Goal: Task Accomplishment & Management: Manage account settings

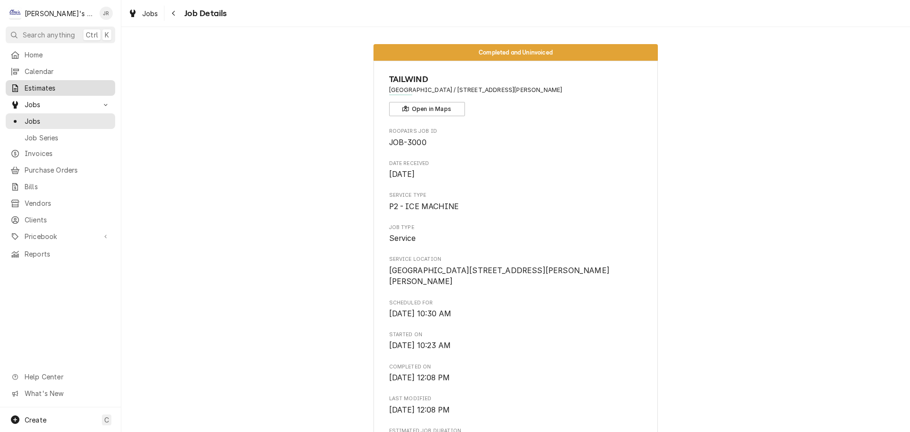
click at [75, 85] on span "Estimates" at bounding box center [68, 88] width 86 height 10
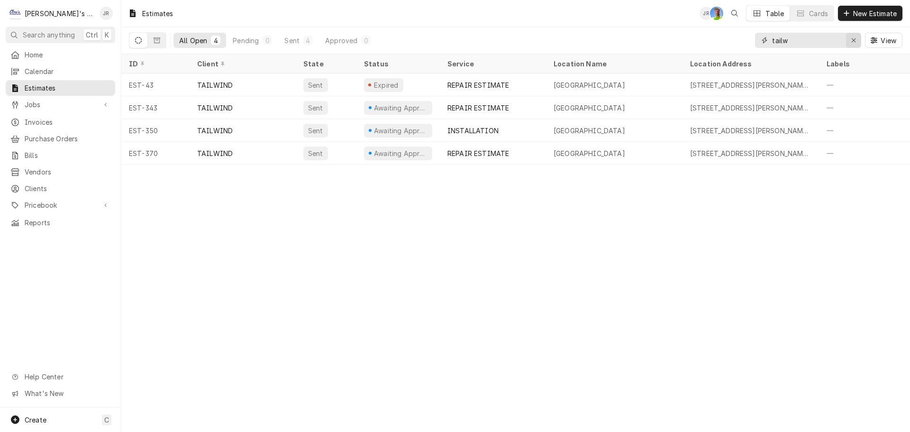
click at [852, 39] on div "Erase input" at bounding box center [853, 40] width 9 height 9
click at [861, 15] on span "New Estimate" at bounding box center [875, 14] width 47 height 10
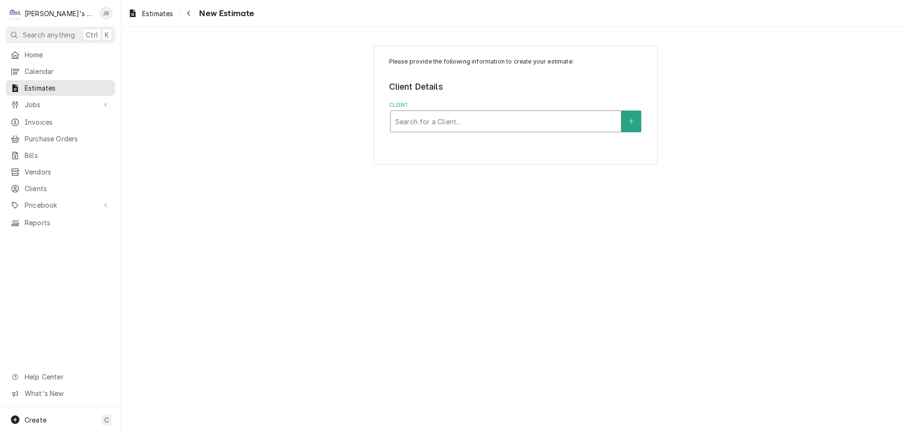
click at [442, 115] on div "Client" at bounding box center [505, 121] width 221 height 17
type input "[PERSON_NAME]"
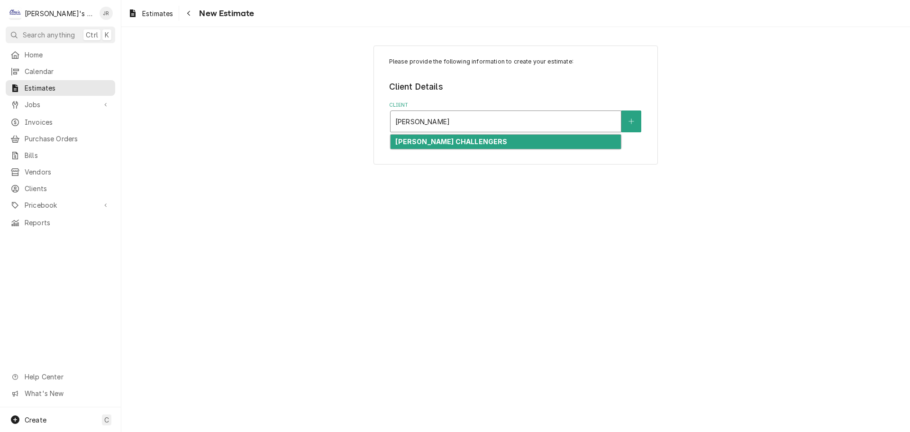
click at [486, 140] on div "[PERSON_NAME] CHALLENGERS" at bounding box center [506, 142] width 230 height 15
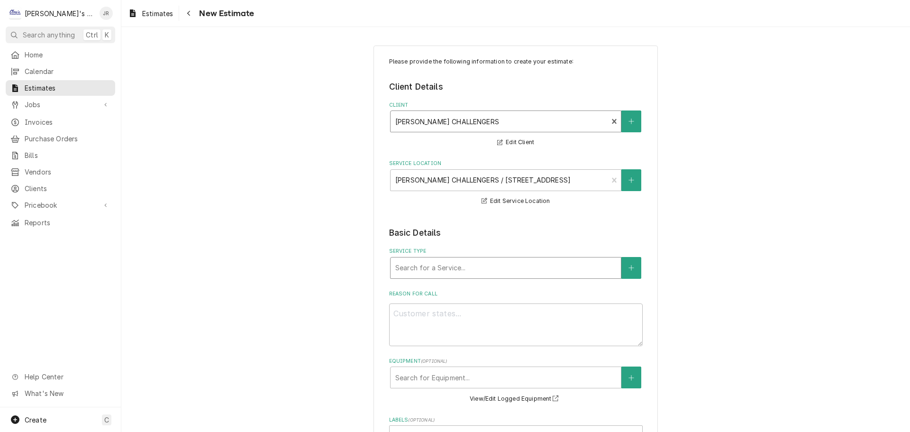
click at [454, 269] on div "Service Type" at bounding box center [505, 267] width 221 height 17
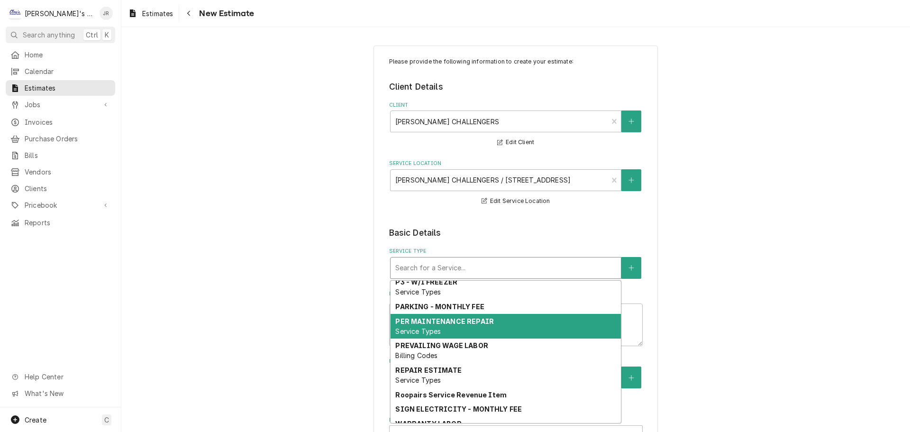
scroll to position [726, 0]
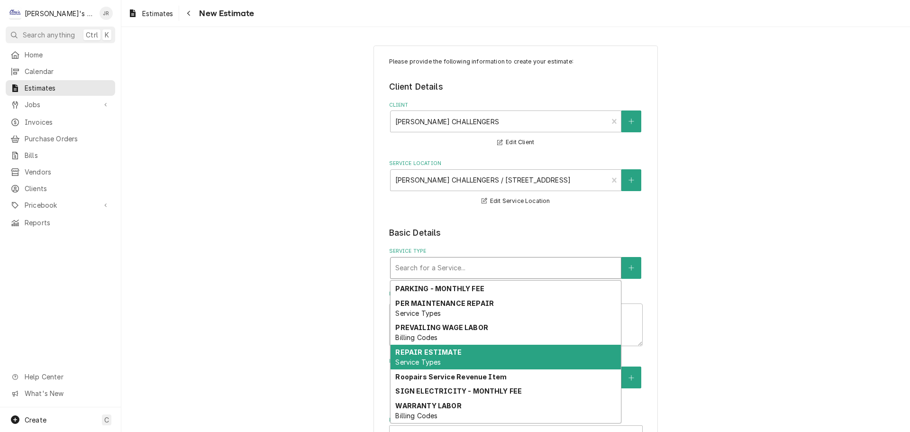
click at [432, 358] on span "Service Types" at bounding box center [418, 362] width 46 height 8
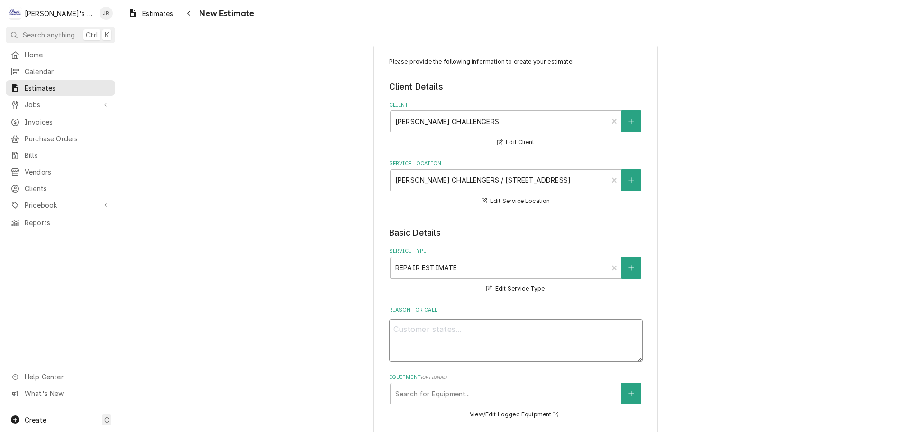
click at [410, 326] on textarea "Reason For Call" at bounding box center [516, 340] width 254 height 43
type textarea "x"
type textarea "9"
type textarea "x"
type textarea "9/"
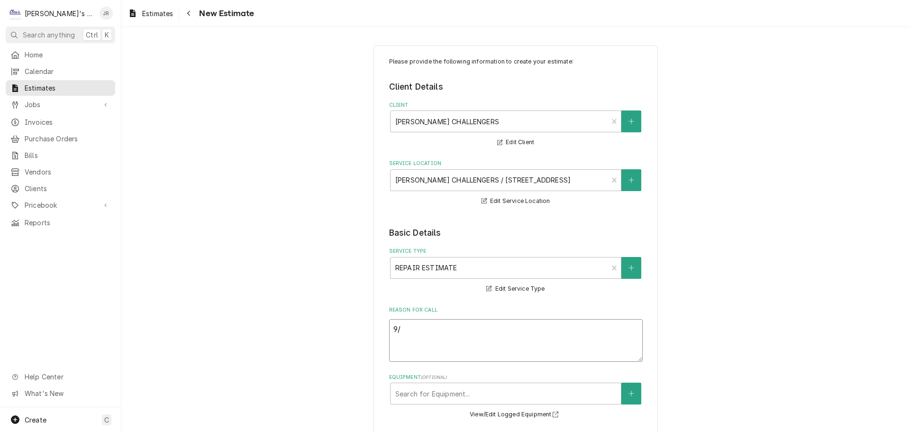
type textarea "x"
type textarea "9/2"
type textarea "x"
type textarea "9/29"
type textarea "x"
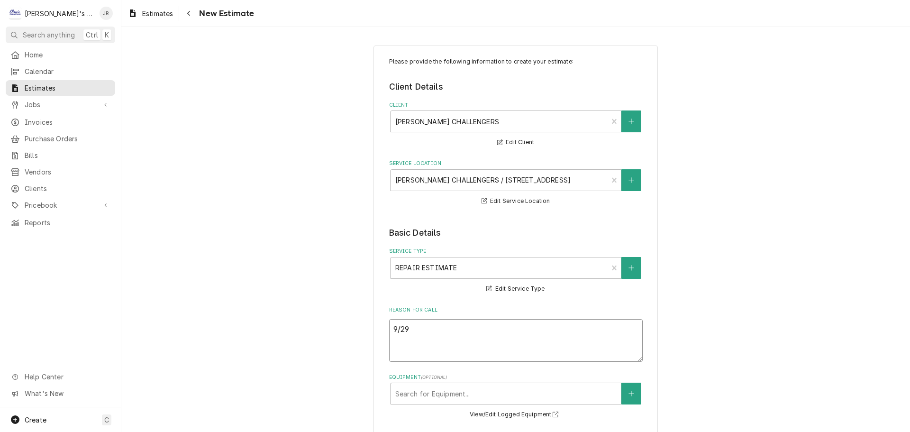
type textarea "9/29/"
type textarea "x"
type textarea "9/29/2"
type textarea "x"
type textarea "9/29/20"
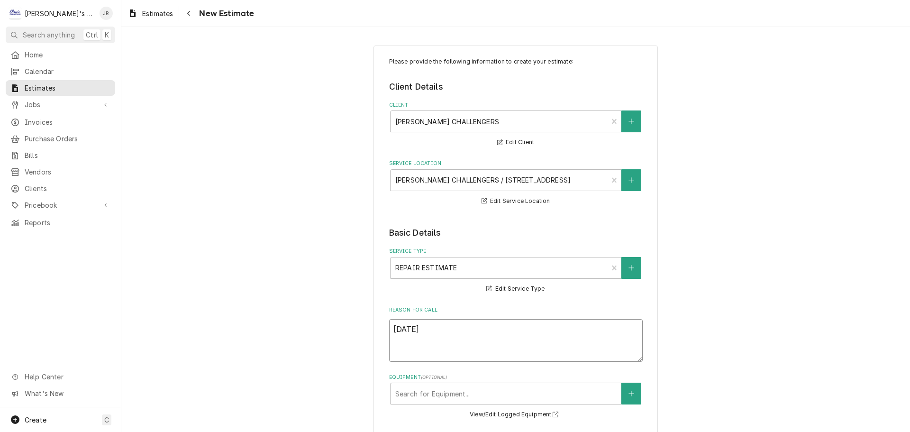
type textarea "x"
type textarea "9/29/202"
type textarea "x"
type textarea "9/29/2025"
type textarea "x"
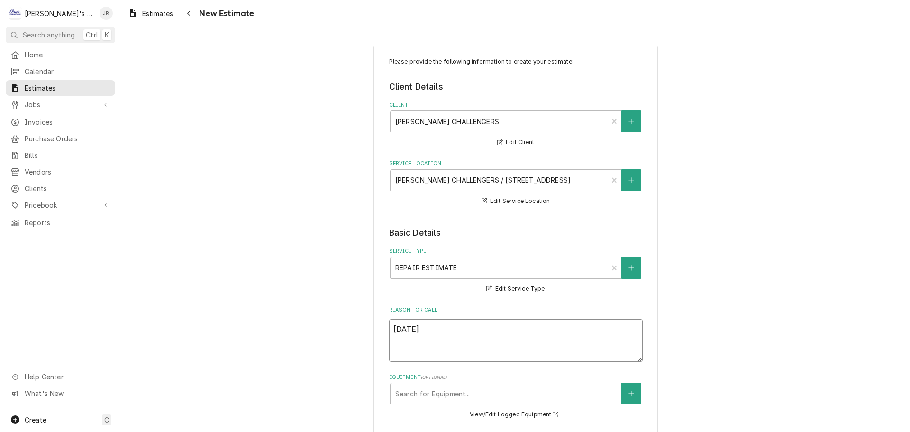
type textarea "9/29/2025"
type textarea "x"
type textarea "9/29/2025 J"
type textarea "x"
type textarea "9/29/2025 JR"
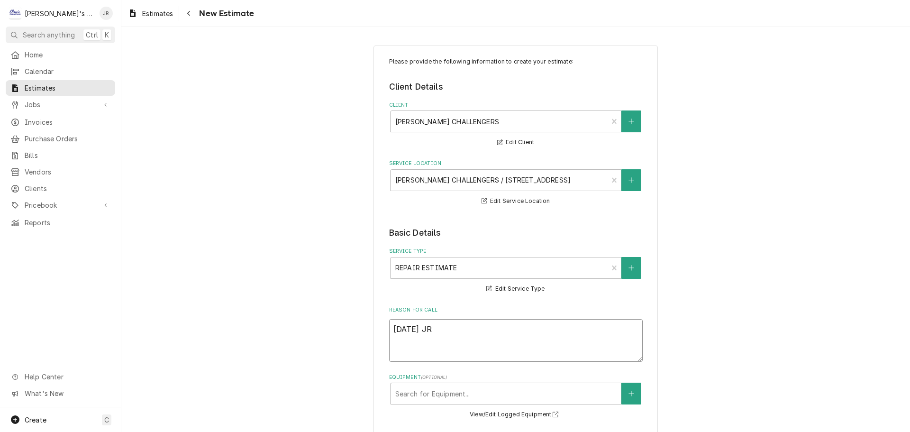
type textarea "x"
type textarea "9/29/2025 JR"
type textarea "x"
type textarea "9/29/2025 JR -"
type textarea "x"
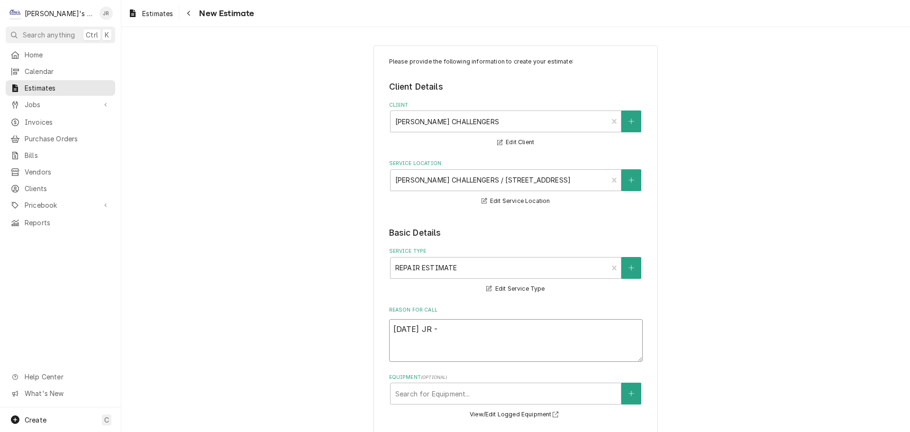
type textarea "9/29/2025 JR -"
type textarea "x"
type textarea "9/29/2025 JR -"
type textarea "x"
type textarea "9/29/2025 JR -"
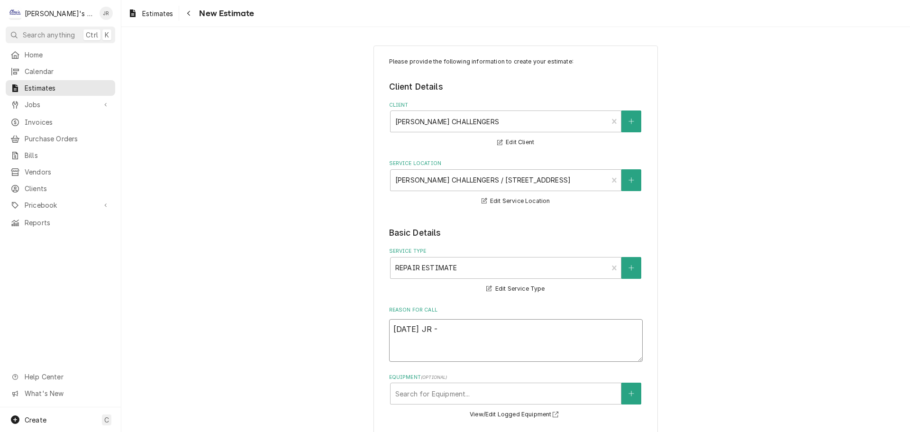
type textarea "x"
type textarea "9/29/2025 JR - E"
type textarea "x"
type textarea "9/29/2025 JR - ES"
type textarea "x"
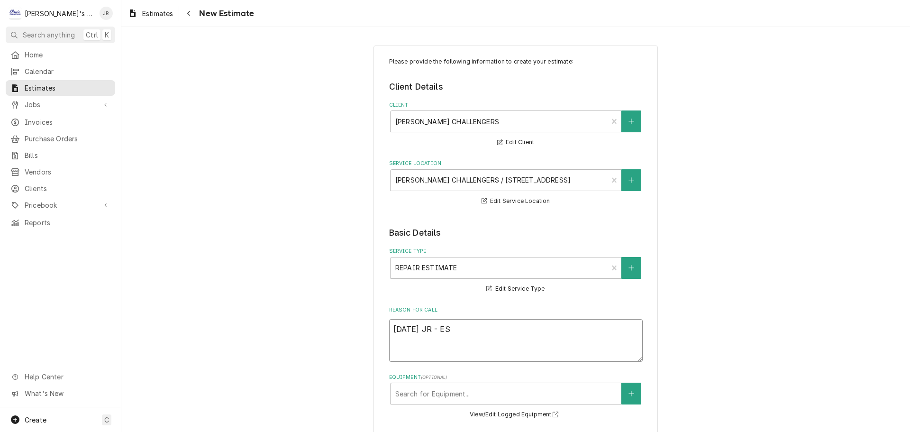
type textarea "9/29/2025 JR - EST"
type textarea "x"
type textarea "9/29/2025 JR - ESTI"
type textarea "x"
type textarea "9/29/2025 JR - ESTIM"
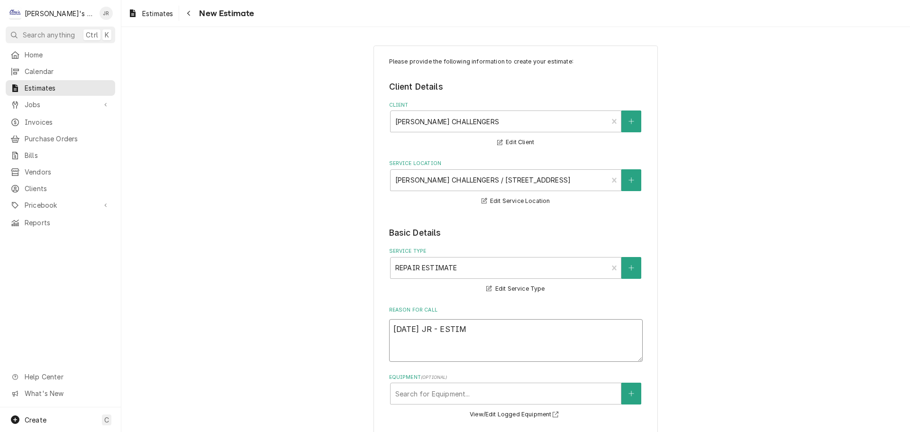
type textarea "x"
type textarea "9/29/2025 JR - ESTIMA"
type textarea "x"
type textarea "9/29/2025 JR - ESTIMAT"
type textarea "x"
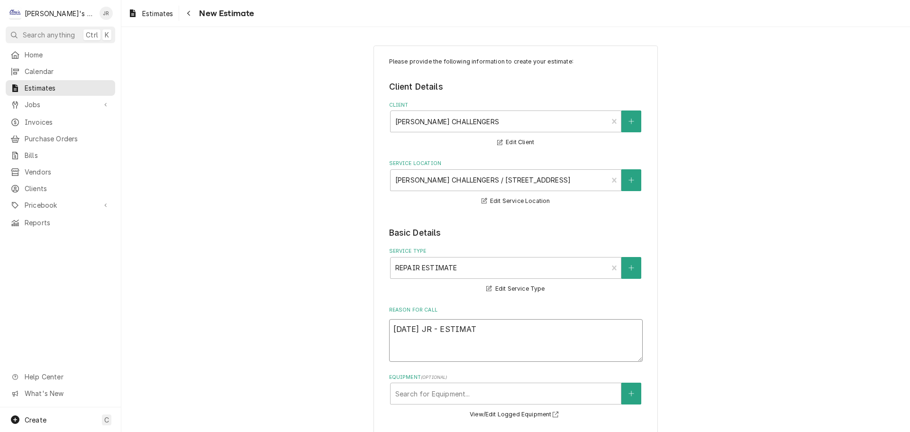
type textarea "9/29/2025 JR - ESTIMATE"
type textarea "x"
type textarea "9/29/2025 JR - ESTIMATE"
type textarea "x"
type textarea "9/29/2025 JR - ESTIMATE T"
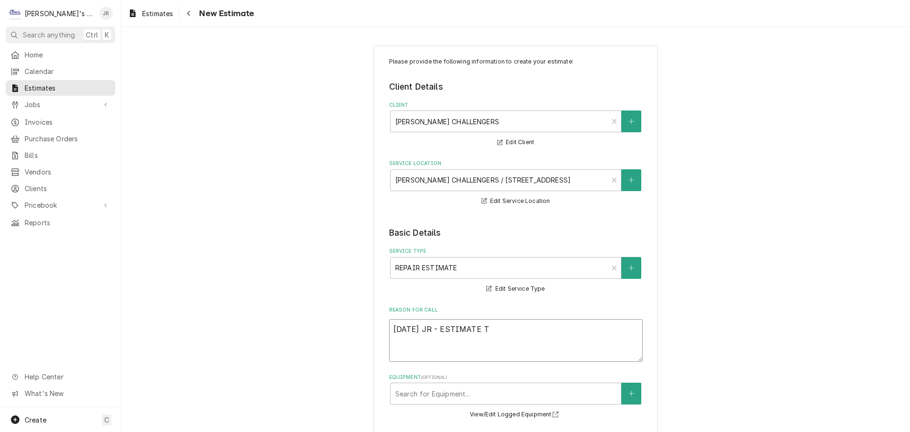
type textarea "x"
type textarea "9/29/2025 JR - ESTIMATE TO"
type textarea "x"
type textarea "9/29/2025 JR - ESTIMATE TO"
type textarea "x"
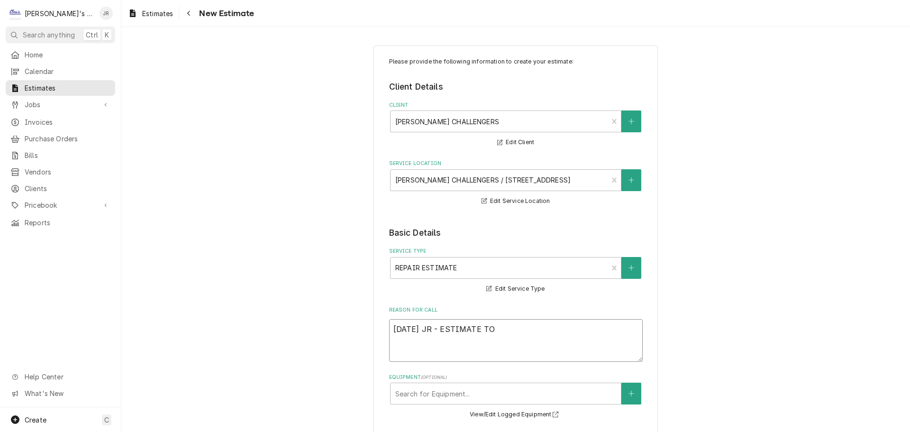
type textarea "9/29/2025 JR - ESTIMATE TO R"
type textarea "x"
type textarea "9/29/2025 JR - ESTIMATE TO RE"
type textarea "x"
type textarea "9/29/2025 JR - ESTIMATE TO REP"
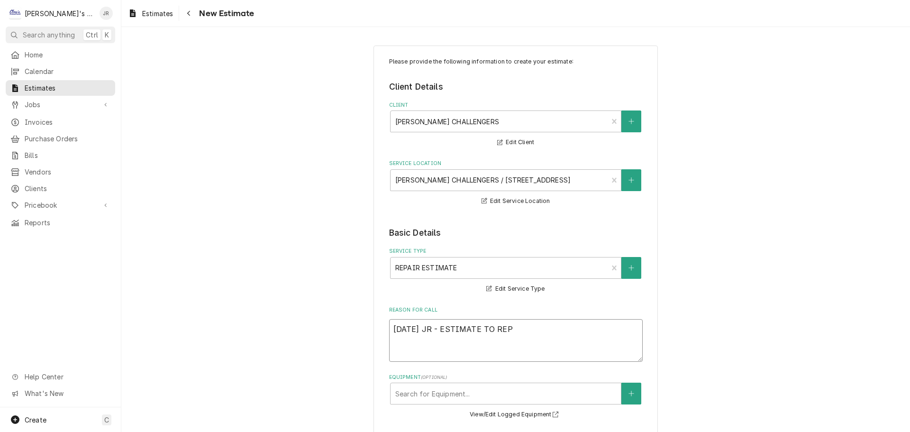
type textarea "x"
type textarea "9/29/2025 JR - ESTIMATE TO REPL"
type textarea "x"
type textarea "9/29/2025 JR - ESTIMATE TO REPLA"
type textarea "x"
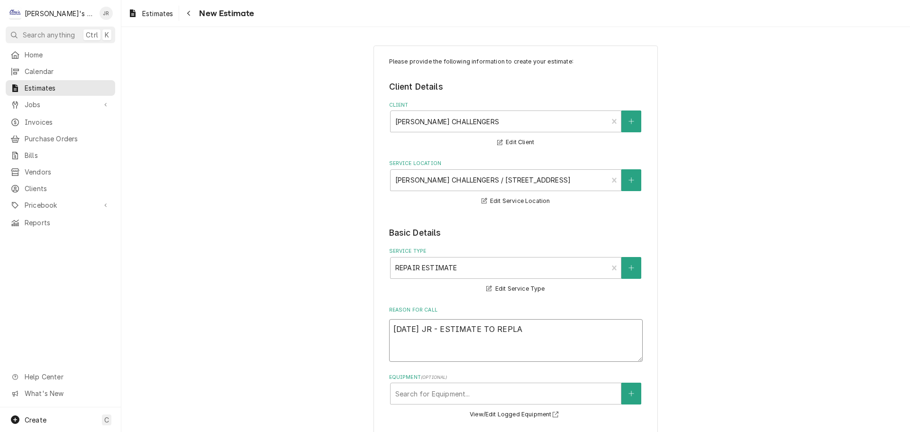
type textarea "9/29/2025 JR - ESTIMATE TO REPLAC"
type textarea "x"
type textarea "9/29/2025 JR - ESTIMATE TO REPLACE"
type textarea "x"
type textarea "9/29/2025 JR - ESTIMATE TO REPLACE"
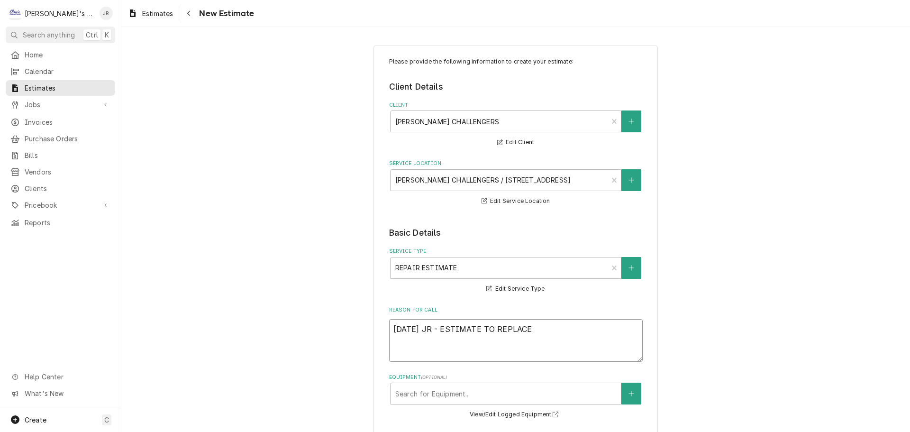
type textarea "x"
type textarea "9/29/2025 JR - ESTIMATE TO REPLACE L"
type textarea "x"
type textarea "9/29/2025 JR - ESTIMATE TO REPLACE LE"
type textarea "x"
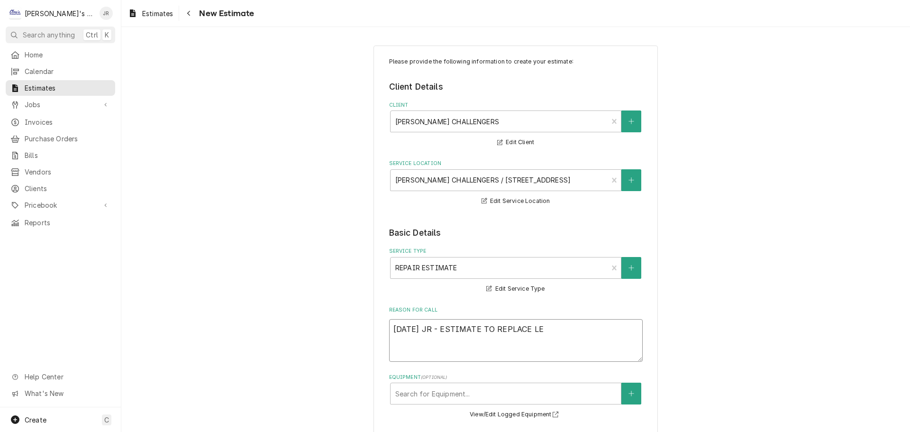
type textarea "9/29/2025 JR - ESTIMATE TO REPLACE LEA"
type textarea "x"
type textarea "9/29/2025 JR - ESTIMATE TO REPLACE LEAK"
type textarea "x"
type textarea "9/29/2025 JR - ESTIMATE TO REPLACE LEAKI"
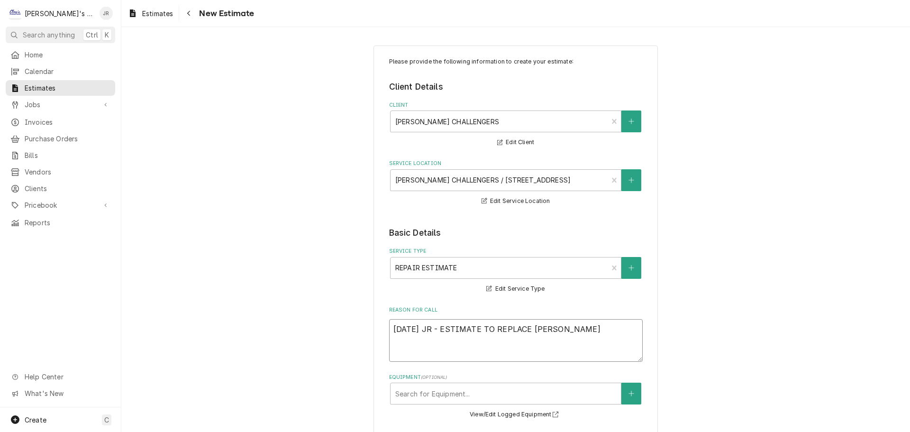
type textarea "x"
type textarea "9/29/2025 JR - ESTIMATE TO REPLACE LEAKIN"
type textarea "x"
type textarea "9/29/2025 JR - ESTIMATE TO REPLACE LEAKING"
type textarea "x"
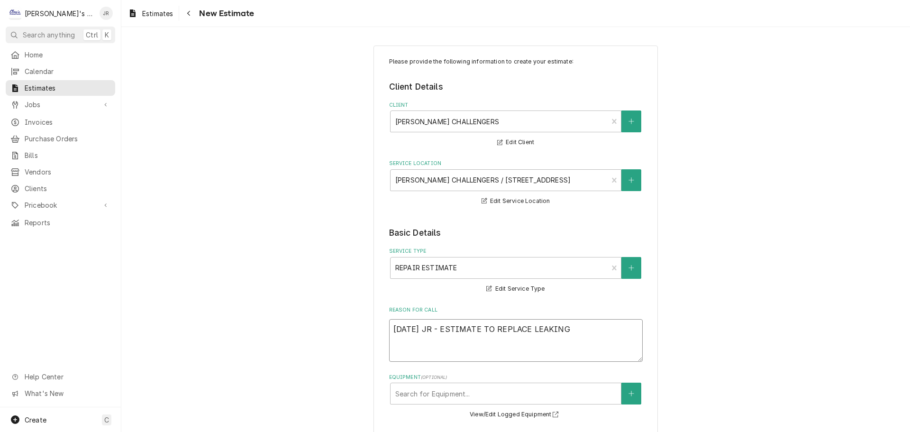
type textarea "9/29/2025 JR - ESTIMATE TO REPLACE LEAKING"
type textarea "x"
type textarea "9/29/2025 JR - ESTIMATE TO REPLACE LEAKING E"
type textarea "x"
type textarea "9/29/2025 JR - ESTIMATE TO REPLACE LEAKING EV"
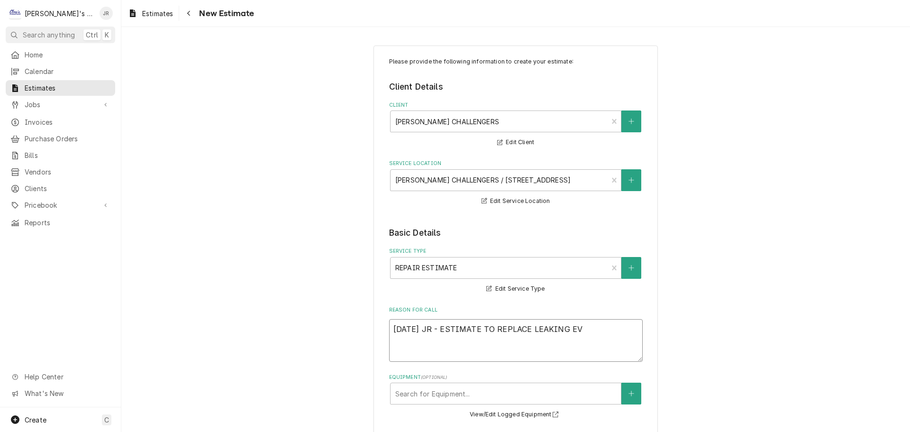
type textarea "x"
type textarea "9/29/2025 JR - ESTIMATE TO REPLACE LEAKING EVA"
type textarea "x"
type textarea "9/29/2025 JR - ESTIMATE TO REPLACE LEAKING EVAP"
type textarea "x"
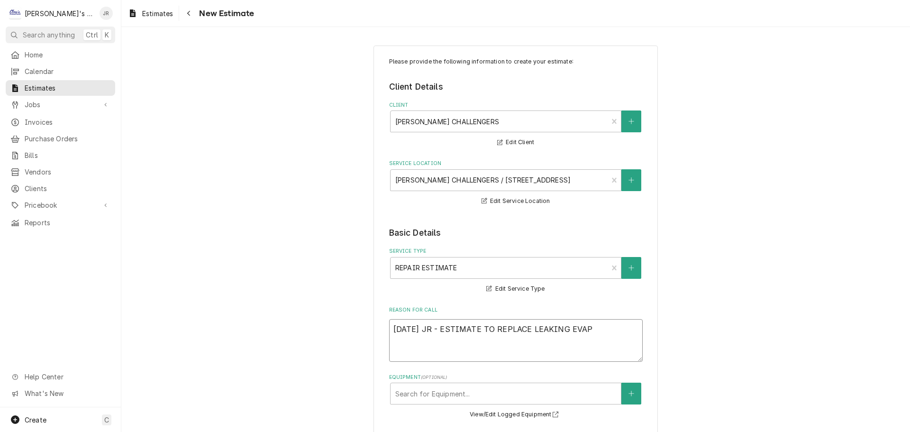
type textarea "9/29/2025 JR - ESTIMATE TO REPLACE LEAKING EVAPO"
type textarea "x"
type textarea "9/29/2025 JR - ESTIMATE TO REPLACE LEAKING EVAPOR"
type textarea "x"
type textarea "9/29/2025 JR - ESTIMATE TO REPLACE LEAKING EVAPORA"
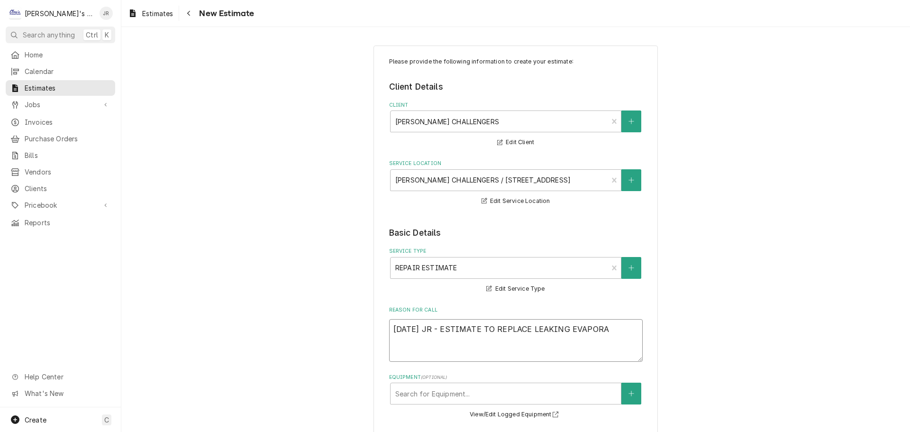
type textarea "x"
type textarea "9/29/2025 JR - ESTIMATE TO REPLACE LEAKING EVAPORAO"
type textarea "x"
type textarea "9/29/2025 JR - ESTIMATE TO REPLACE LEAKING EVAPORAOT"
type textarea "x"
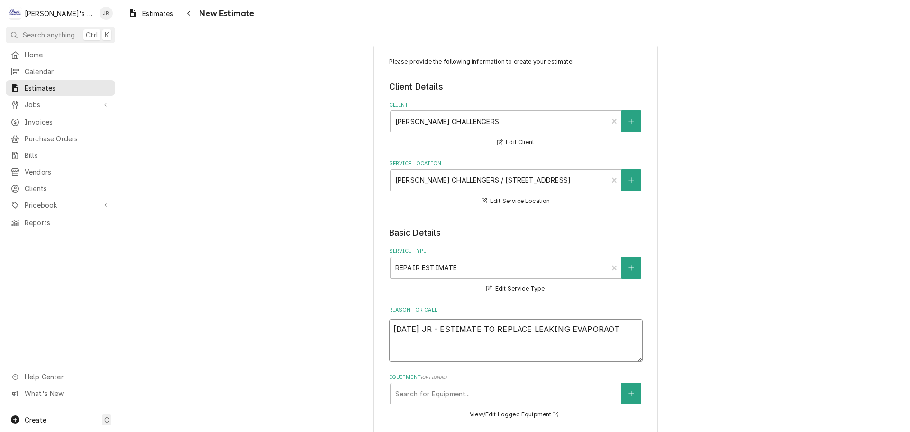
type textarea "9/29/2025 JR - ESTIMATE TO REPLACE LEAKING EVAPORAOTR"
type textarea "x"
type textarea "9/29/2025 JR - ESTIMATE TO REPLACE LEAKING EVAPORAOTR"
type textarea "x"
type textarea "9/29/2025 JR - ESTIMATE TO REPLACE LEAKING EVAPORAOTR"
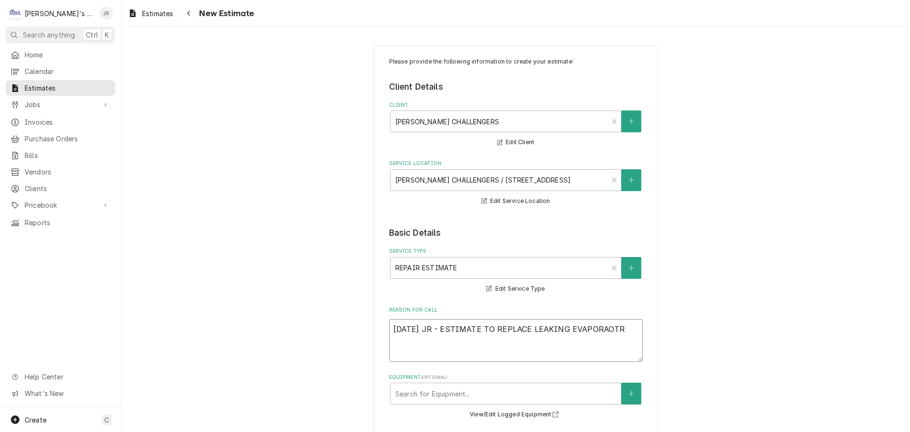
type textarea "x"
type textarea "9/29/2025 JR - ESTIMATE TO REPLACE LEAKING EVAPORAOT"
type textarea "x"
type textarea "9/29/2025 JR - ESTIMATE TO REPLACE LEAKING EVAPORAO"
type textarea "x"
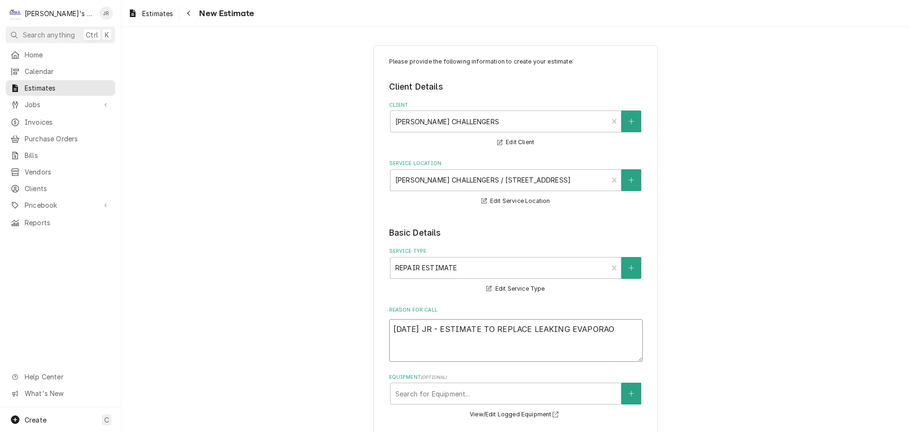
type textarea "9/29/2025 JR - ESTIMATE TO REPLACE LEAKING EVAPORA"
type textarea "x"
type textarea "9/29/2025 JR - ESTIMATE TO REPLACE LEAKING EVAPORAT"
type textarea "x"
type textarea "9/29/2025 JR - ESTIMATE TO REPLACE LEAKING EVAPORATO"
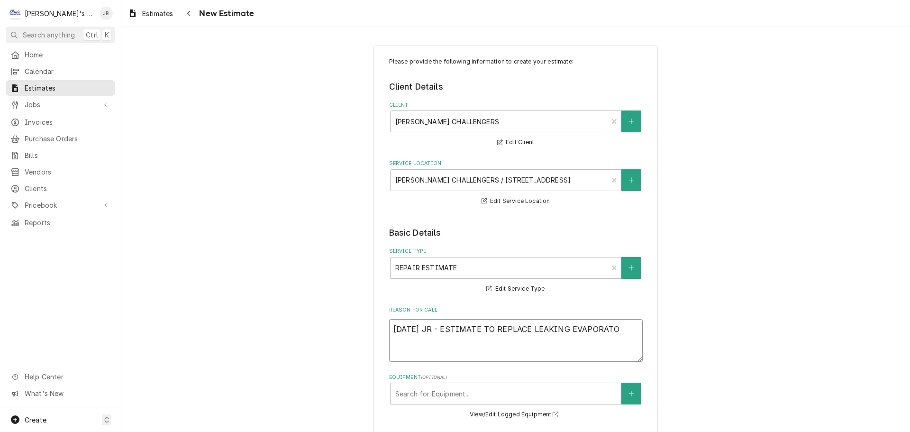
type textarea "x"
type textarea "9/29/2025 JR - ESTIMATE TO REPLACE LEAKING EVAPORATOP"
type textarea "x"
type textarea "9/29/2025 JR - ESTIMATE TO REPLACE LEAKING EVAPORATOPR"
type textarea "x"
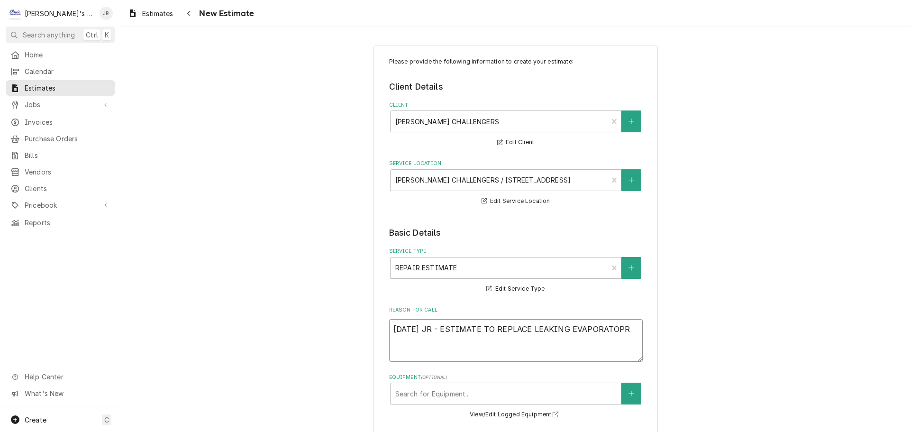
type textarea "9/29/2025 JR - ESTIMATE TO REPLACE LEAKING EVAPORATOPR"
type textarea "x"
type textarea "9/29/2025 JR - ESTIMATE TO REPLACE LEAKING EVAPORATOPR"
type textarea "x"
type textarea "9/29/2025 JR - ESTIMATE TO REPLACE LEAKING EVAPORATOP"
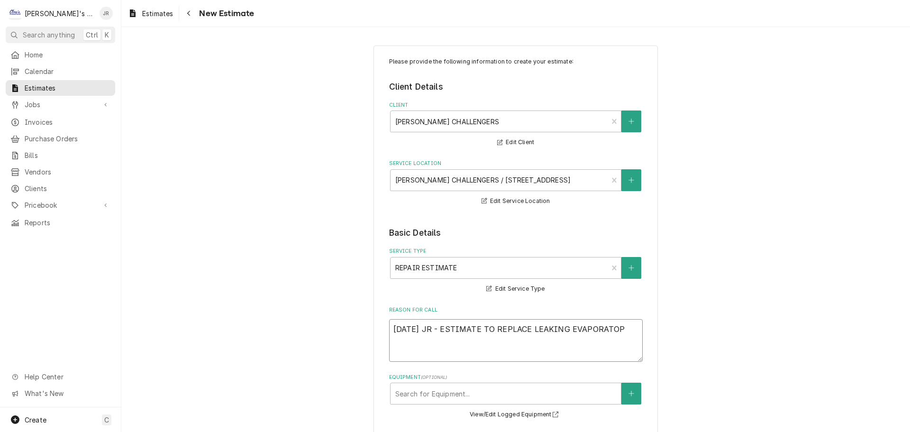
type textarea "x"
type textarea "9/29/2025 JR - ESTIMATE TO REPLACE LEAKING EVAPORATO"
type textarea "x"
type textarea "9/29/2025 JR - ESTIMATE TO REPLACE LEAKING EVAPORATOR"
type textarea "x"
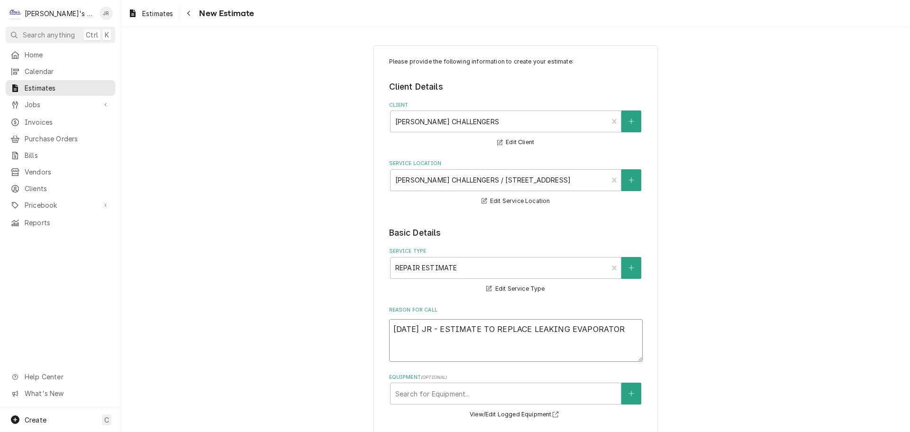
type textarea "9/29/2025 JR - ESTIMATE TO REPLACE LEAKING EVAPORATOR"
type textarea "x"
type textarea "9/29/2025 JR - ESTIMATE TO REPLACE LEAKING EVAPORATOR C"
type textarea "x"
type textarea "9/29/2025 JR - ESTIMATE TO REPLACE LEAKING EVAPORATOR CO"
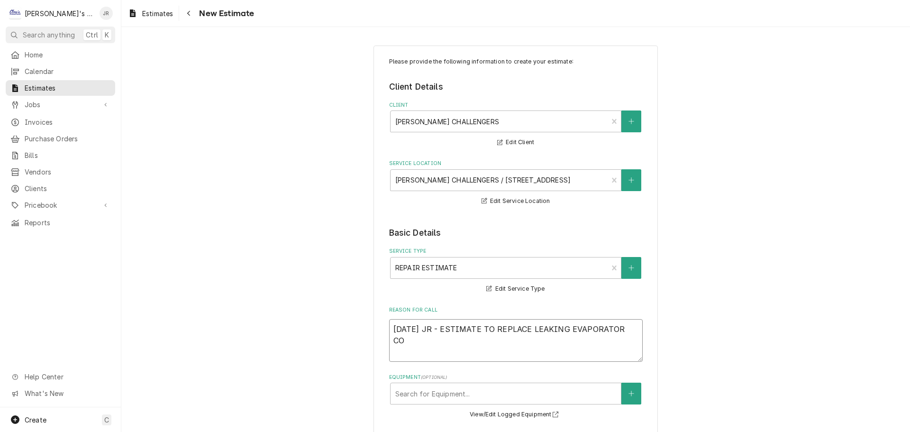
type textarea "x"
type textarea "9/29/2025 JR - ESTIMATE TO REPLACE LEAKING EVAPORATOR COI"
type textarea "x"
type textarea "9/29/2025 JR - ESTIMATE TO REPLACE LEAKING EVAPORATOR COIL"
type textarea "x"
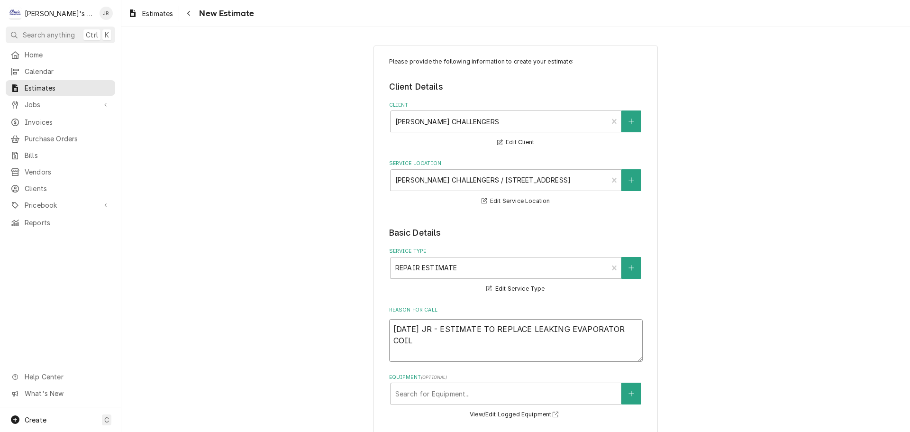
type textarea "9/29/2025 JR - ESTIMATE TO REPLACE LEAKING EVAPORATOR COIL"
type textarea "x"
type textarea "9/29/2025 JR - ESTIMATE TO REPLACE LEAKING EVAPORATOR COIL F"
type textarea "x"
type textarea "9/29/2025 JR - ESTIMATE TO REPLACE LEAKING EVAPORATOR COIL FO"
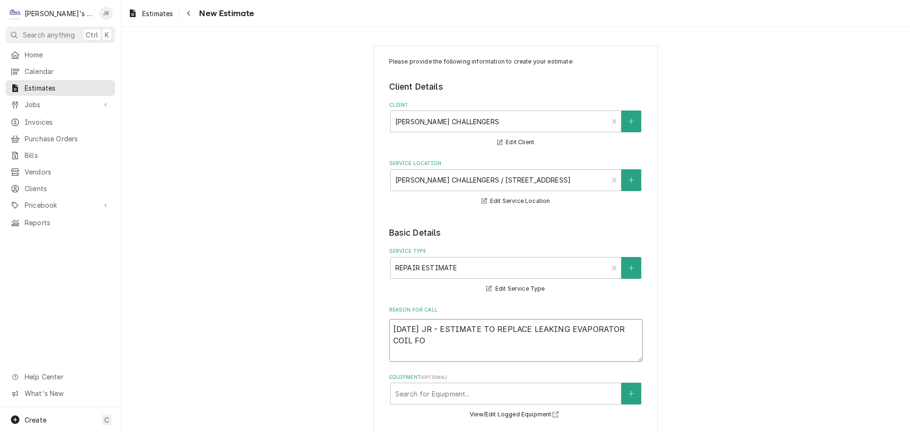
type textarea "x"
type textarea "9/29/2025 JR - ESTIMATE TO REPLACE LEAKING EVAPORATOR COIL FOU"
type textarea "x"
type textarea "9/29/2025 JR - ESTIMATE TO REPLACE LEAKING EVAPORATOR COIL FOUN"
type textarea "x"
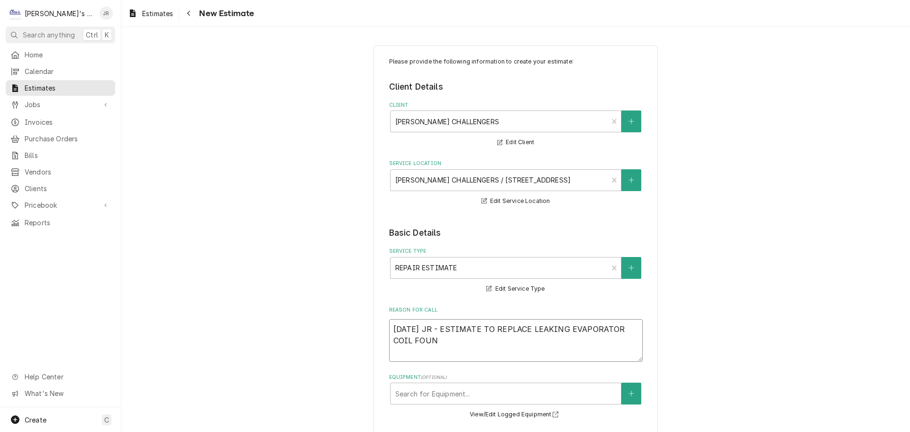
type textarea "9/29/2025 JR - ESTIMATE TO REPLACE LEAKING EVAPORATOR COIL FOUND"
type textarea "x"
type textarea "9/29/2025 JR - ESTIMATE TO REPLACE LEAKING EVAPORATOR COIL FOUND"
type textarea "x"
type textarea "9/29/2025 JR - ESTIMATE TO REPLACE LEAKING EVAPORATOR COIL FOUND O"
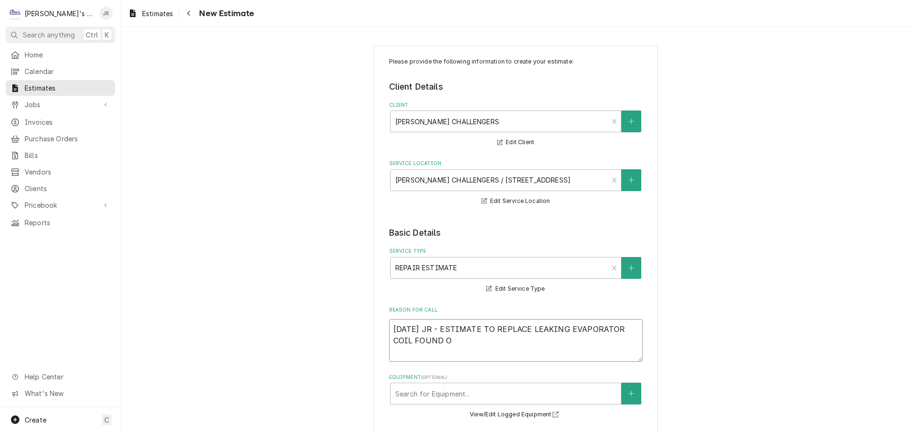
type textarea "x"
type textarea "9/29/2025 JR - ESTIMATE TO REPLACE LEAKING EVAPORATOR COIL FOUND ON"
type textarea "x"
type textarea "9/29/2025 JR - ESTIMATE TO REPLACE LEAKING EVAPORATOR COIL FOUND ON"
type textarea "x"
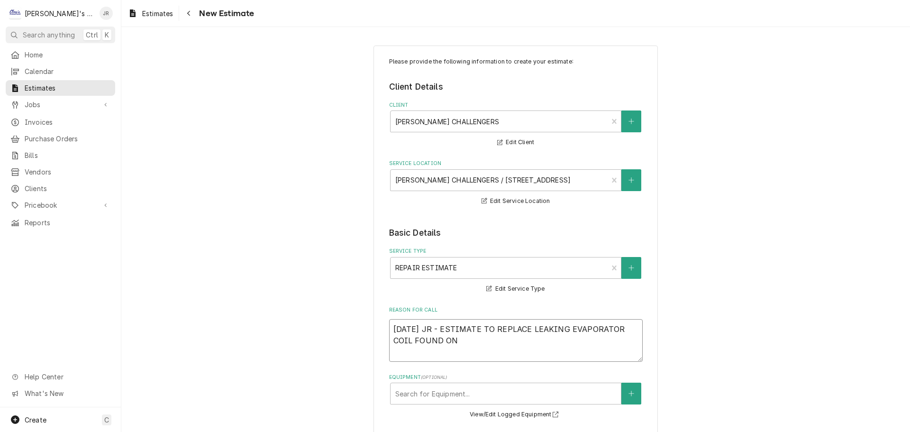
type textarea "9/29/2025 JR - ESTIMATE TO REPLACE LEAKING EVAPORATOR COIL FOUND ON 9"
type textarea "x"
type textarea "9/29/2025 JR - ESTIMATE TO REPLACE LEAKING EVAPORATOR COIL FOUND ON 9/"
type textarea "x"
type textarea "9/29/2025 JR - ESTIMATE TO REPLACE LEAKING EVAPORATOR COIL FOUND ON 9/2"
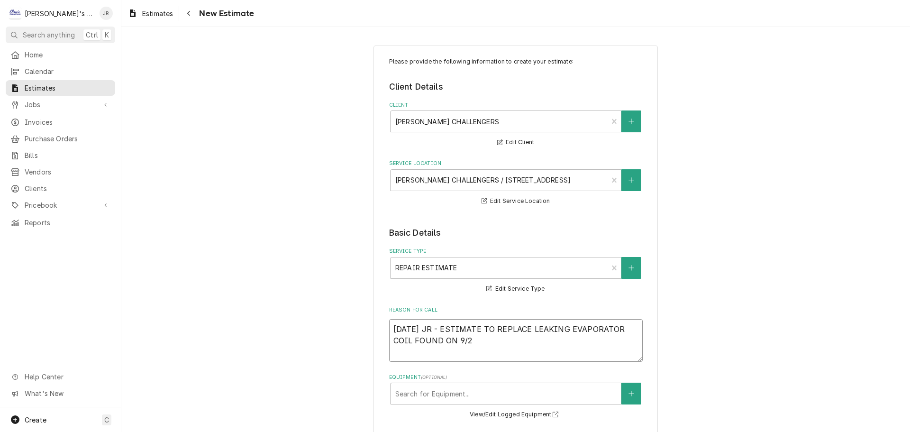
type textarea "x"
type textarea "9/29/2025 JR - ESTIMATE TO REPLACE LEAKING EVAPORATOR COIL FOUND ON 9/23"
type textarea "x"
type textarea "9/29/2025 JR - ESTIMATE TO REPLACE LEAKING EVAPORATOR COIL FOUND ON 9/23."
type textarea "x"
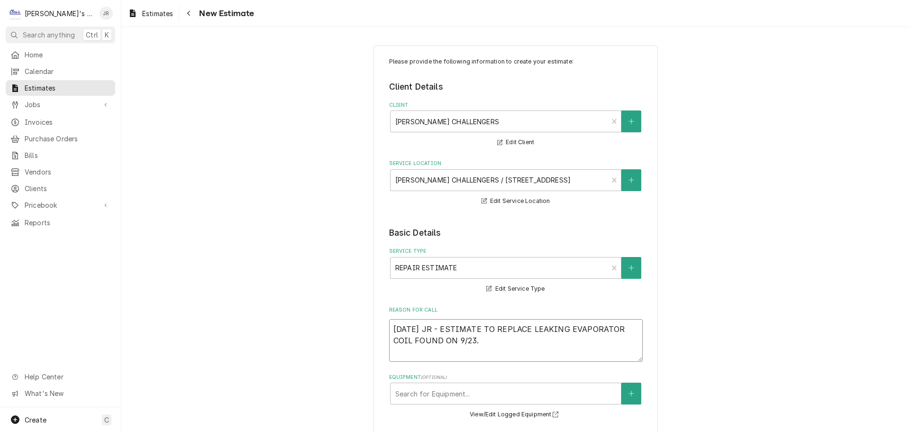
type textarea "9/29/2025 JR - ESTIMATE TO REPLACE LEAKING EVAPORATOR COIL FOUND ON 9/23."
type textarea "x"
type textarea "9/29/2025 JR - ESTIMATE TO REPLACE LEAKING EVAPORATOR COIL FOUND ON 9/23."
type textarea "x"
type textarea "9/29/2025 JR - ESTIMATE TO REPLACE LEAKING EVAPORATOR COIL FOUND ON 9/23."
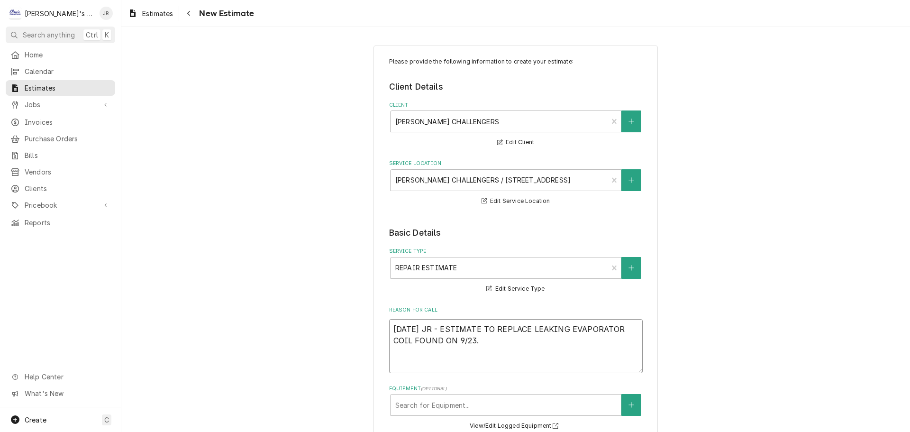
type textarea "x"
type textarea "9/29/2025 JR - ESTIMATE TO REPLACE LEAKING EVAPORATOR COIL FOUND ON 9/23. E"
type textarea "x"
type textarea "9/29/2025 JR - ESTIMATE TO REPLACE LEAKING EVAPORATOR COIL FOUND ON 9/23. ES"
type textarea "x"
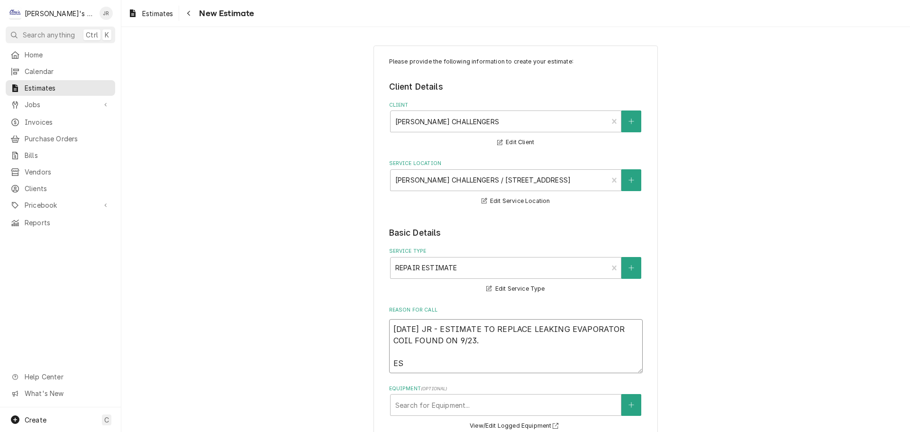
type textarea "9/29/2025 JR - ESTIMATE TO REPLACE LEAKING EVAPORATOR COIL FOUND ON 9/23. EST"
type textarea "x"
type textarea "9/29/2025 JR - ESTIMATE TO REPLACE LEAKING EVAPORATOR COIL FOUND ON 9/23. ESTI"
type textarea "x"
type textarea "9/29/2025 JR - ESTIMATE TO REPLACE LEAKING EVAPORATOR COIL FOUND ON 9/23. ESTIM"
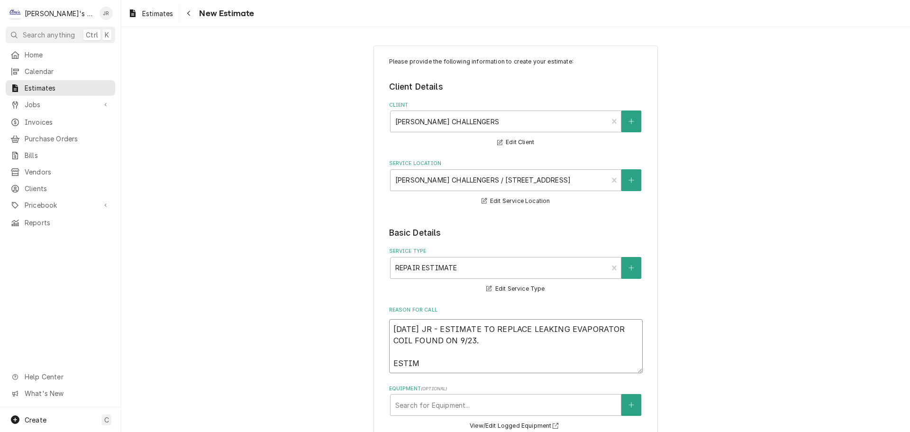
type textarea "x"
type textarea "9/29/2025 JR - ESTIMATE TO REPLACE LEAKING EVAPORATOR COIL FOUND ON 9/23. ESTIMA"
type textarea "x"
type textarea "9/29/2025 JR - ESTIMATE TO REPLACE LEAKING EVAPORATOR COIL FOUND ON 9/23. ESTIM…"
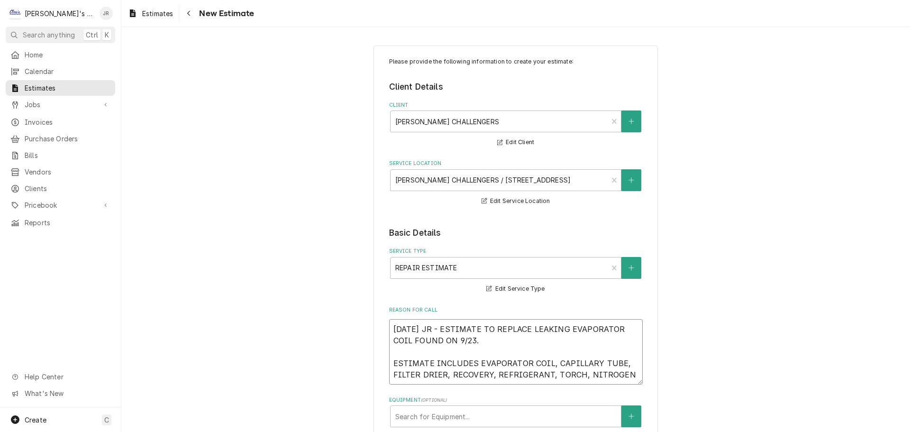
click at [617, 380] on textarea "9/29/2025 JR - ESTIMATE TO REPLACE LEAKING EVAPORATOR COIL FOUND ON 9/23. ESTIM…" at bounding box center [516, 351] width 254 height 65
drag, startPoint x: 621, startPoint y: 374, endPoint x: 636, endPoint y: 371, distance: 15.4
click at [621, 374] on textarea "9/29/2025 JR - ESTIMATE TO REPLACE LEAKING EVAPORATOR COIL FOUND ON 9/23. ESTIM…" at bounding box center [516, 351] width 254 height 65
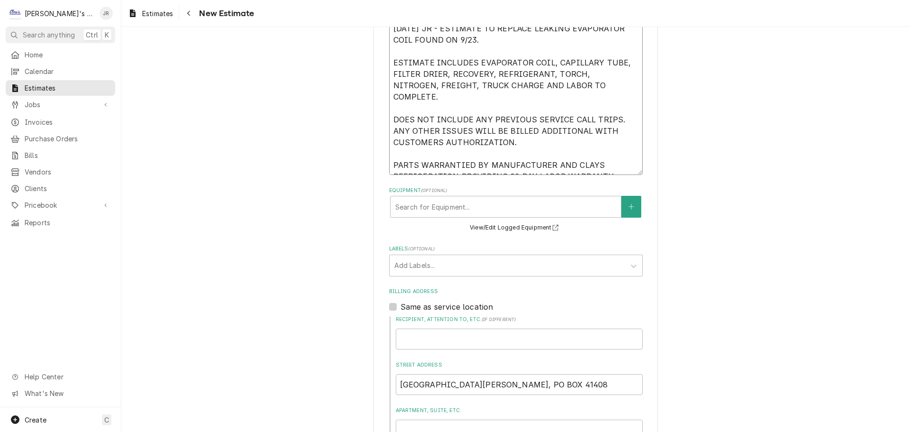
scroll to position [323, 0]
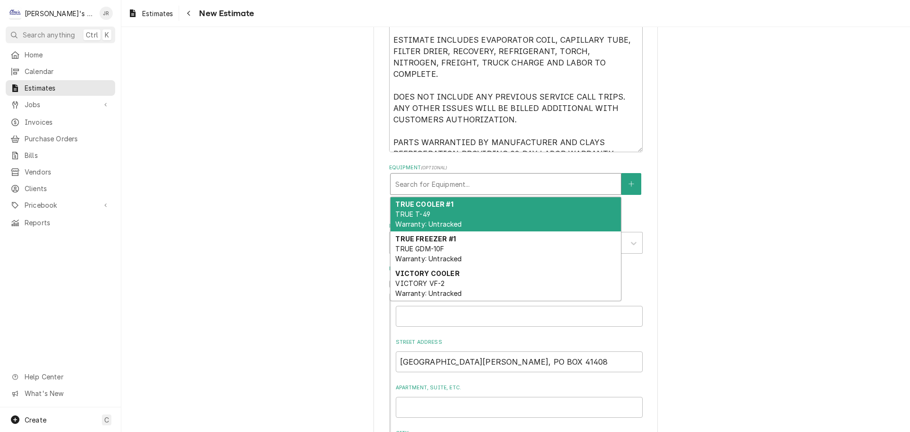
click at [463, 184] on div "Equipment" at bounding box center [505, 183] width 221 height 17
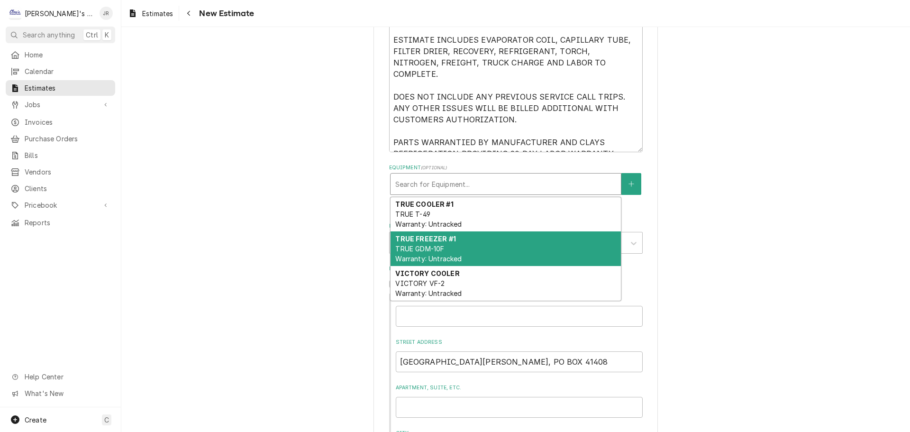
click at [465, 246] on div "TRUE FREEZER #1 TRUE GDM-10F Warranty: Untracked" at bounding box center [506, 248] width 230 height 35
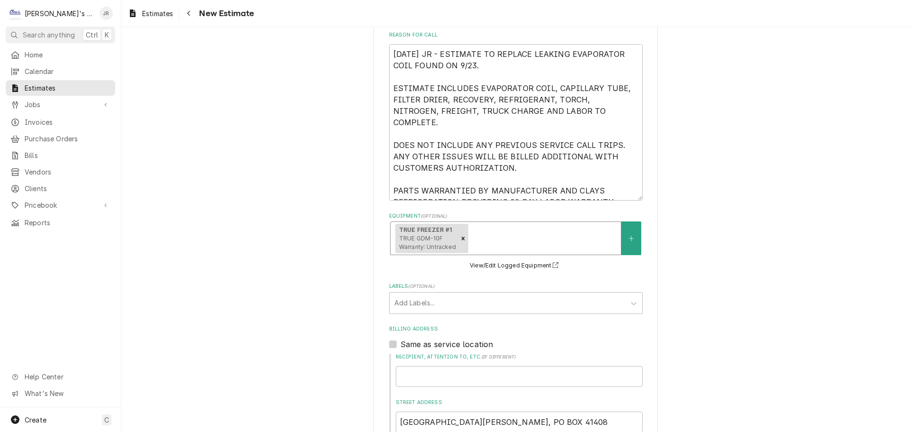
scroll to position [181, 0]
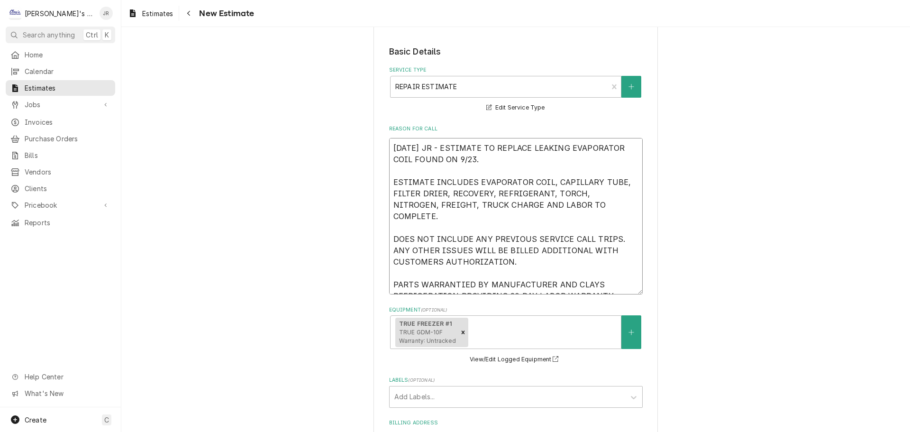
drag, startPoint x: 605, startPoint y: 285, endPoint x: 391, endPoint y: 149, distance: 253.2
click at [391, 149] on textarea "9/29/2025 JR - ESTIMATE TO REPLACE LEAKING EVAPORATOR COIL FOUND ON 9/23. ESTIM…" at bounding box center [516, 216] width 254 height 156
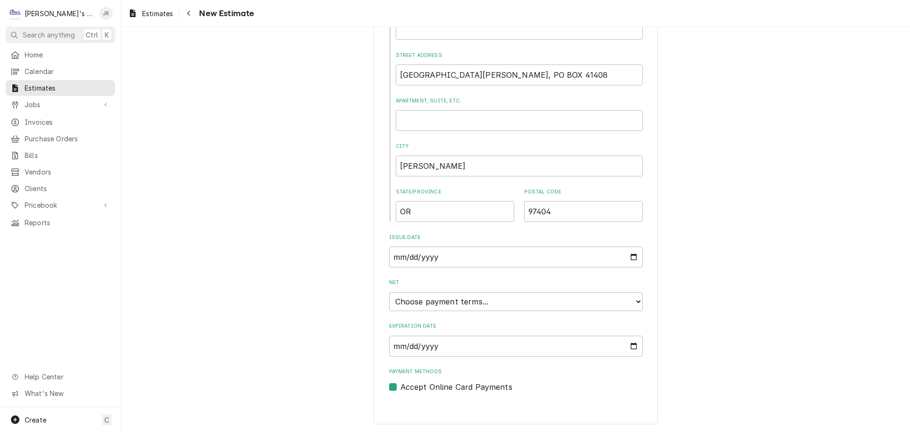
scroll to position [624, 0]
click at [627, 345] on input "Expiration Date" at bounding box center [516, 345] width 254 height 21
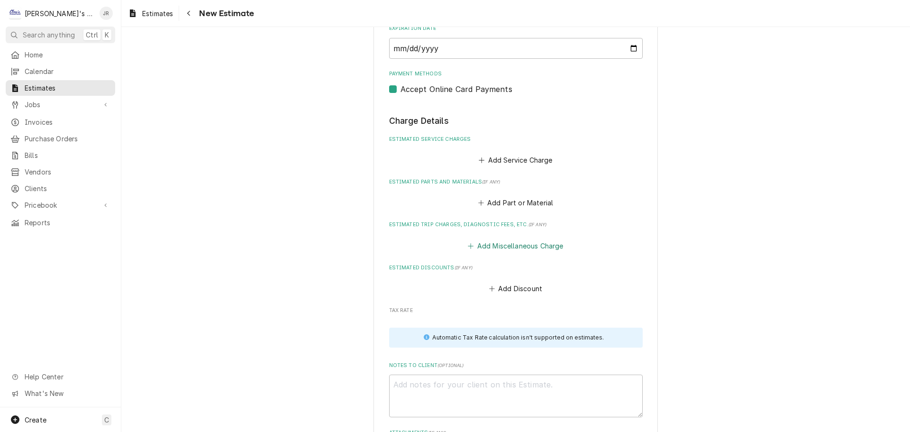
scroll to position [1102, 0]
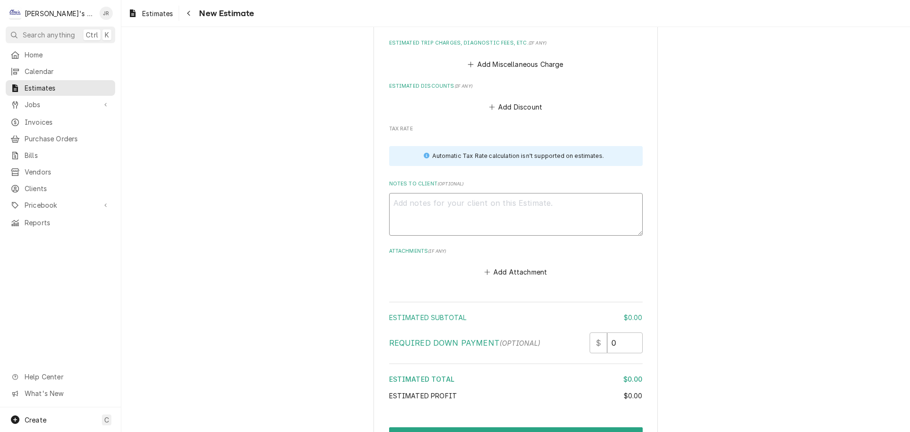
paste textarea "9/29/2025 JR - ESTIMATE TO REPLACE LEAKING EVAPORATOR COIL FOUND ON 9/23. ESTIM…"
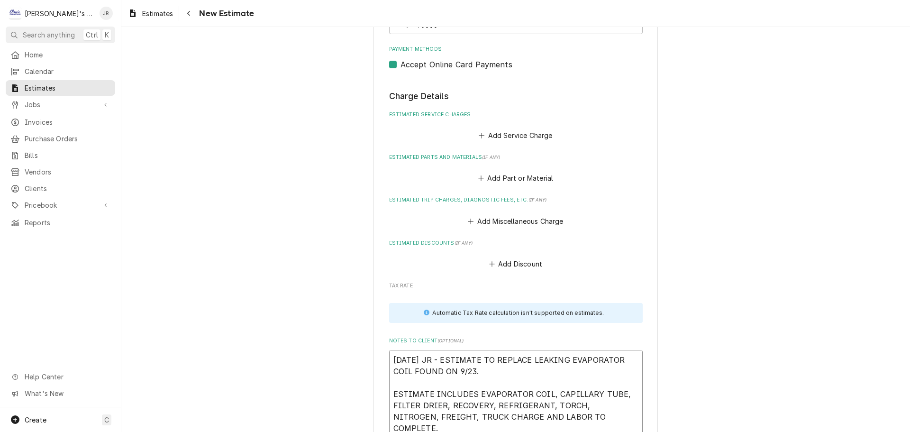
scroll to position [912, 0]
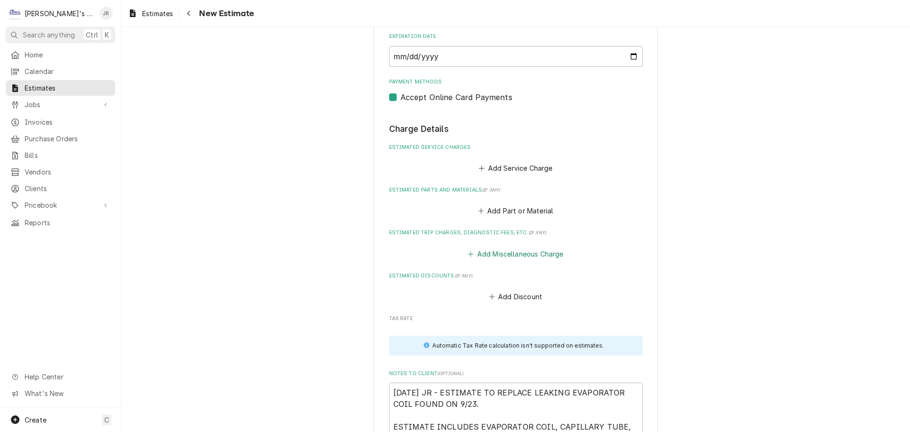
click at [493, 252] on button "Add Miscellaneous Charge" at bounding box center [516, 253] width 99 height 13
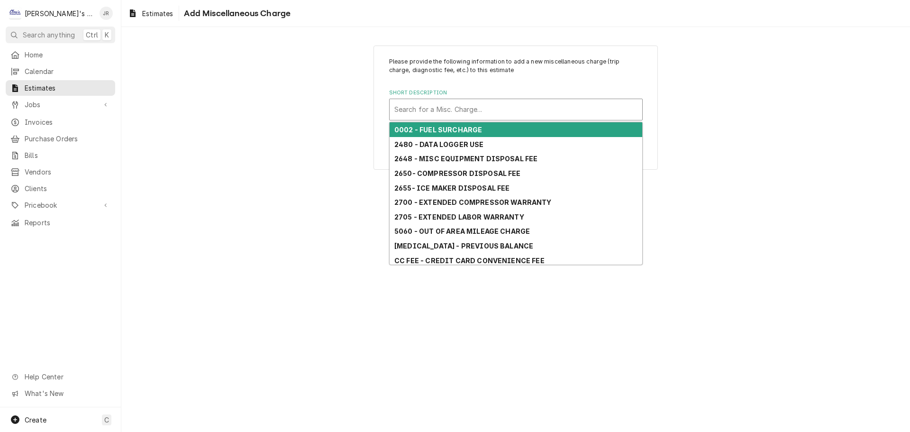
click at [472, 115] on div "Short Description" at bounding box center [516, 109] width 243 height 17
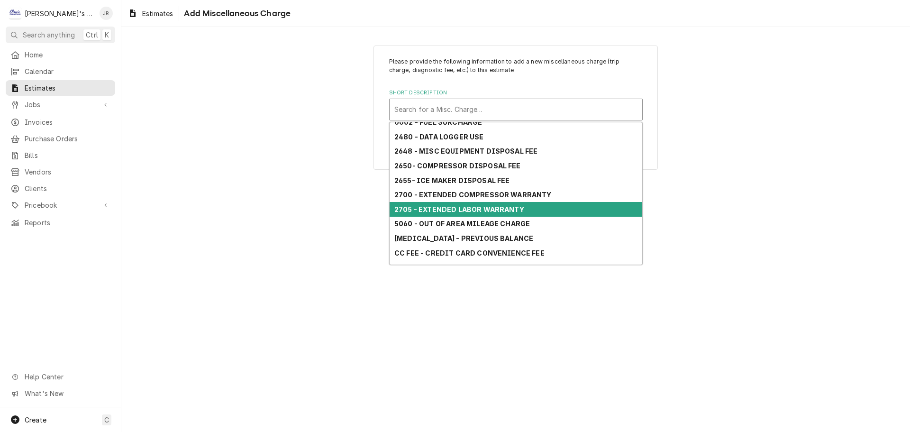
scroll to position [98, 0]
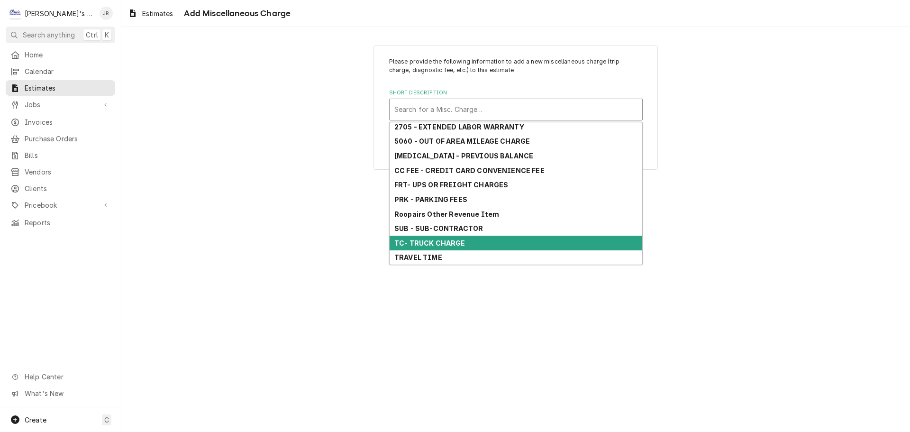
click at [454, 248] on div "TC- TRUCK CHARGE" at bounding box center [516, 243] width 253 height 15
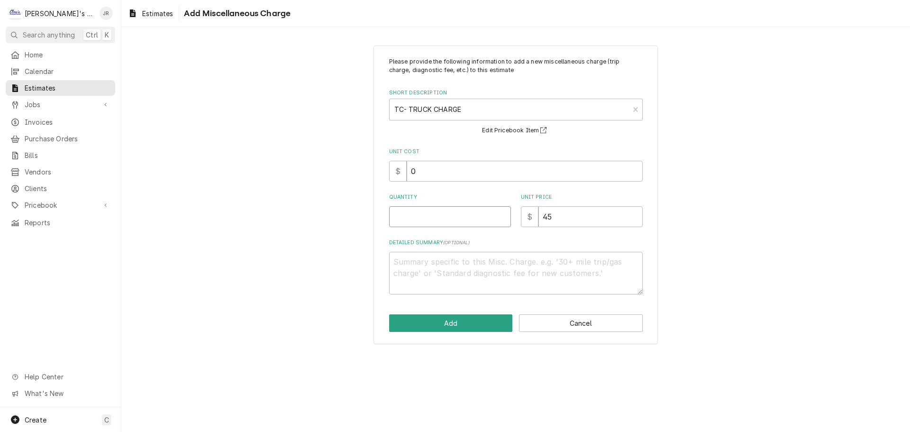
click at [442, 220] on input "Quantity" at bounding box center [450, 216] width 122 height 21
click at [453, 326] on button "Add" at bounding box center [451, 323] width 124 height 18
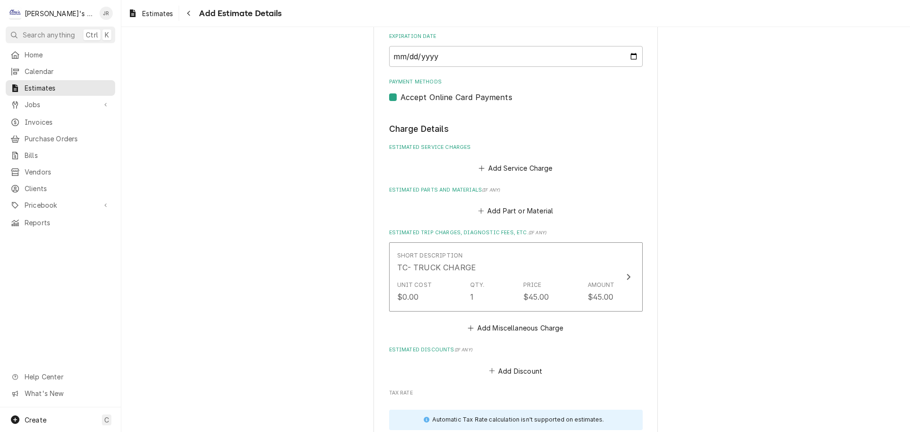
scroll to position [901, 0]
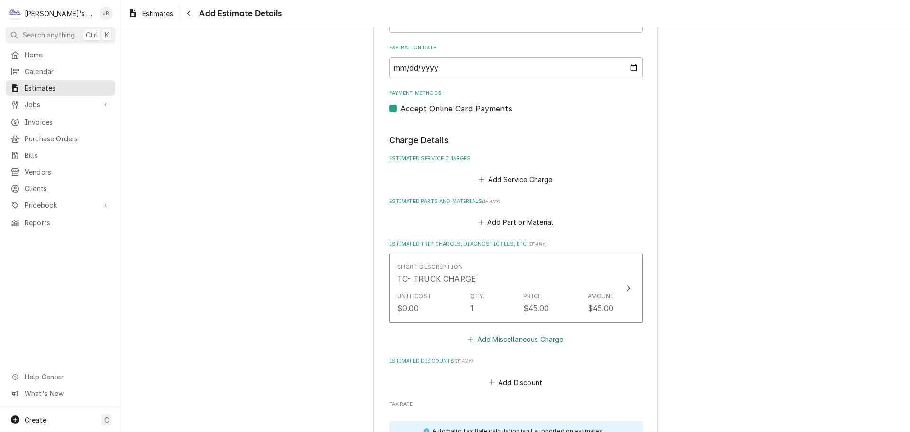
click at [481, 343] on button "Add Miscellaneous Charge" at bounding box center [516, 339] width 99 height 13
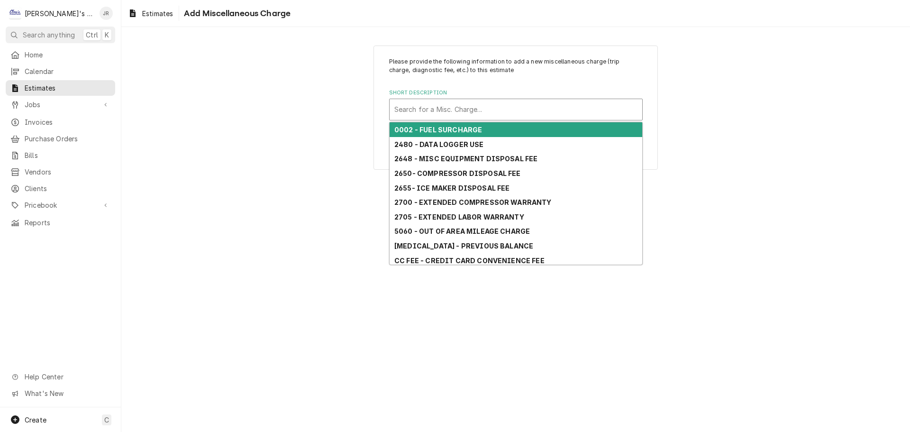
click at [502, 104] on div "Short Description" at bounding box center [516, 109] width 243 height 17
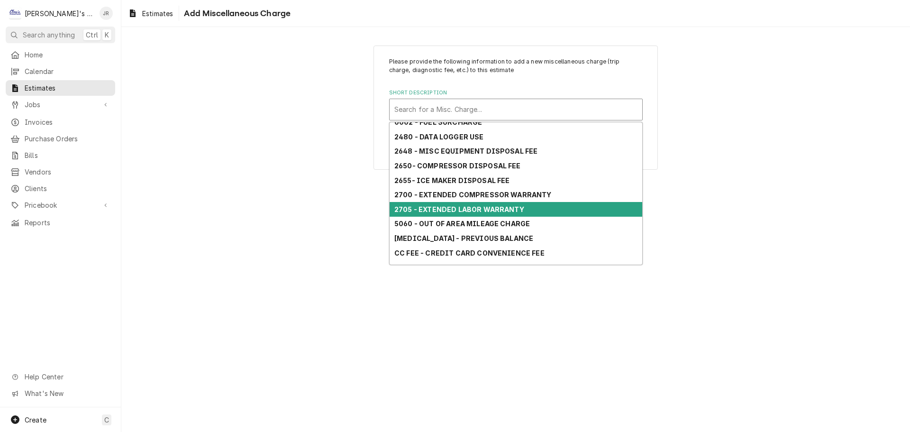
scroll to position [98, 0]
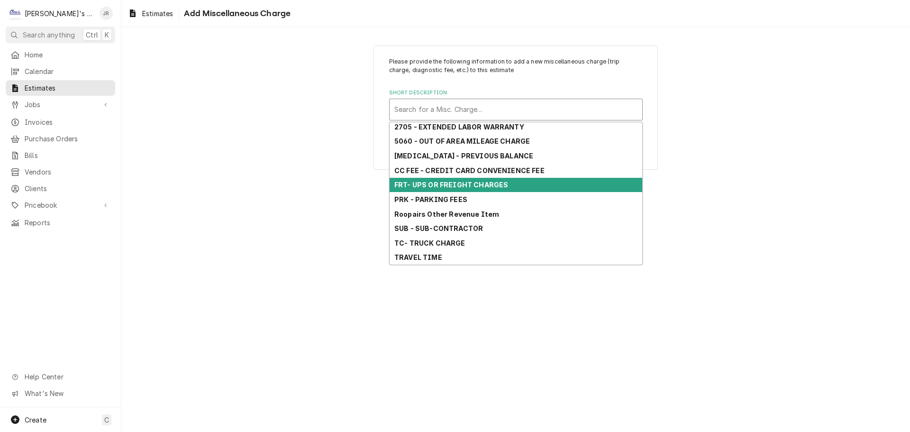
click at [508, 179] on div "FRT- UPS OR FREIGHT CHARGES" at bounding box center [516, 185] width 253 height 15
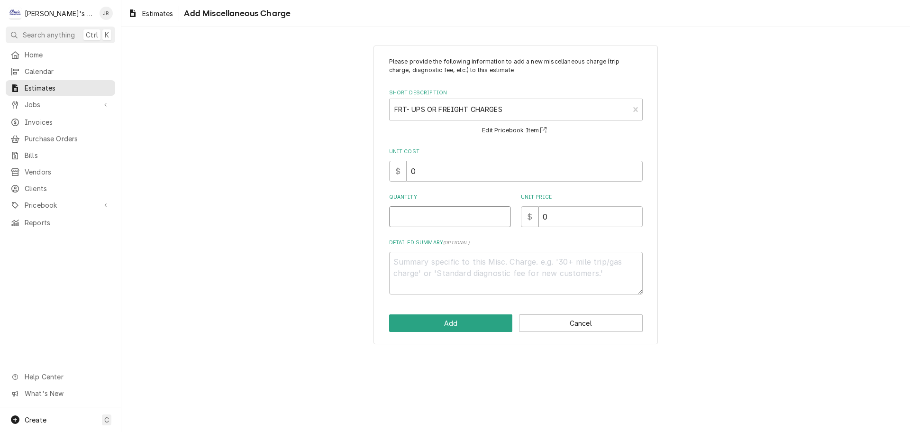
click at [473, 219] on input "Quantity" at bounding box center [450, 216] width 122 height 21
click at [543, 217] on input "0" at bounding box center [591, 216] width 104 height 21
click at [476, 321] on button "Add" at bounding box center [451, 323] width 124 height 18
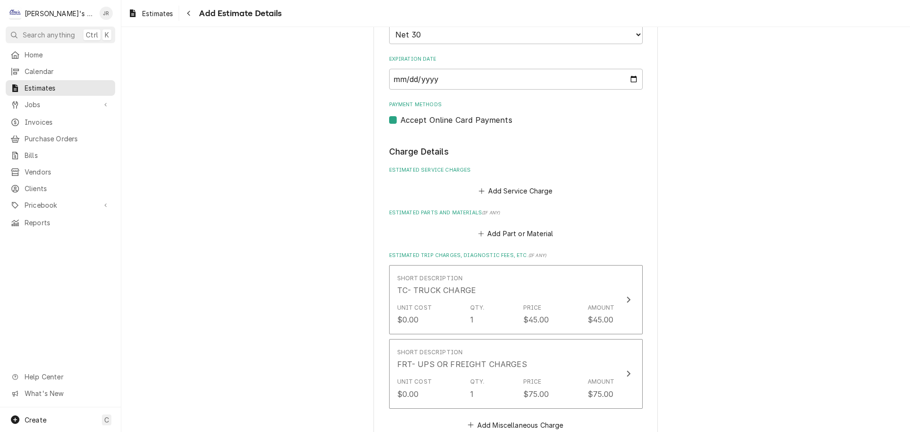
scroll to position [889, 0]
click at [506, 189] on button "Add Service Charge" at bounding box center [516, 190] width 77 height 13
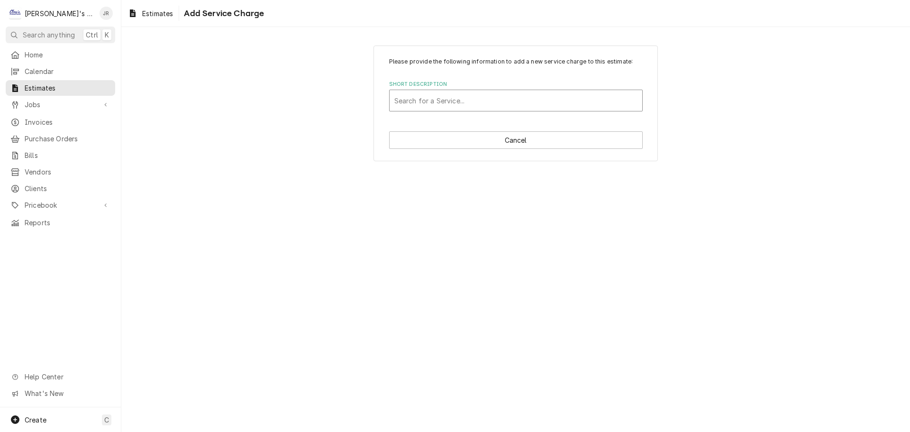
click at [461, 95] on div "Short Description" at bounding box center [516, 100] width 243 height 17
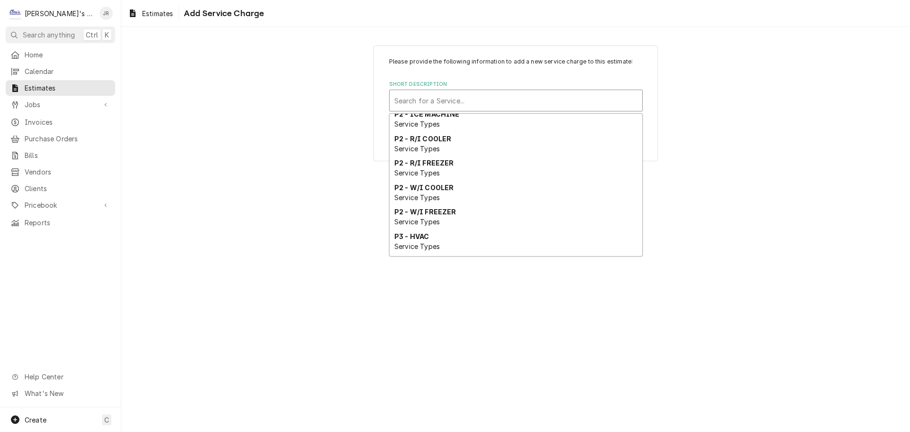
scroll to position [451, 0]
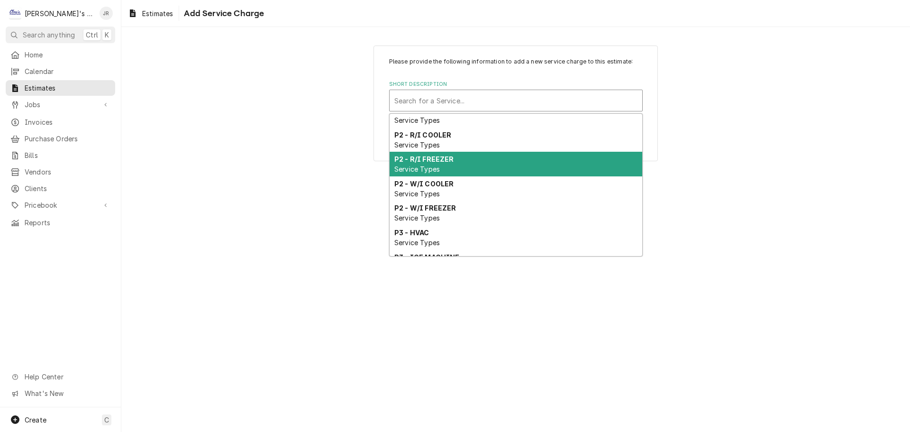
click at [474, 173] on div "P2 - R/I FREEZER Service Types" at bounding box center [516, 164] width 253 height 25
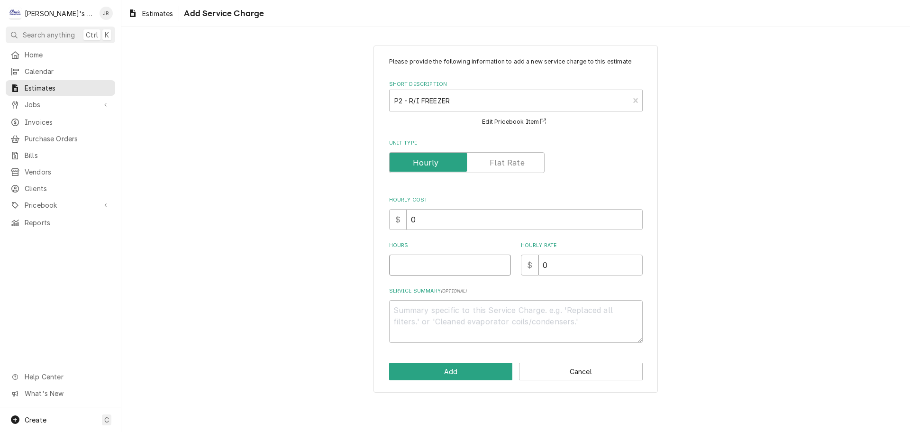
click at [459, 266] on input "Hours" at bounding box center [450, 265] width 122 height 21
drag, startPoint x: 561, startPoint y: 269, endPoint x: 542, endPoint y: 268, distance: 19.9
click at [542, 268] on input "0" at bounding box center [591, 265] width 104 height 21
click at [459, 369] on button "Add" at bounding box center [451, 372] width 124 height 18
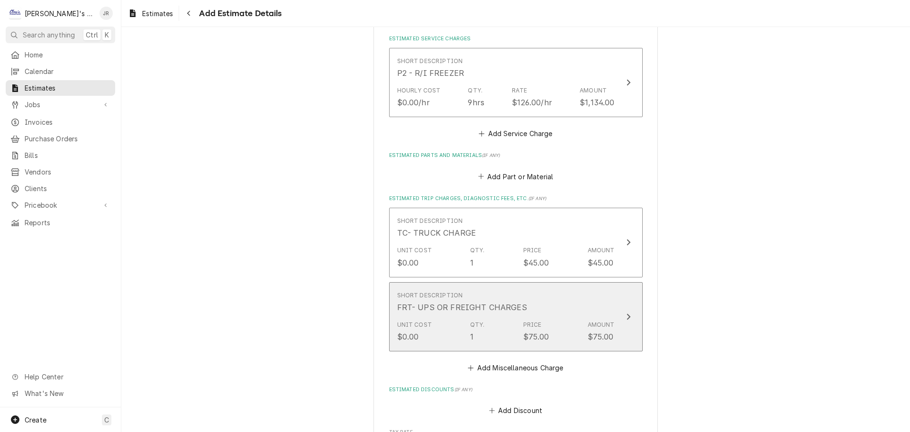
scroll to position [1020, 0]
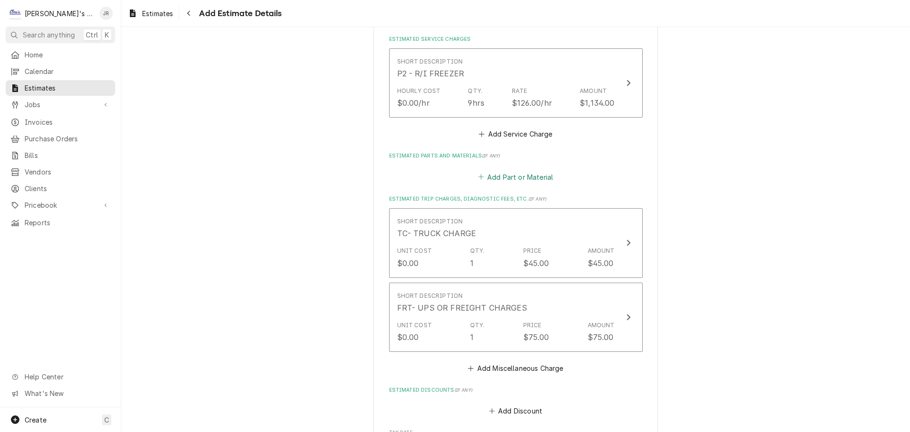
click at [518, 178] on button "Add Part or Material" at bounding box center [516, 176] width 78 height 13
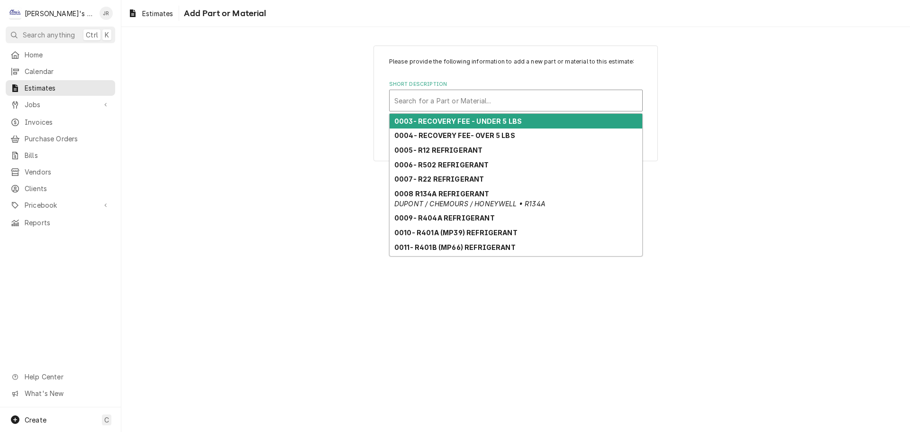
click at [467, 107] on div "Short Description" at bounding box center [516, 100] width 243 height 17
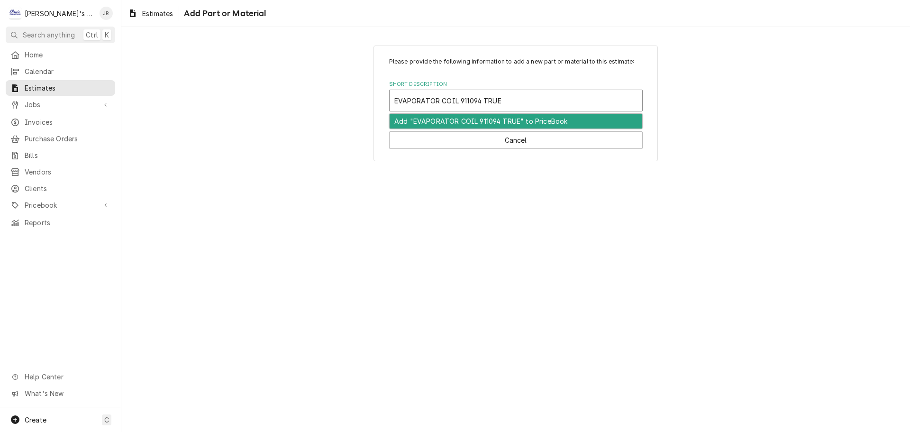
click at [420, 125] on div "Add "EVAPORATOR COIL 911094 TRUE" to PriceBook" at bounding box center [516, 121] width 253 height 15
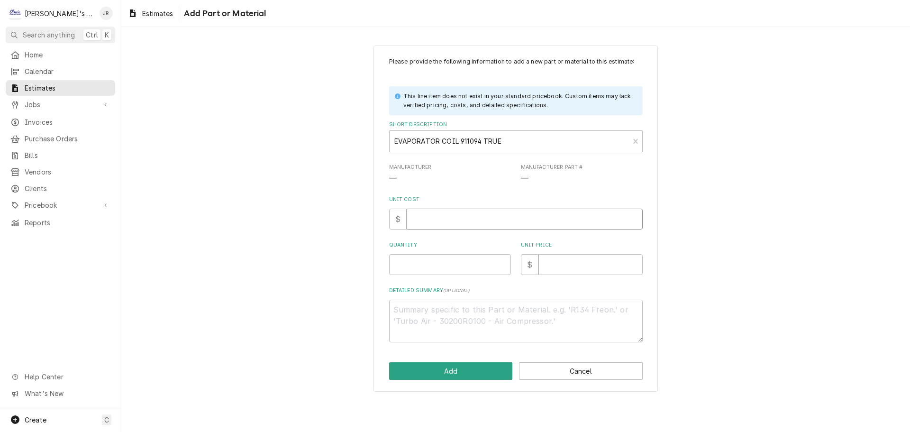
click at [428, 221] on input "Unit Cost" at bounding box center [525, 219] width 236 height 21
click at [425, 257] on input "Quantity" at bounding box center [450, 264] width 122 height 21
click at [560, 268] on input "Unit Price" at bounding box center [591, 264] width 104 height 21
click at [414, 368] on button "Add" at bounding box center [451, 371] width 124 height 18
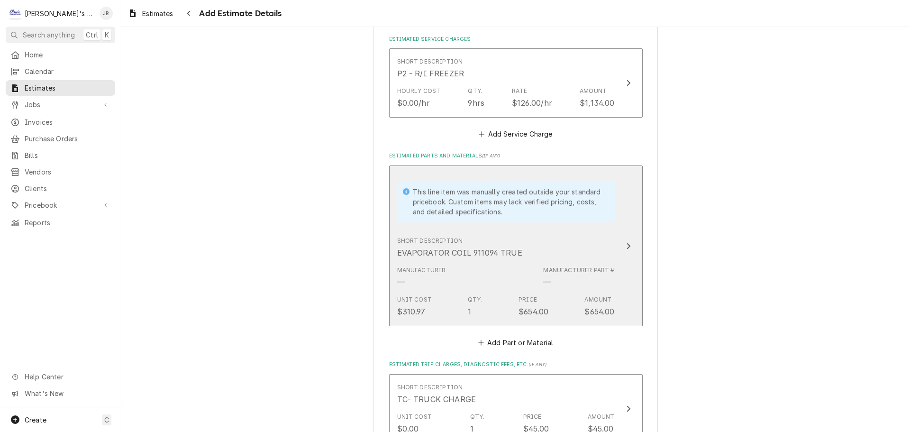
scroll to position [1009, 0]
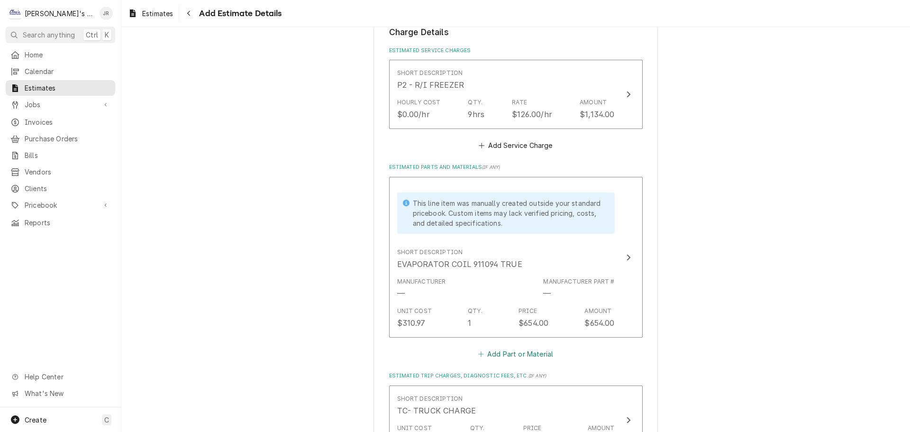
click at [496, 358] on button "Add Part or Material" at bounding box center [516, 354] width 78 height 13
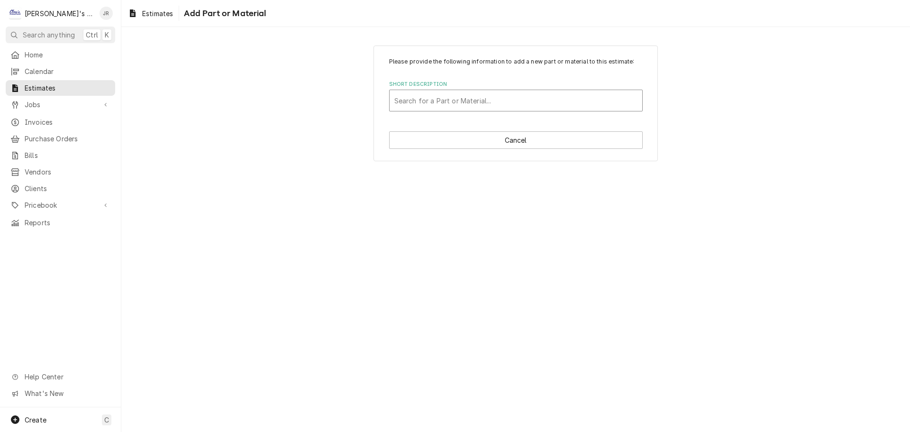
click at [454, 103] on div "Short Description" at bounding box center [516, 100] width 243 height 17
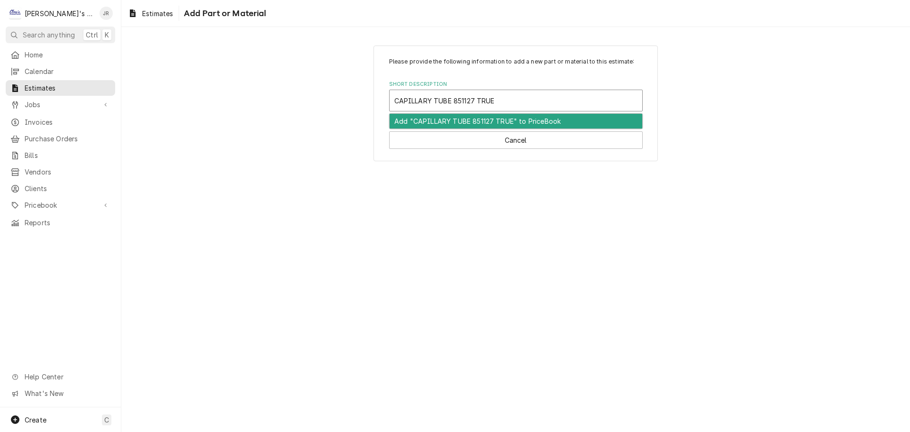
click at [446, 118] on div "Add "CAPILLARY TUBE 851127 TRUE" to PriceBook" at bounding box center [516, 121] width 253 height 15
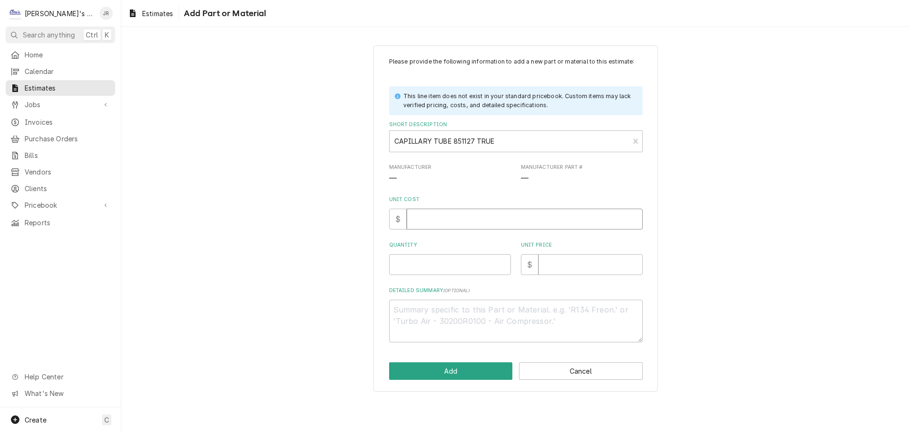
click at [429, 213] on input "Unit Cost" at bounding box center [525, 219] width 236 height 21
click at [432, 266] on input "Quantity" at bounding box center [450, 264] width 122 height 21
click at [561, 262] on input "Unit Price" at bounding box center [591, 264] width 104 height 21
click at [488, 370] on button "Add" at bounding box center [451, 371] width 124 height 18
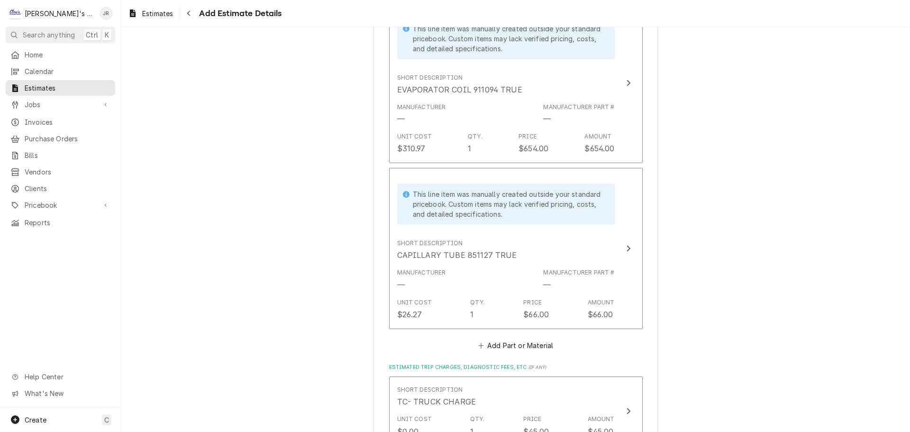
scroll to position [1234, 0]
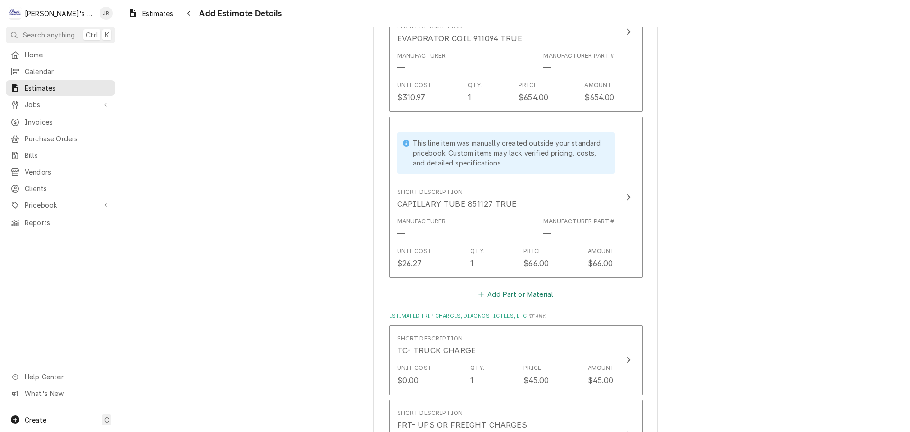
click at [510, 296] on button "Add Part or Material" at bounding box center [516, 293] width 78 height 13
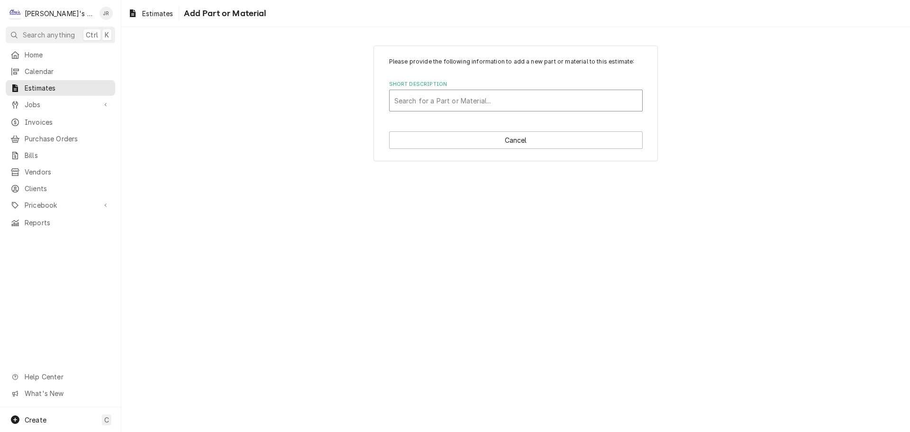
click at [509, 98] on div "Short Description" at bounding box center [516, 100] width 243 height 17
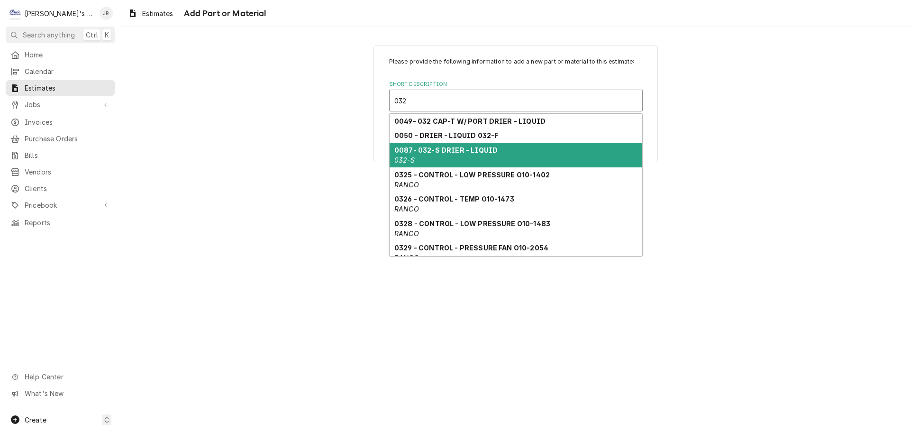
click at [467, 151] on strong "0087- 032-S DRIER - LIQUID" at bounding box center [446, 150] width 103 height 8
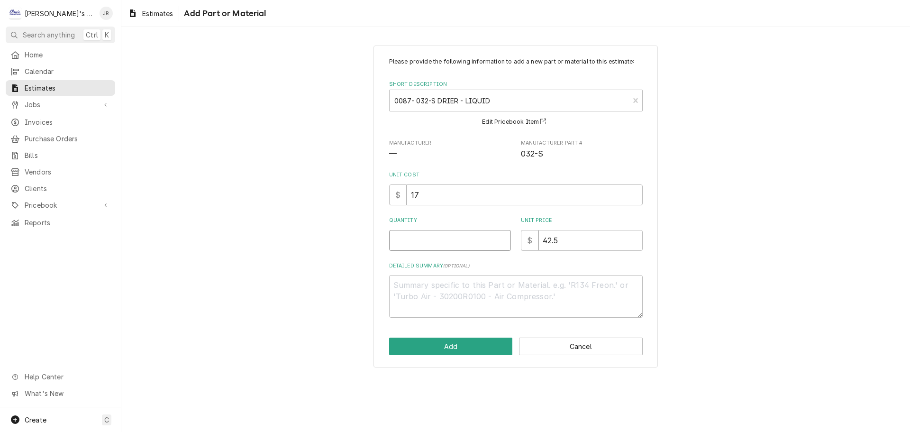
click at [460, 238] on input "Quantity" at bounding box center [450, 240] width 122 height 21
click at [431, 340] on button "Add" at bounding box center [451, 347] width 124 height 18
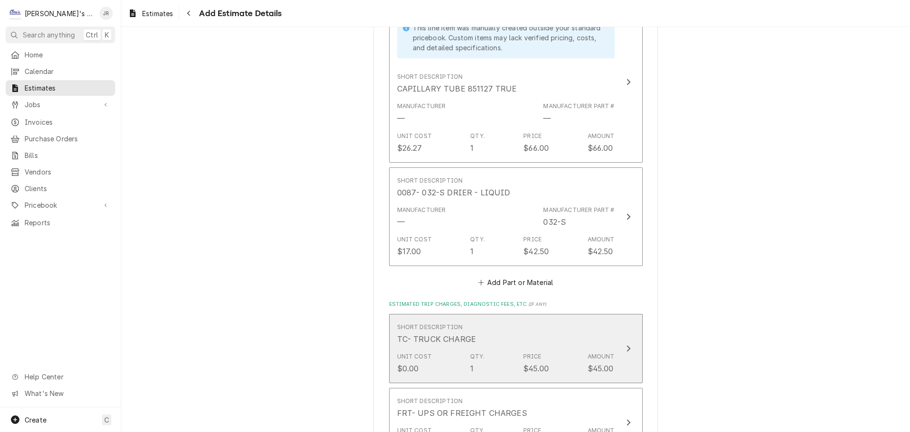
scroll to position [1380, 0]
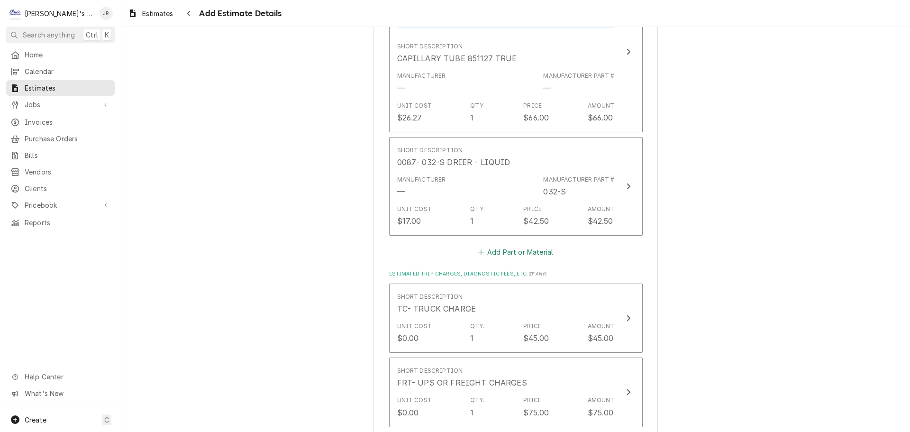
click at [516, 255] on button "Add Part or Material" at bounding box center [516, 252] width 78 height 13
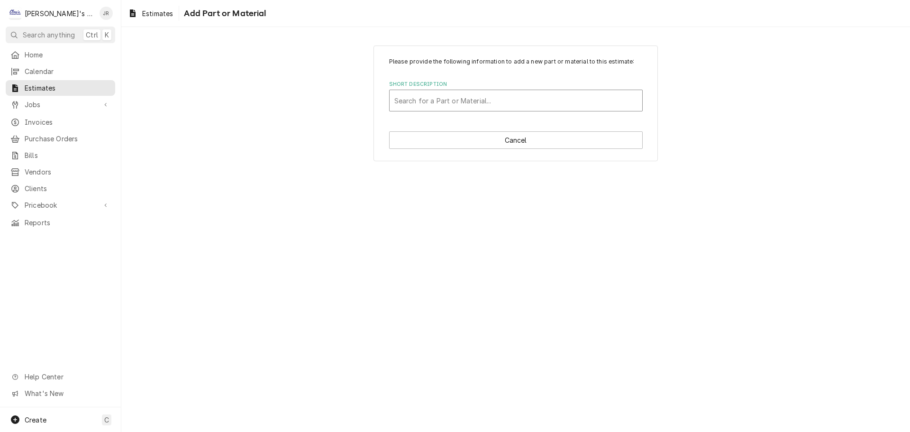
click at [486, 99] on div "Short Description" at bounding box center [516, 100] width 243 height 17
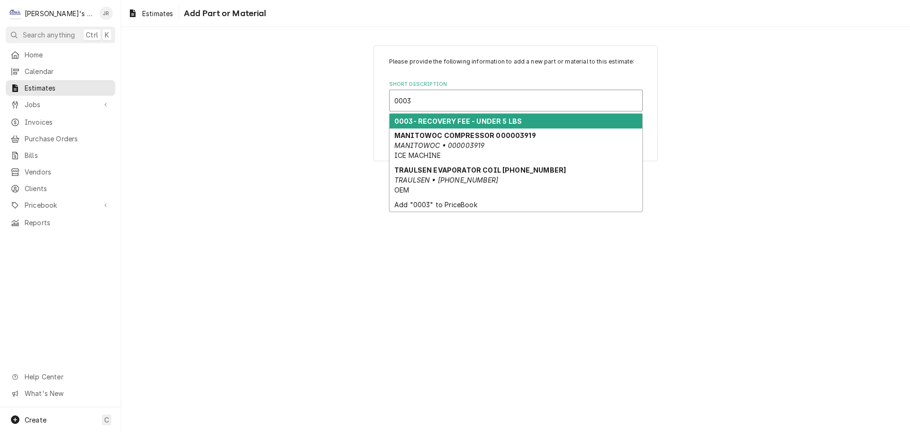
click at [487, 123] on strong "0003- RECOVERY FEE - UNDER 5 LBS" at bounding box center [459, 121] width 128 height 8
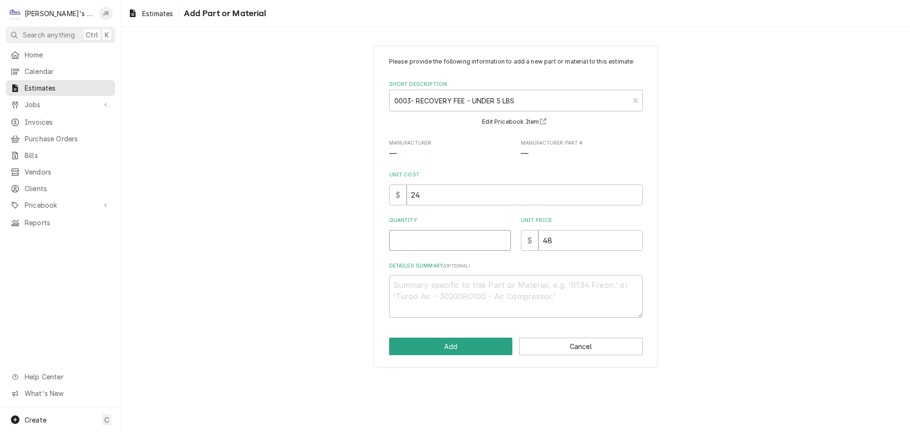
click at [457, 239] on input "Quantity" at bounding box center [450, 240] width 122 height 21
click at [495, 348] on button "Add" at bounding box center [451, 347] width 124 height 18
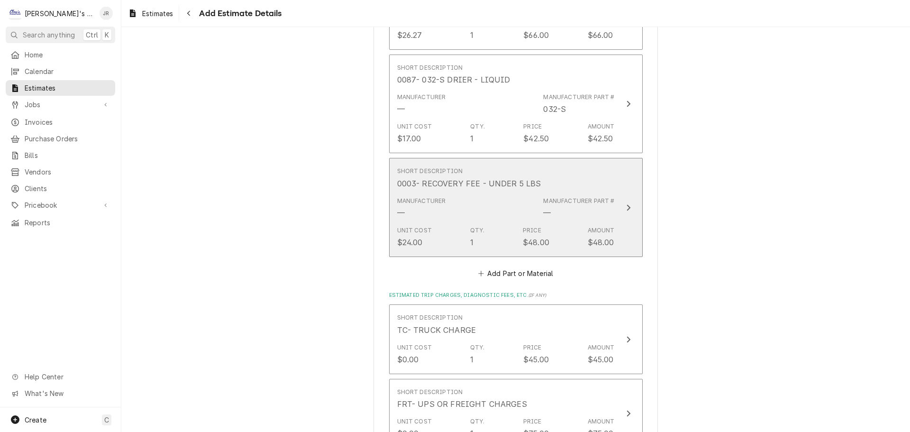
scroll to position [1463, 0]
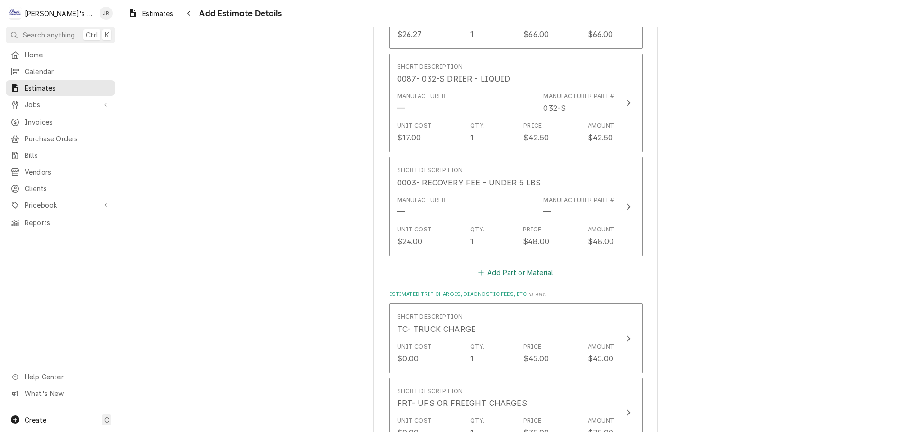
click at [514, 270] on button "Add Part or Material" at bounding box center [516, 272] width 78 height 13
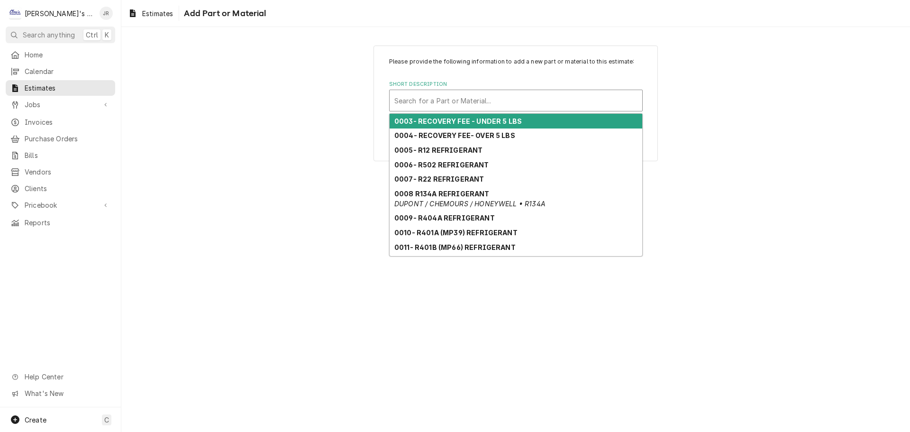
click at [504, 104] on div "Short Description" at bounding box center [516, 100] width 243 height 17
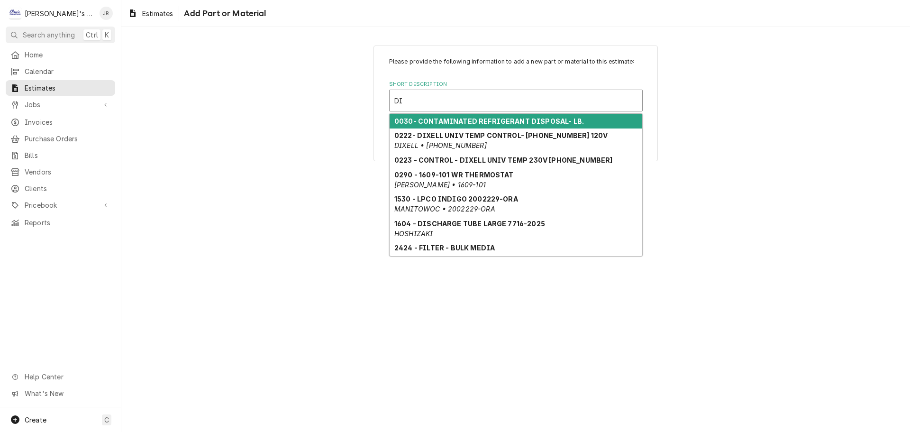
click at [487, 120] on strong "0030- CONTAMINATED REFRIGERANT DISPOSAL- LB." at bounding box center [490, 121] width 190 height 8
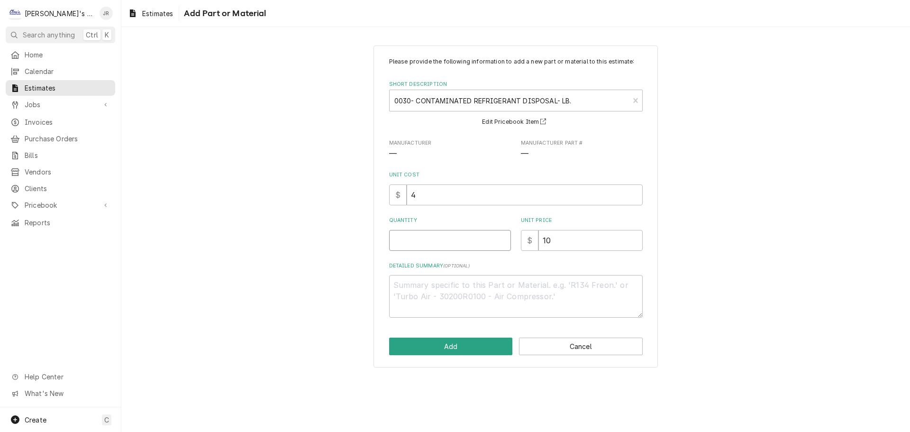
click at [446, 242] on input "Quantity" at bounding box center [450, 240] width 122 height 21
click at [477, 354] on button "Add" at bounding box center [451, 347] width 124 height 18
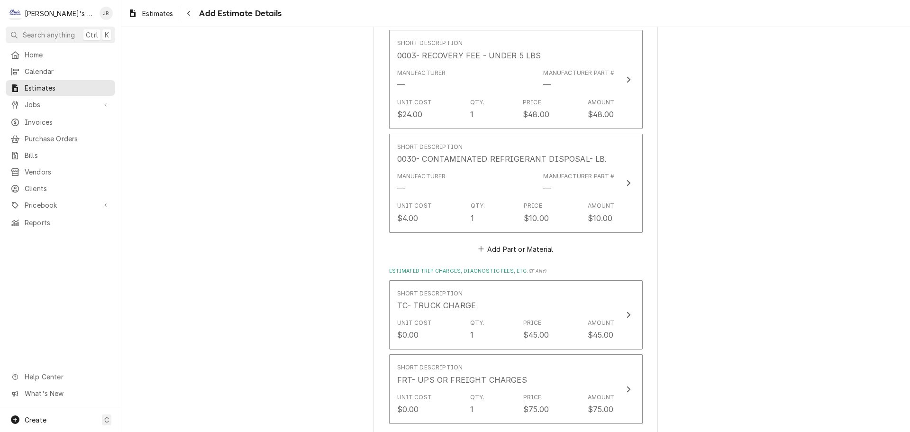
scroll to position [1594, 0]
click at [505, 248] on button "Add Part or Material" at bounding box center [516, 245] width 78 height 13
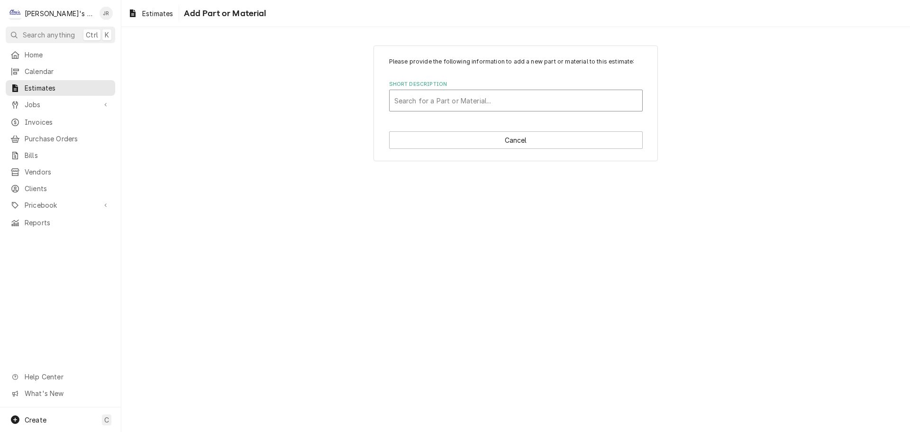
click at [546, 102] on div "Short Description" at bounding box center [516, 100] width 243 height 17
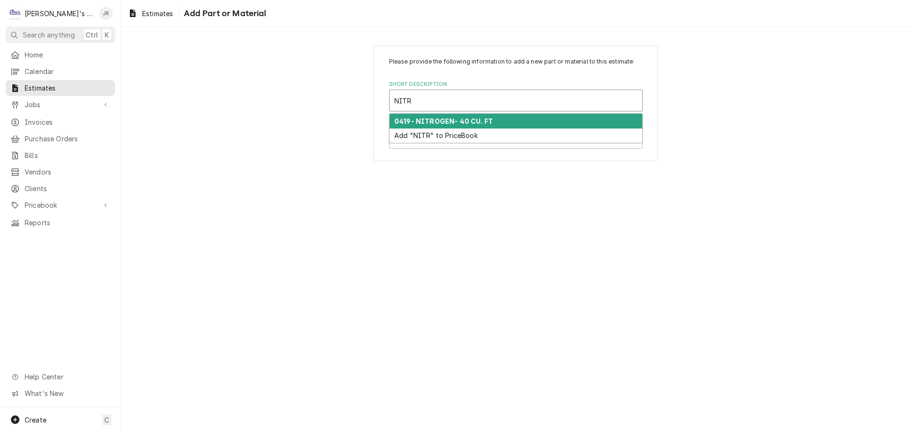
click at [500, 119] on div "0419- NITROGEN- 40 CU. FT" at bounding box center [516, 121] width 253 height 15
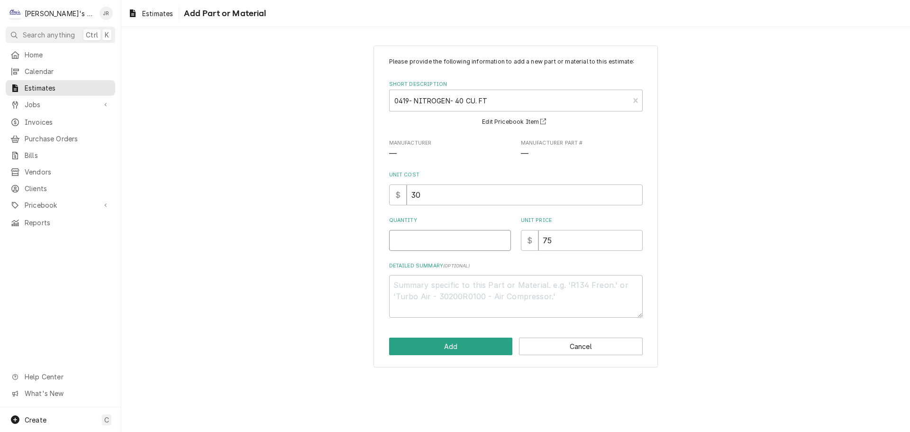
click at [451, 246] on input "Quantity" at bounding box center [450, 240] width 122 height 21
click at [449, 340] on button "Add" at bounding box center [451, 347] width 124 height 18
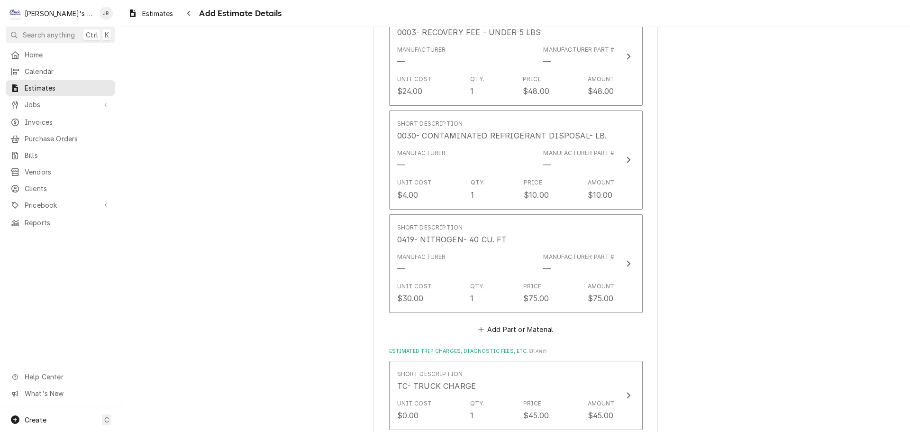
scroll to position [1630, 0]
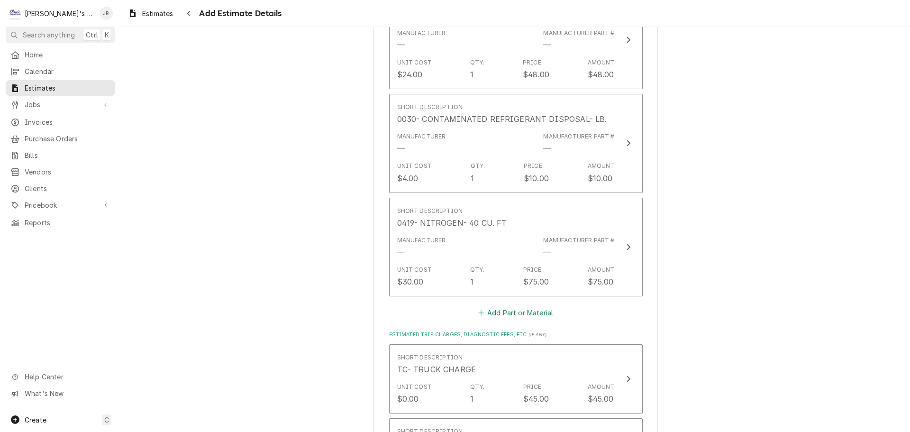
click at [486, 318] on button "Add Part or Material" at bounding box center [516, 312] width 78 height 13
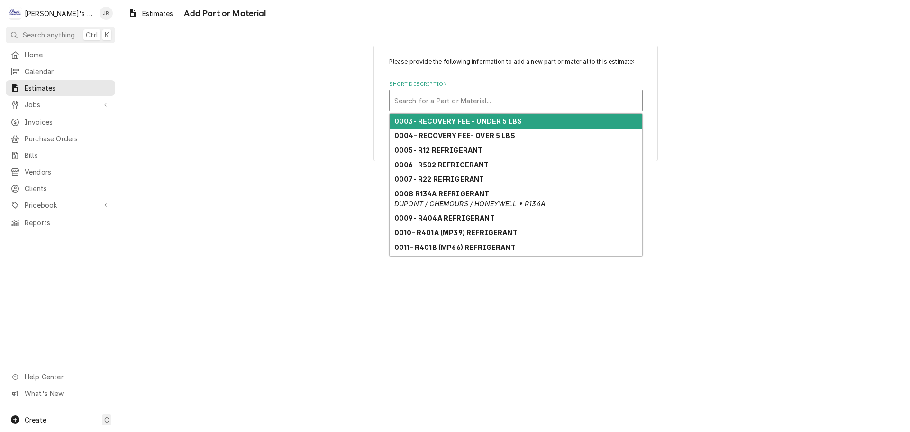
click at [506, 102] on div "Short Description" at bounding box center [516, 100] width 243 height 17
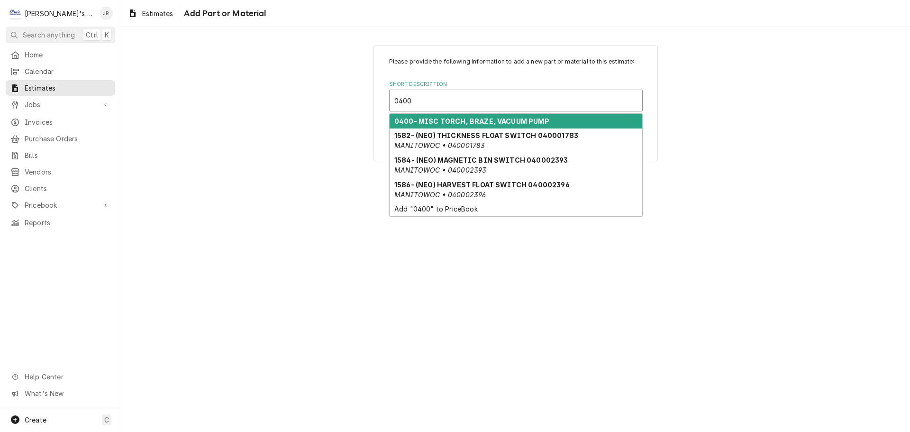
click at [499, 122] on strong "0400- MISC TORCH, BRAZE, VACUUM PUMP" at bounding box center [472, 121] width 155 height 8
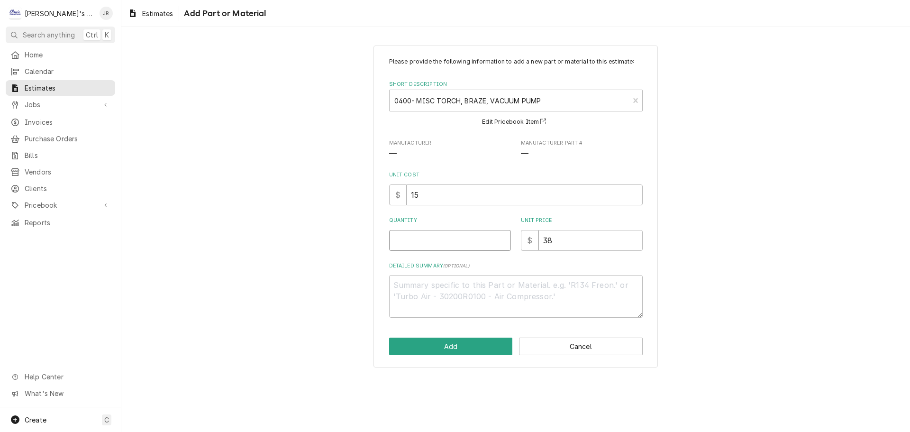
click at [432, 242] on input "Quantity" at bounding box center [450, 240] width 122 height 21
click at [465, 348] on button "Add" at bounding box center [451, 347] width 124 height 18
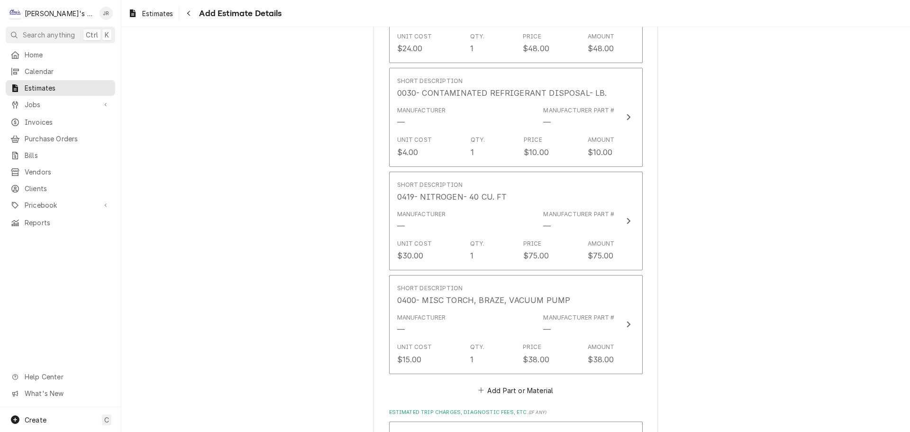
scroll to position [1714, 0]
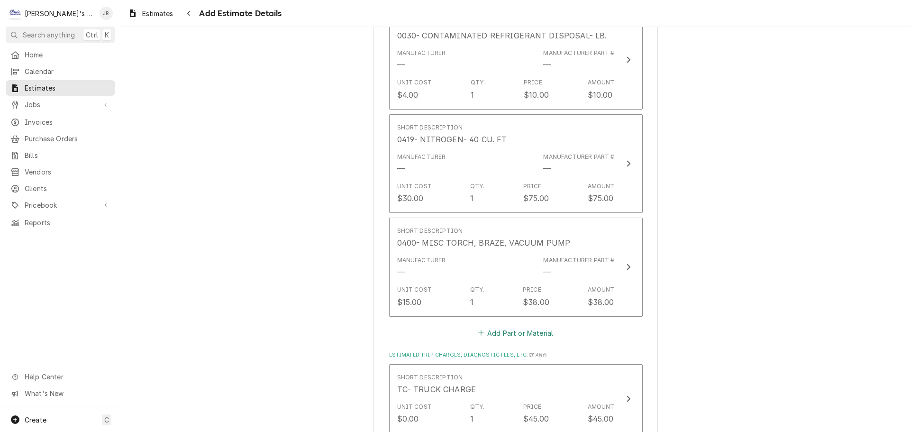
click at [496, 331] on button "Add Part or Material" at bounding box center [516, 332] width 78 height 13
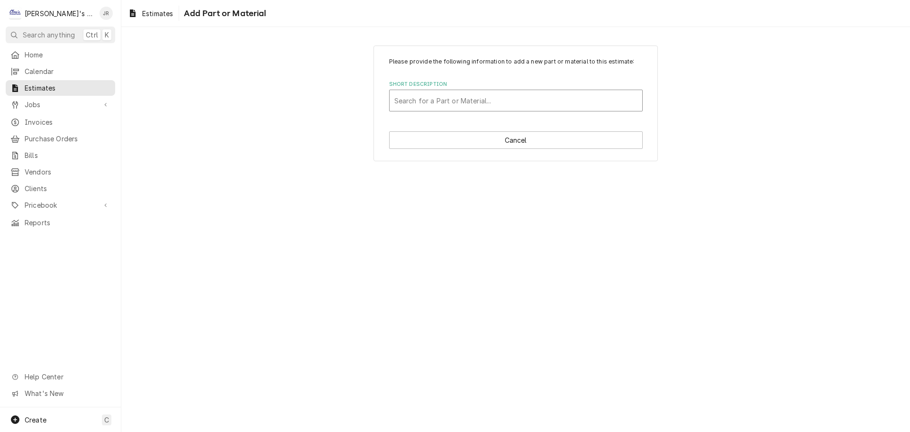
click at [515, 104] on div "Short Description" at bounding box center [516, 100] width 243 height 17
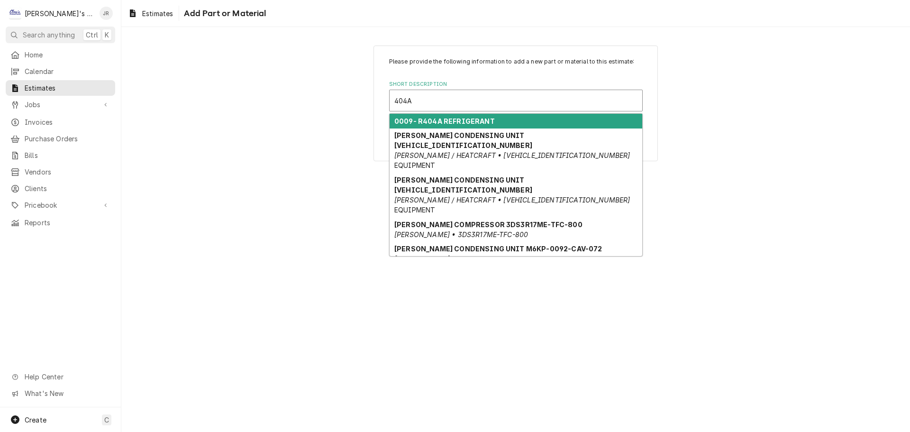
click at [481, 121] on strong "0009- R404A REFRIGERANT" at bounding box center [445, 121] width 101 height 8
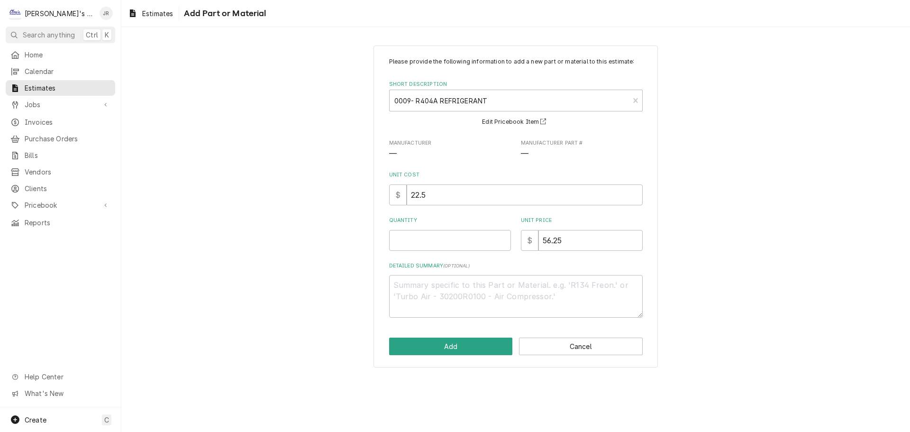
click at [448, 255] on div "Please provide the following information to add a new part or material to this …" at bounding box center [516, 187] width 254 height 260
click at [450, 251] on div "Please provide the following information to add a new part or material to this …" at bounding box center [516, 187] width 254 height 260
click at [450, 245] on input "Quantity" at bounding box center [450, 240] width 122 height 21
click at [496, 344] on button "Add" at bounding box center [451, 347] width 124 height 18
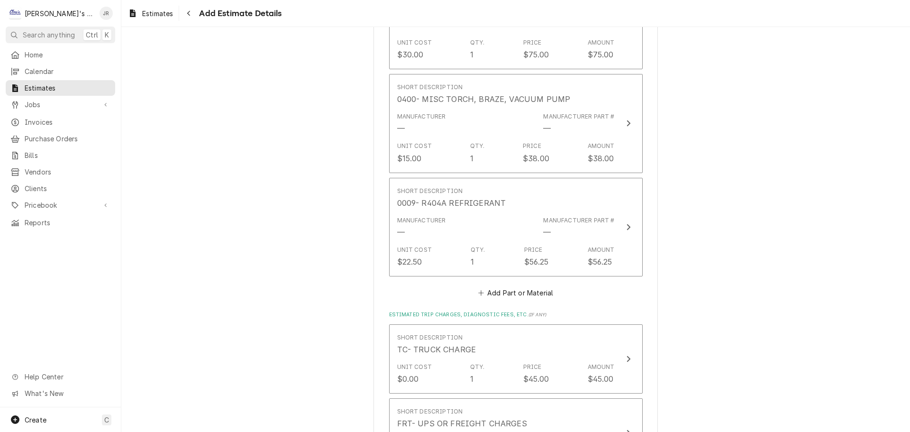
scroll to position [1892, 0]
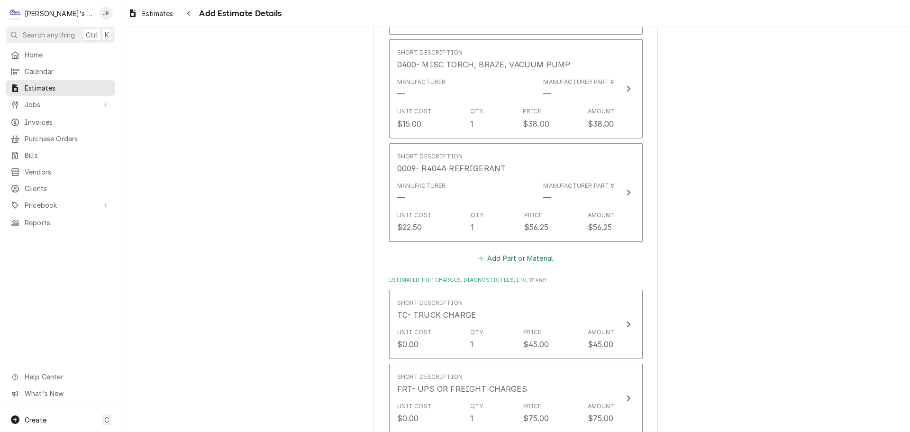
click at [494, 263] on button "Add Part or Material" at bounding box center [516, 258] width 78 height 13
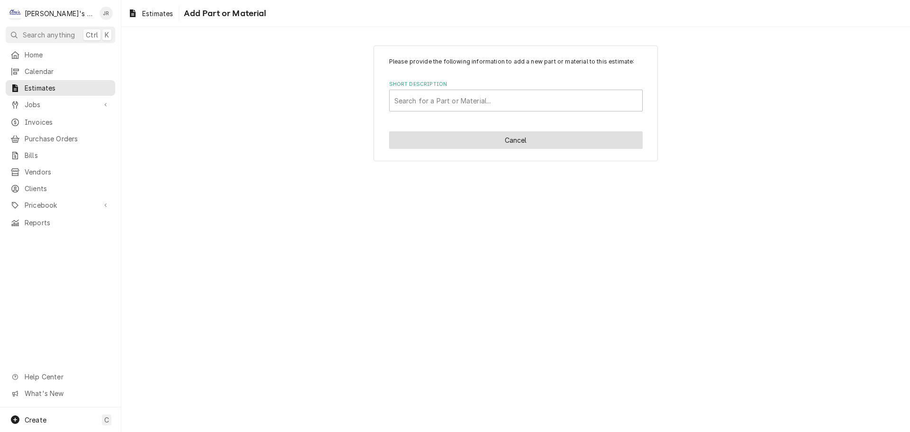
click at [516, 136] on button "Cancel" at bounding box center [516, 140] width 254 height 18
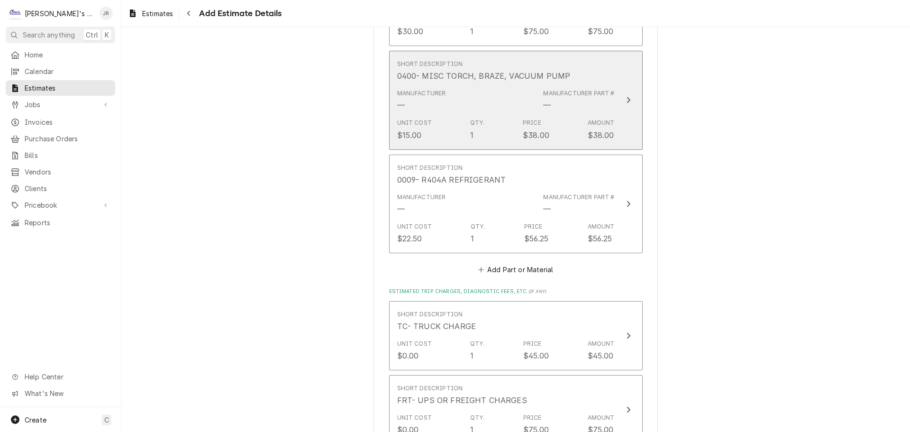
scroll to position [1881, 0]
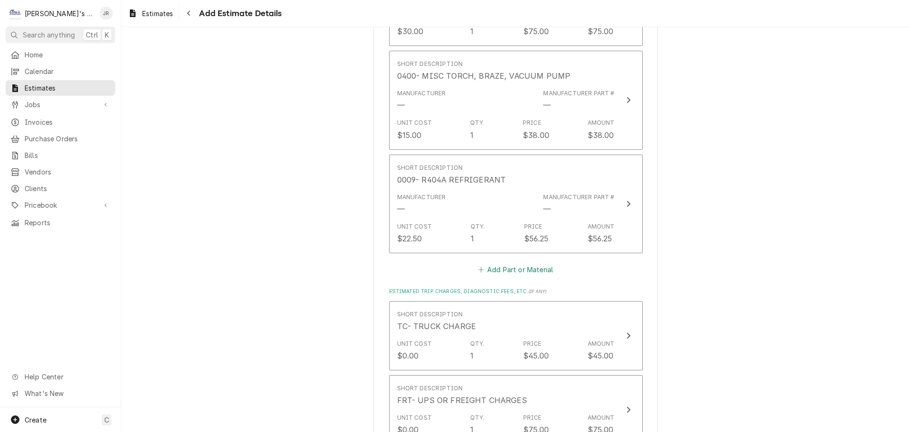
click at [487, 266] on button "Add Part or Material" at bounding box center [516, 269] width 78 height 13
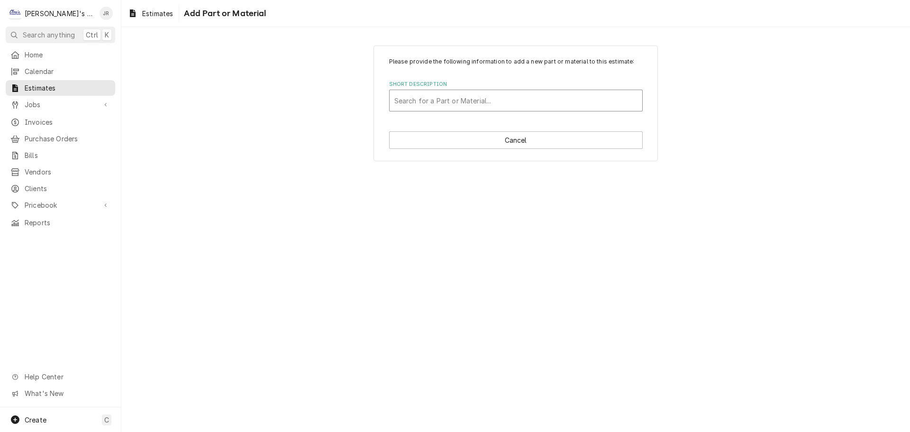
click at [508, 104] on div "Short Description" at bounding box center [516, 100] width 243 height 17
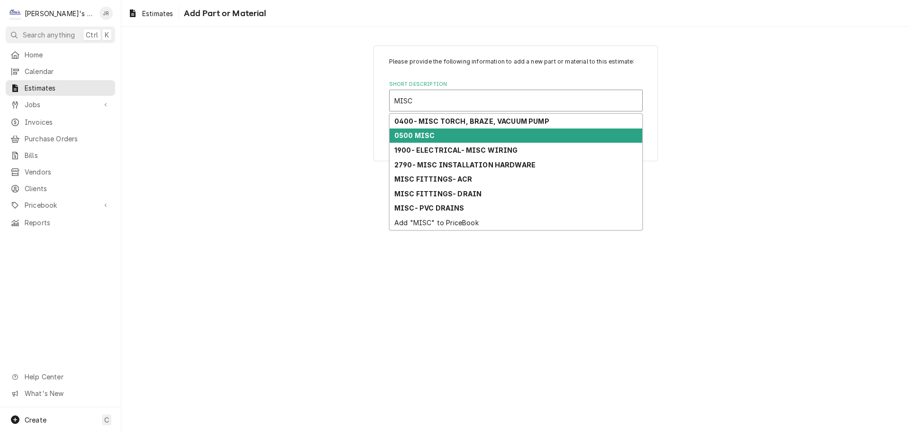
click at [450, 141] on div "0500 MISC" at bounding box center [516, 136] width 253 height 15
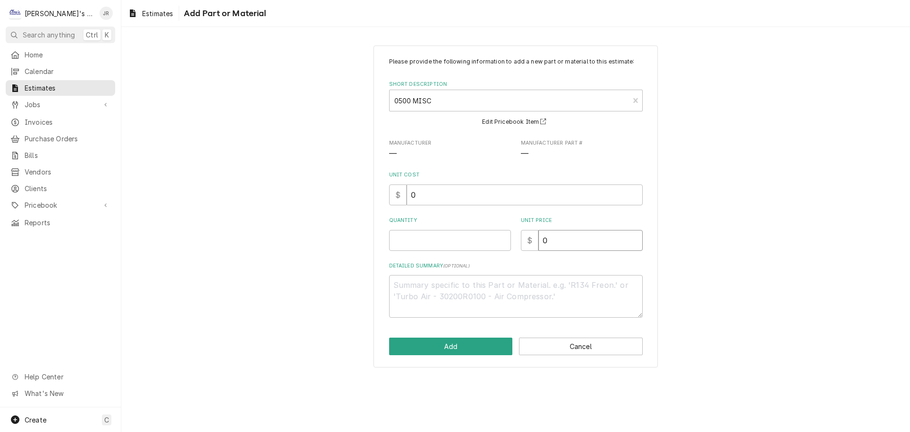
drag, startPoint x: 575, startPoint y: 245, endPoint x: 545, endPoint y: 251, distance: 30.6
click at [545, 251] on div "Please provide the following information to add a new part or material to this …" at bounding box center [516, 187] width 254 height 260
click at [442, 245] on input "Quantity" at bounding box center [450, 240] width 122 height 21
click at [433, 347] on button "Add" at bounding box center [451, 347] width 124 height 18
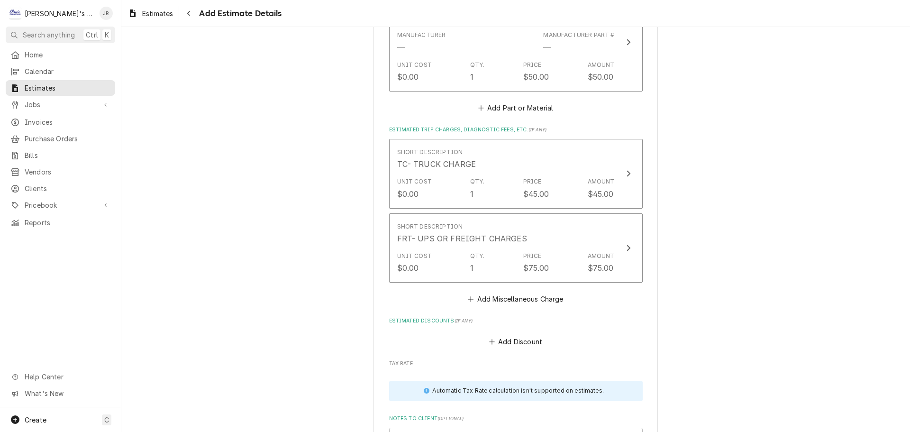
scroll to position [2154, 0]
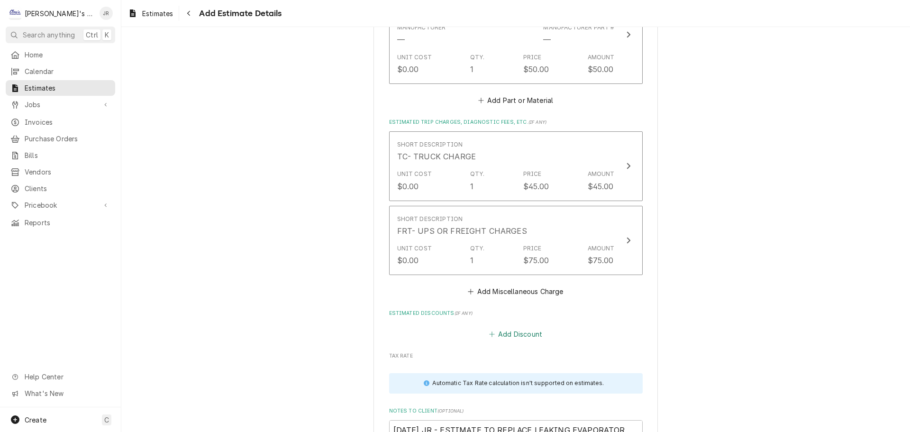
click at [524, 337] on button "Add Discount" at bounding box center [515, 334] width 56 height 13
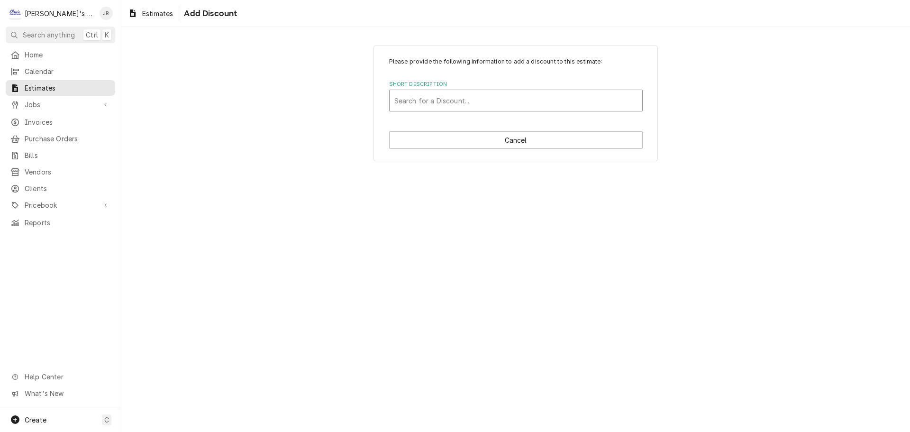
click at [493, 107] on div "Short Description" at bounding box center [516, 100] width 243 height 17
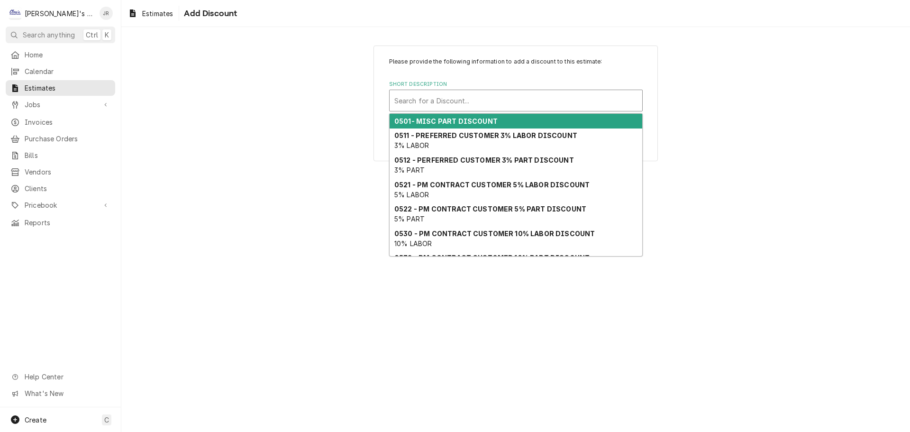
click at [492, 124] on div "0501- MISC PART DISCOUNT" at bounding box center [516, 121] width 253 height 15
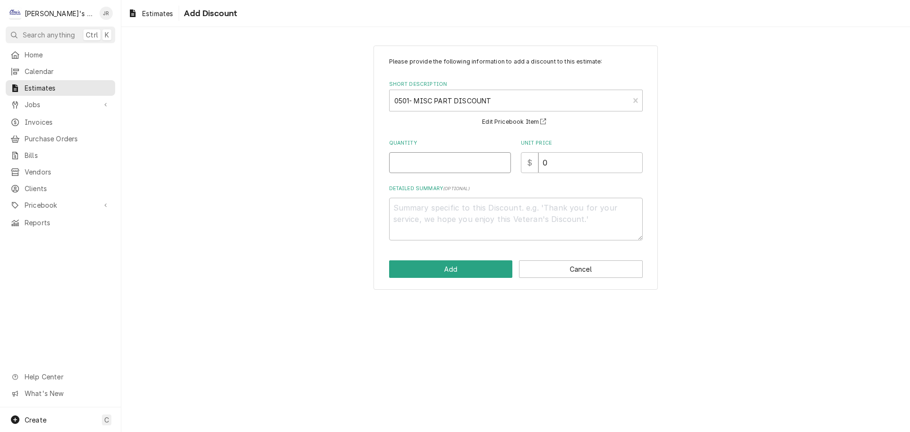
click at [457, 160] on input "Quantity" at bounding box center [450, 162] width 122 height 21
click at [475, 218] on textarea "Detailed Summary ( optional )" at bounding box center [516, 219] width 254 height 43
click at [483, 264] on button "Add" at bounding box center [451, 269] width 124 height 18
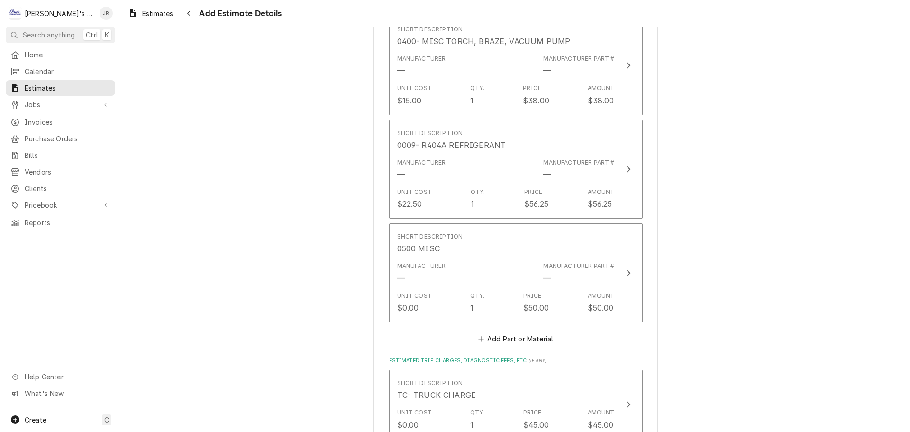
scroll to position [1905, 0]
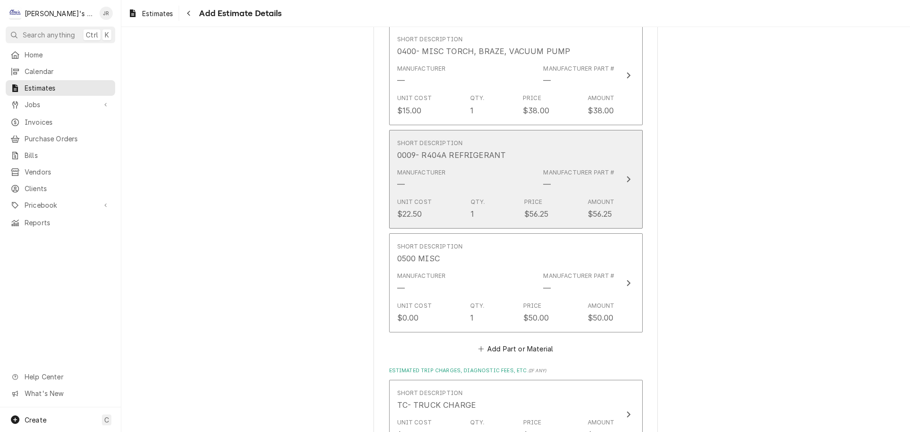
click at [623, 150] on button "Short Description 0009- R404A REFRIGERANT Manufacturer — Manufacturer Part # — …" at bounding box center [516, 179] width 254 height 99
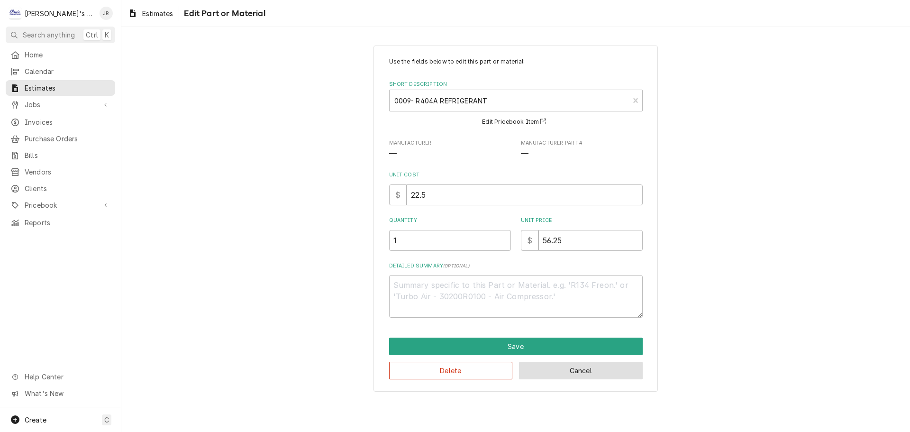
click at [559, 376] on button "Cancel" at bounding box center [581, 371] width 124 height 18
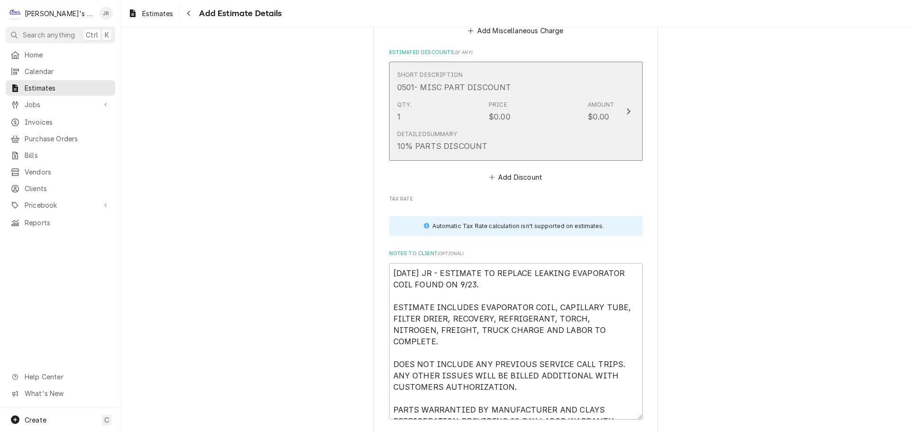
scroll to position [2416, 0]
click at [528, 120] on div "Qty. 1 Price $0.00 Amount $0.00" at bounding box center [506, 110] width 218 height 29
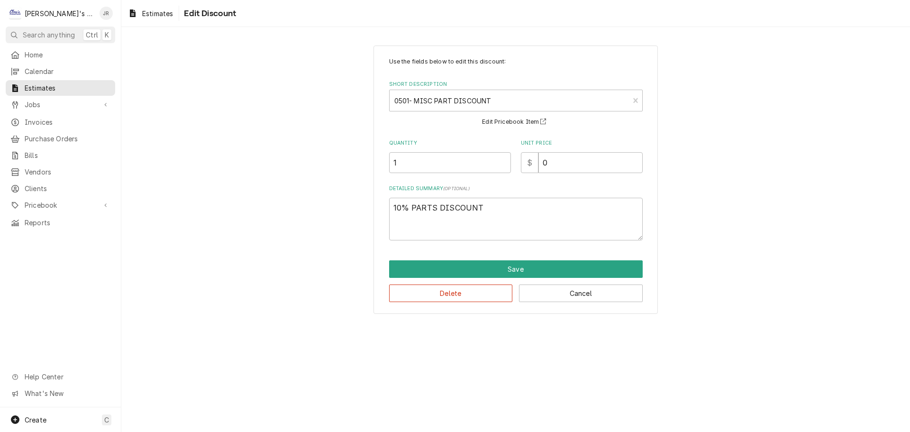
click at [580, 175] on div "Use the fields below to edit this discount: Short Description 0501- MISC PART D…" at bounding box center [516, 148] width 254 height 183
drag, startPoint x: 563, startPoint y: 169, endPoint x: 540, endPoint y: 173, distance: 23.1
click at [540, 173] on input "0" at bounding box center [591, 162] width 104 height 21
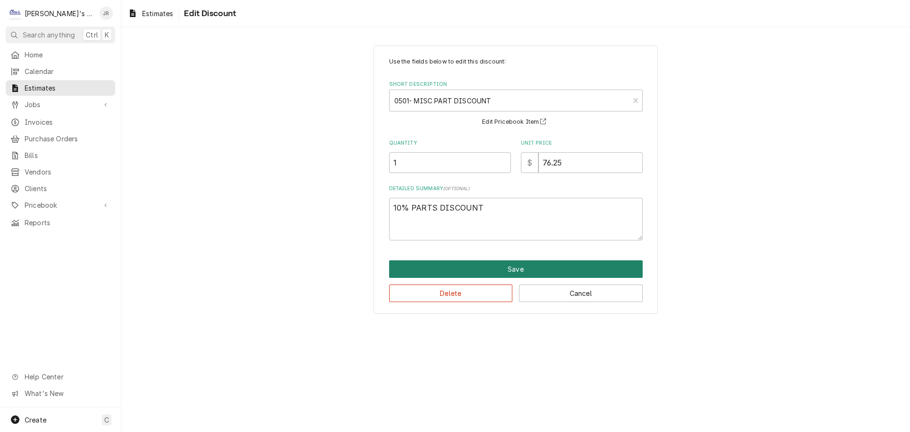
click at [483, 270] on button "Save" at bounding box center [516, 269] width 254 height 18
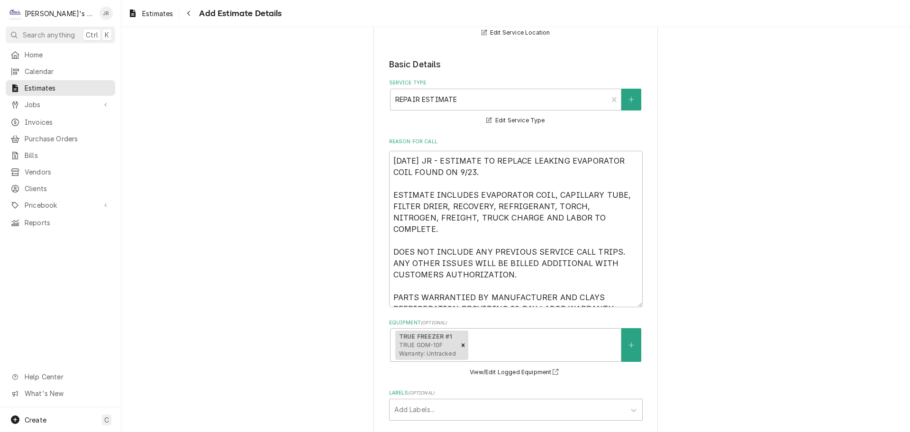
scroll to position [128, 0]
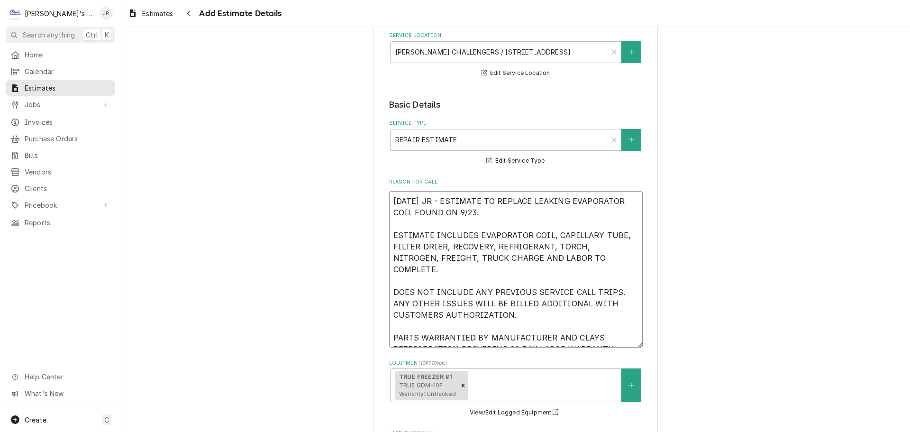
click at [613, 339] on textarea "9/29/2025 JR - ESTIMATE TO REPLACE LEAKING EVAPORATOR COIL FOUND ON 9/23. ESTIM…" at bounding box center [516, 269] width 254 height 156
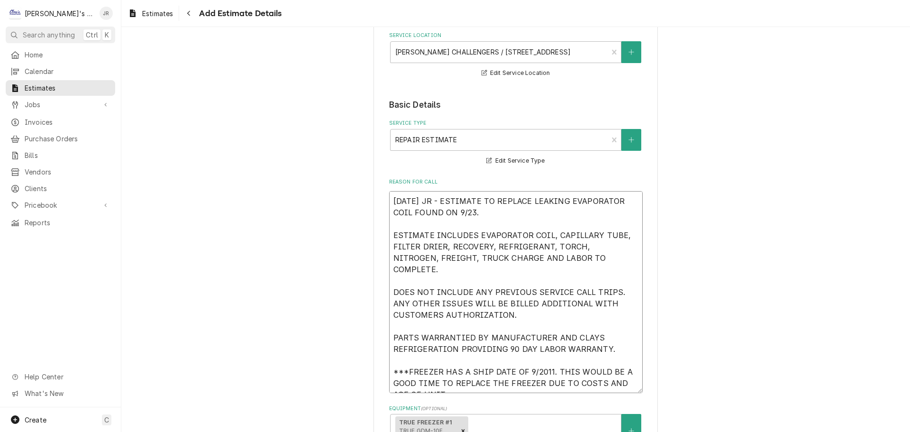
drag, startPoint x: 389, startPoint y: 360, endPoint x: 434, endPoint y: 386, distance: 51.6
click at [434, 386] on textarea "9/29/2025 JR - ESTIMATE TO REPLACE LEAKING EVAPORATOR COIL FOUND ON 9/23. ESTIM…" at bounding box center [516, 292] width 254 height 202
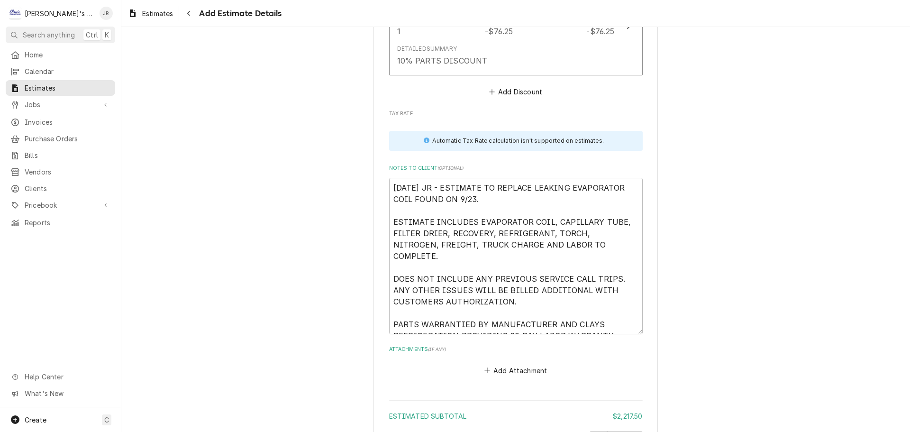
scroll to position [2689, 0]
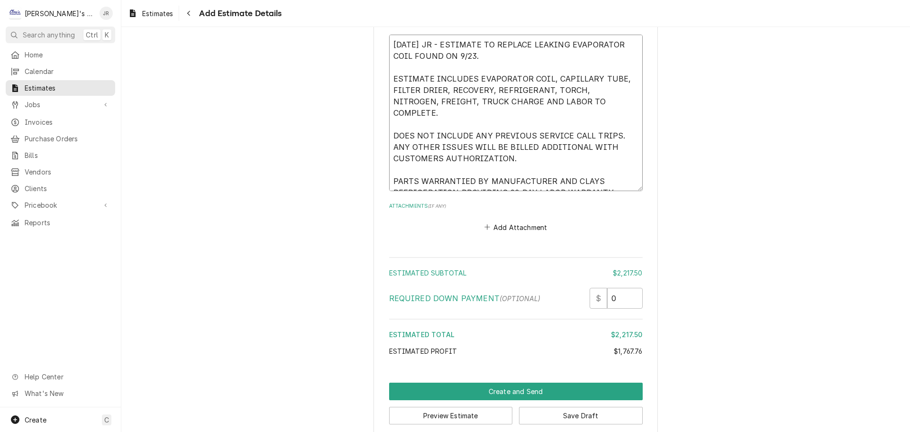
click at [608, 179] on textarea "9/29/2025 JR - ESTIMATE TO REPLACE LEAKING EVAPORATOR COIL FOUND ON 9/23. ESTIM…" at bounding box center [516, 113] width 254 height 156
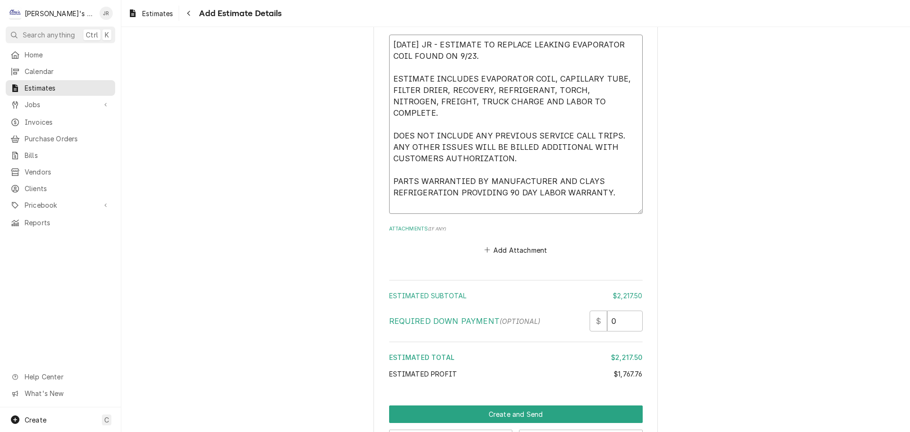
paste textarea "***FREEZER HAS A SHIP DATE OF 9/2011. THIS WOULD BE A GOOD TIME TO REPLACE THE …"
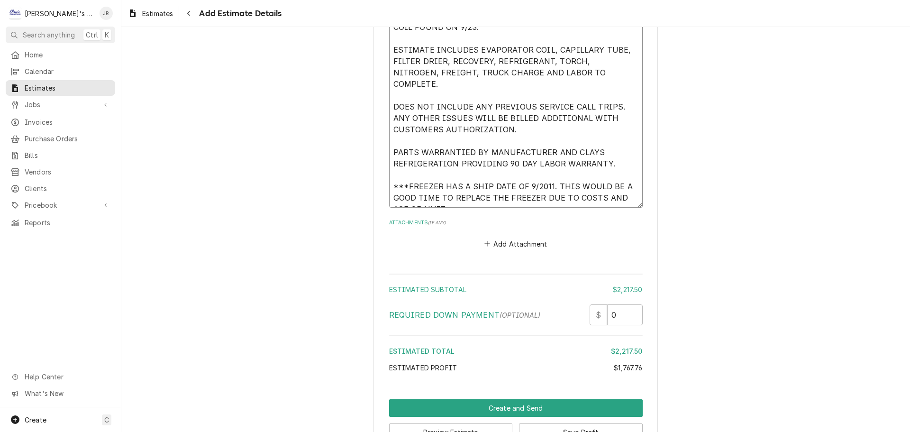
scroll to position [2748, 0]
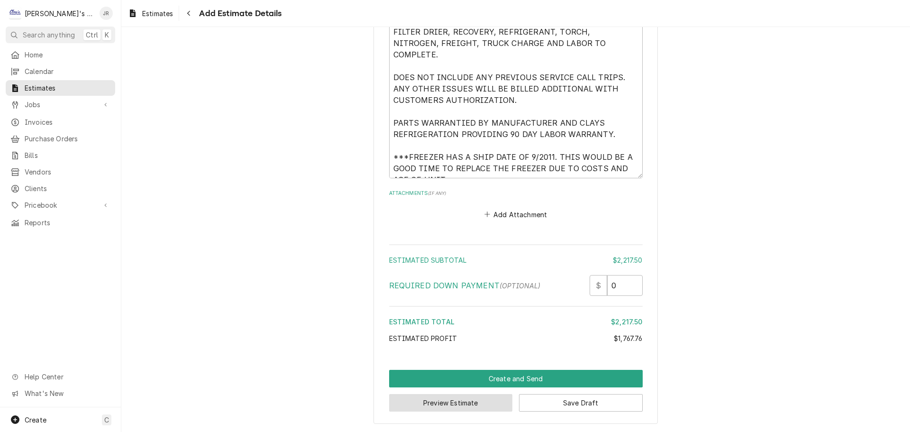
click at [477, 407] on button "Preview Estimate" at bounding box center [451, 403] width 124 height 18
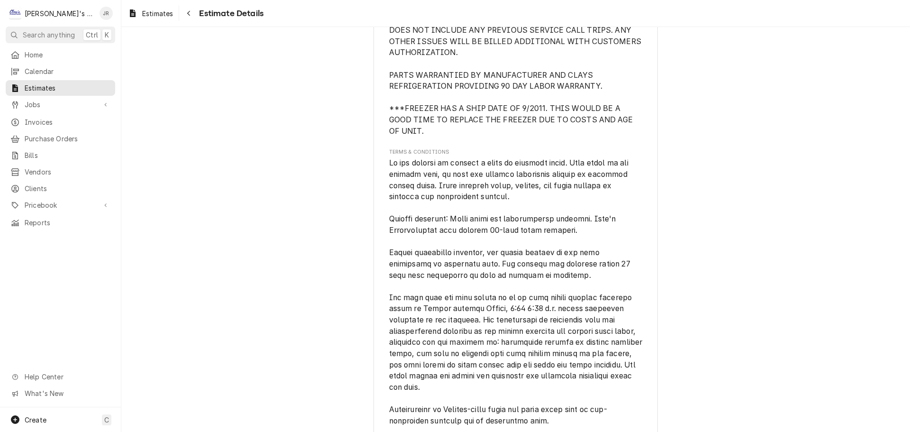
scroll to position [2229, 0]
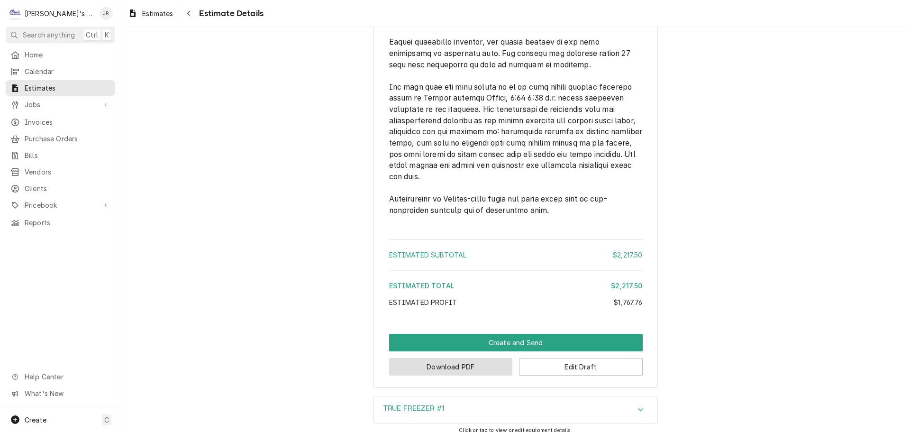
drag, startPoint x: 498, startPoint y: 362, endPoint x: 576, endPoint y: 307, distance: 95.3
click at [498, 361] on button "Download PDF" at bounding box center [451, 367] width 124 height 18
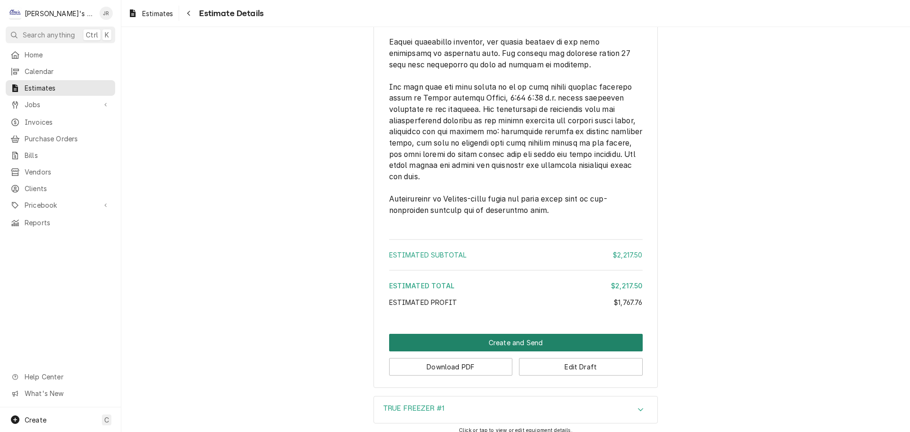
click at [522, 344] on button "Create and Send" at bounding box center [516, 343] width 254 height 18
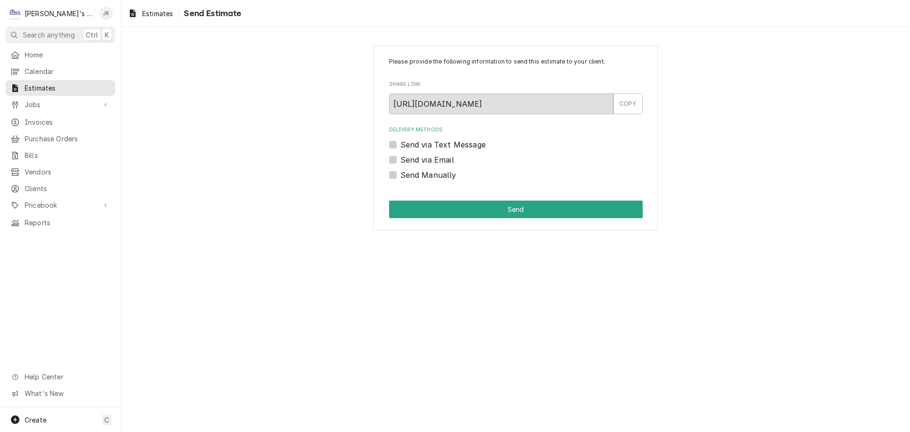
click at [401, 157] on label "Send via Email" at bounding box center [428, 159] width 54 height 11
click at [401, 157] on input "Send via Email" at bounding box center [528, 164] width 254 height 21
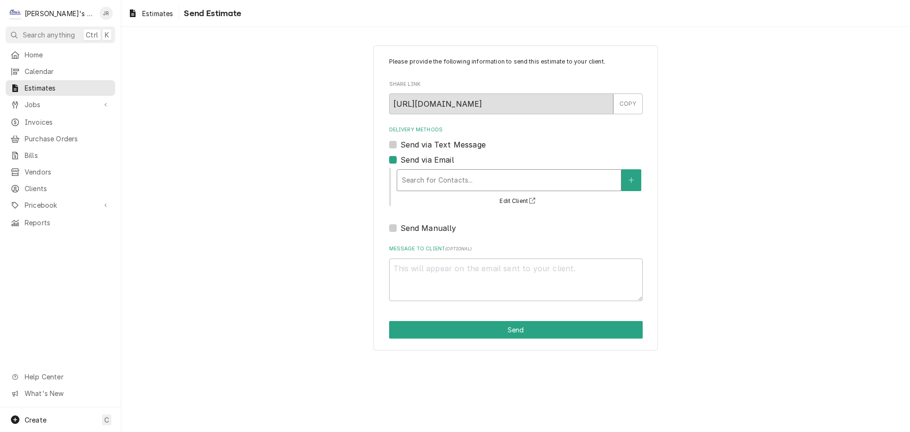
click at [438, 184] on div "Delivery Methods" at bounding box center [509, 180] width 214 height 17
click at [401, 163] on label "Send via Email" at bounding box center [428, 159] width 54 height 11
click at [401, 163] on input "Send via Email" at bounding box center [528, 164] width 254 height 21
checkbox input "false"
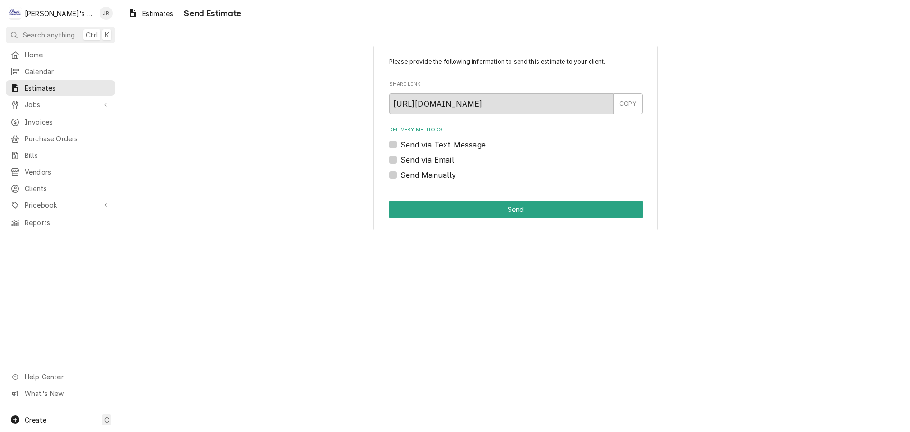
click at [401, 146] on label "Send via Text Message" at bounding box center [443, 144] width 85 height 11
click at [401, 146] on input "Send via Text Message" at bounding box center [528, 149] width 254 height 21
checkbox input "true"
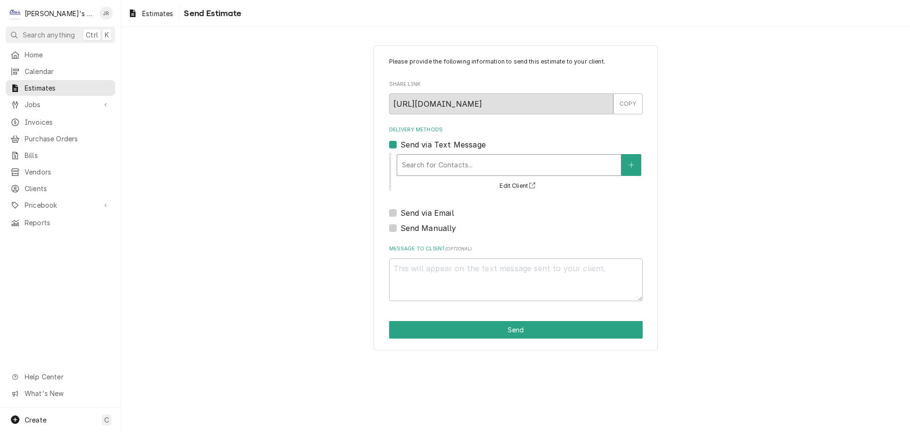
click at [442, 168] on div "Delivery Methods" at bounding box center [509, 164] width 214 height 17
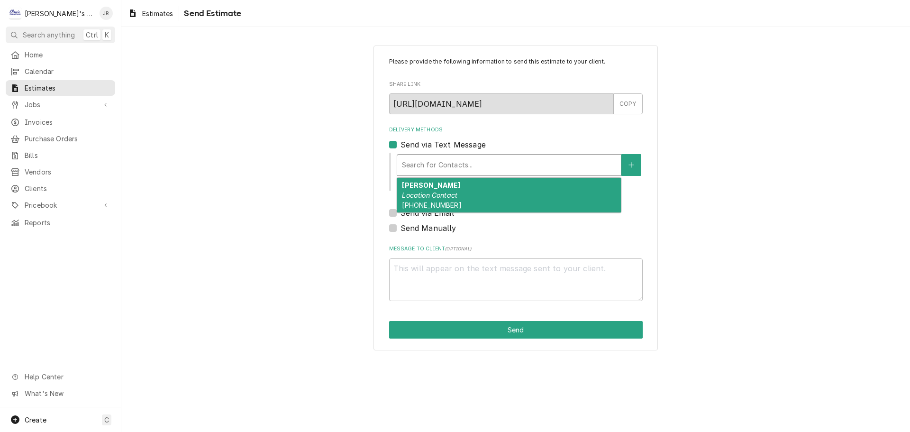
click at [452, 193] on em "Location Contact" at bounding box center [429, 195] width 55 height 8
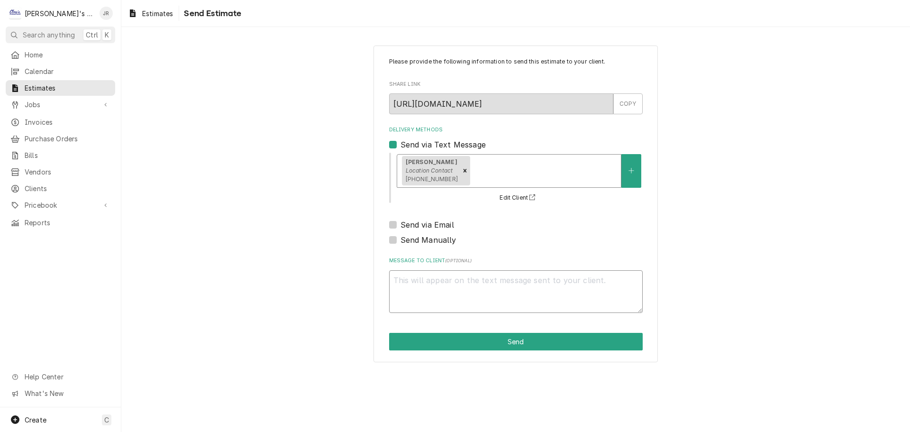
click at [467, 282] on textarea "Message to Client ( optional )" at bounding box center [516, 291] width 254 height 43
type textarea "x"
type textarea "F"
type textarea "x"
type textarea "FR"
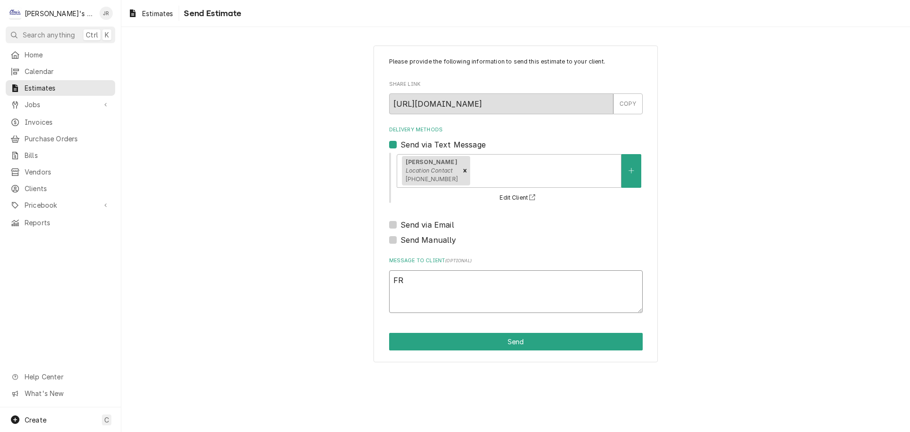
type textarea "x"
type textarea "FRE"
type textarea "x"
type textarea "FREE"
type textarea "x"
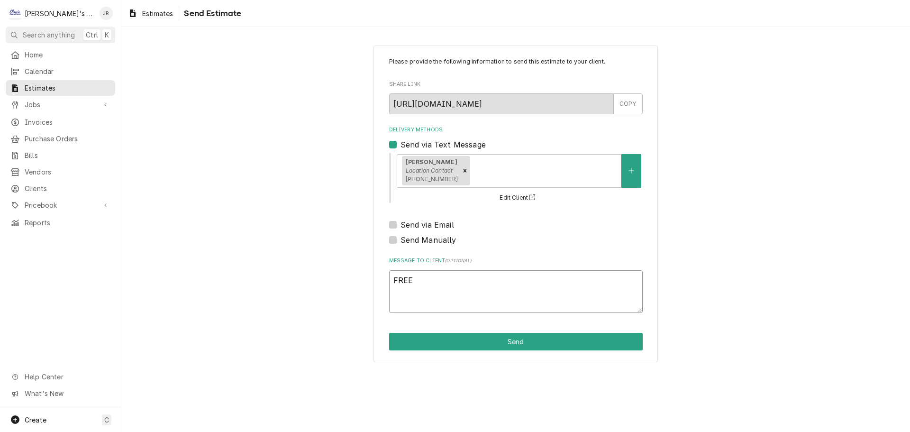
type textarea "FREEZ"
type textarea "x"
type textarea "FREEZE"
type textarea "x"
type textarea "FREEZER"
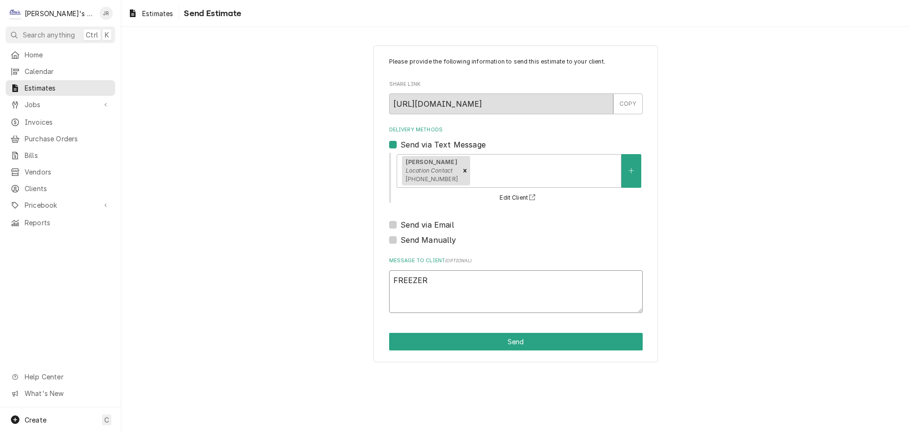
type textarea "x"
type textarea "FREEZER"
type textarea "x"
type textarea "FREEZER R"
type textarea "x"
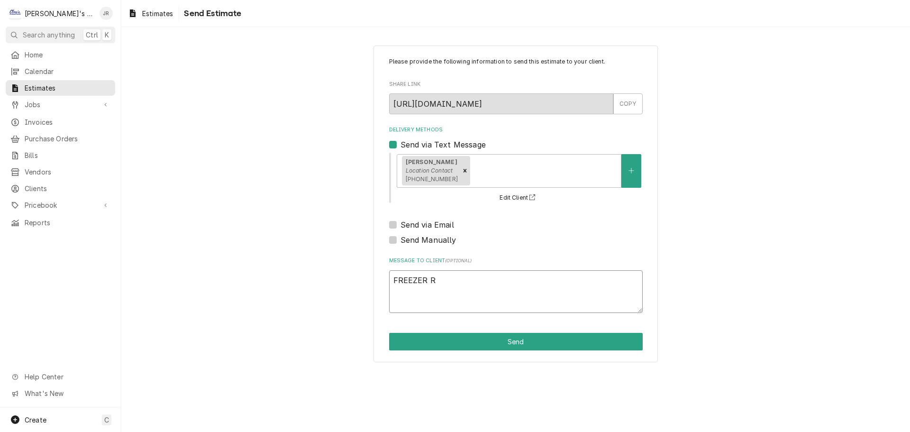
type textarea "FREEZER RE"
type textarea "x"
type textarea "FREEZER REP"
type textarea "x"
type textarea "FREEZER REPA"
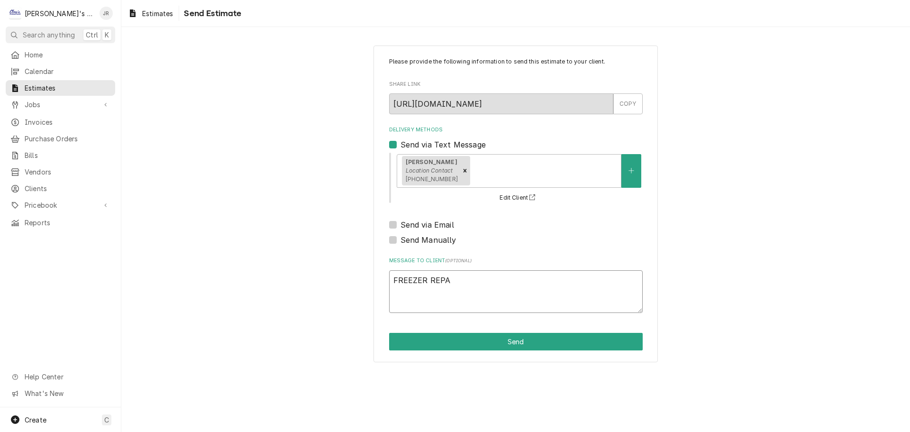
type textarea "x"
type textarea "FREEZER REPAIR"
type textarea "x"
type textarea "FREEZER REPAIR"
type textarea "x"
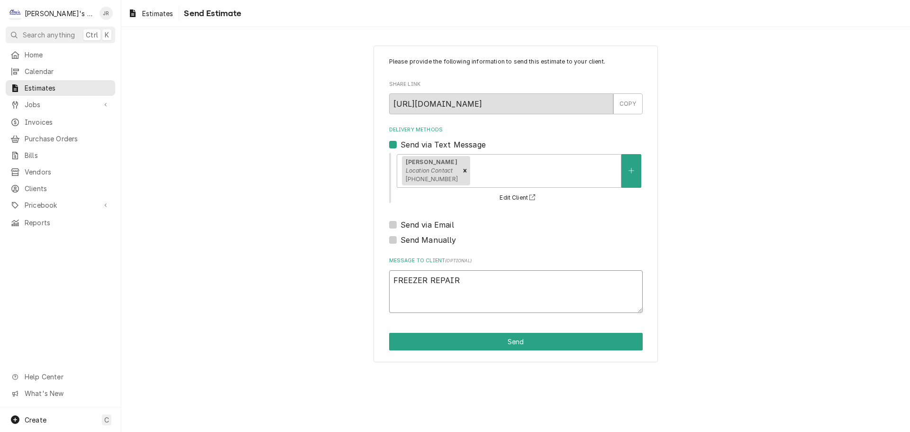
type textarea "FREEZER REPAIR E"
type textarea "x"
type textarea "FREEZER REPAIR ES"
type textarea "x"
type textarea "FREEZER REPAIR EST"
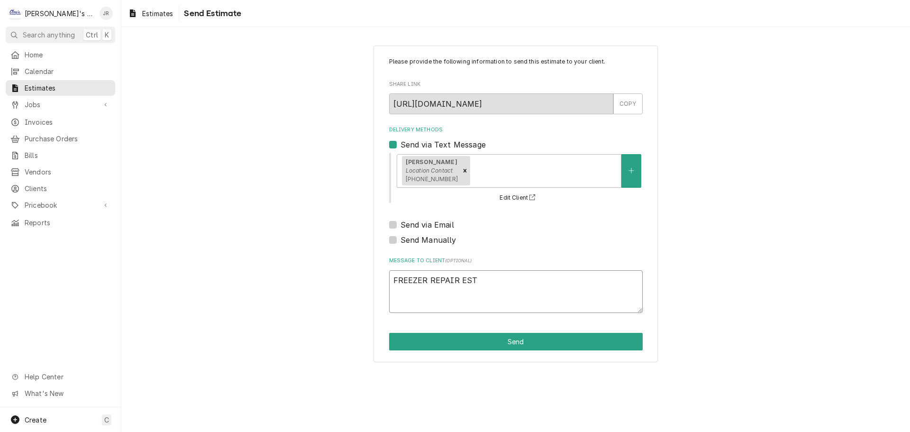
type textarea "x"
type textarea "FREEZER REPAIR ESTI"
type textarea "x"
type textarea "FREEZER REPAIR ESTIM"
type textarea "x"
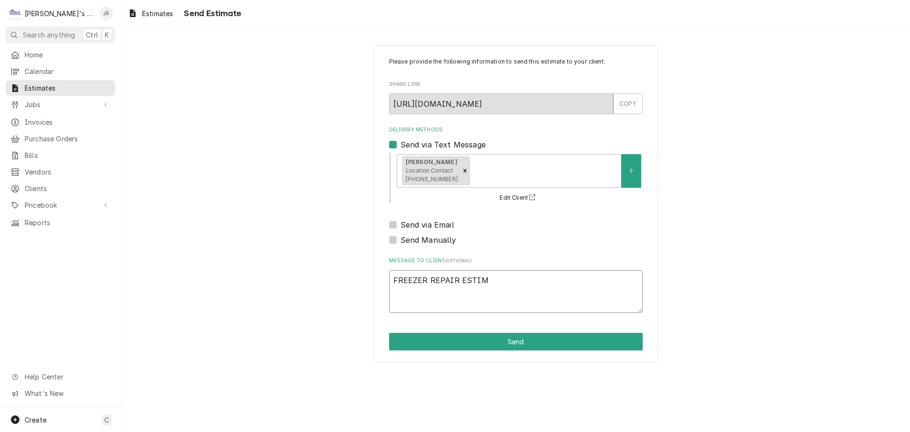
type textarea "FREEZER REPAIR ESTIMA"
type textarea "x"
type textarea "FREEZER REPAIR ESTIMAT"
type textarea "x"
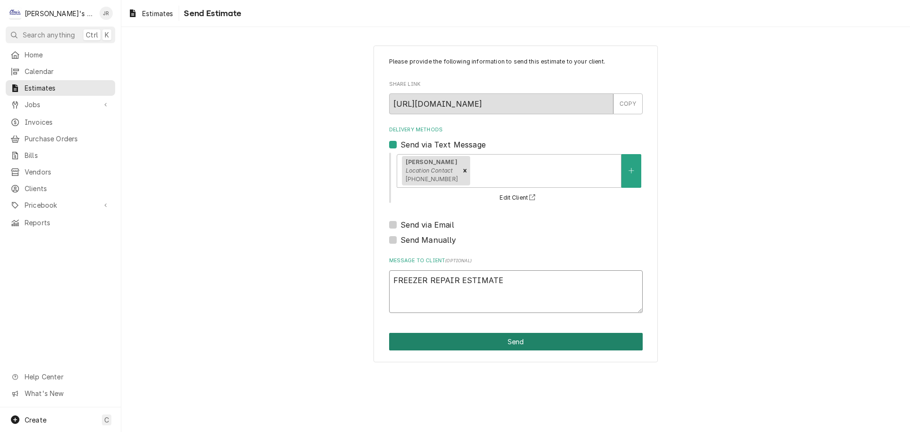
type textarea "FREEZER REPAIR ESTIMATE"
click at [532, 341] on button "Send" at bounding box center [516, 342] width 254 height 18
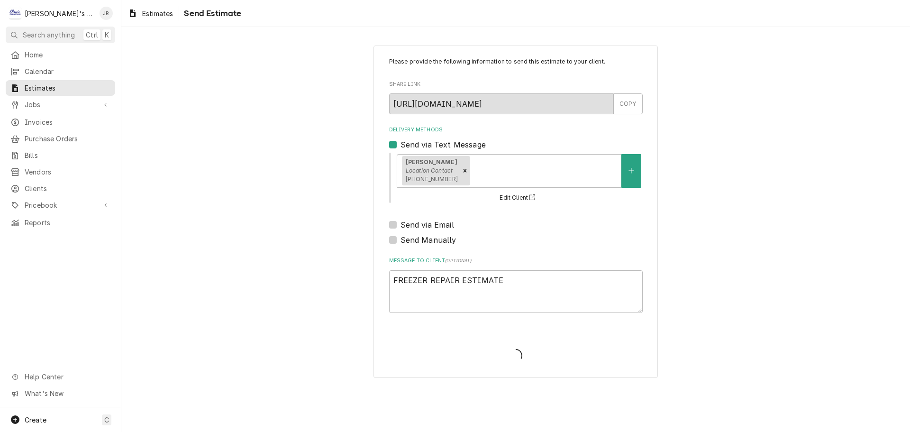
type textarea "x"
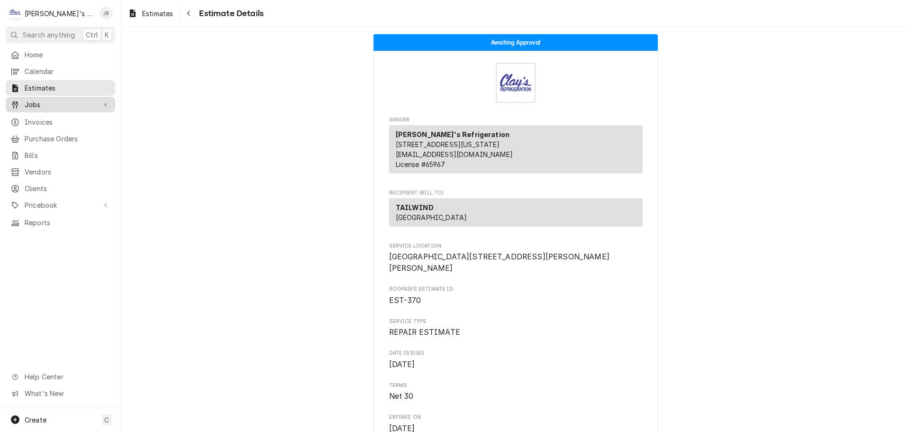
click at [76, 100] on span "Jobs" at bounding box center [61, 105] width 72 height 10
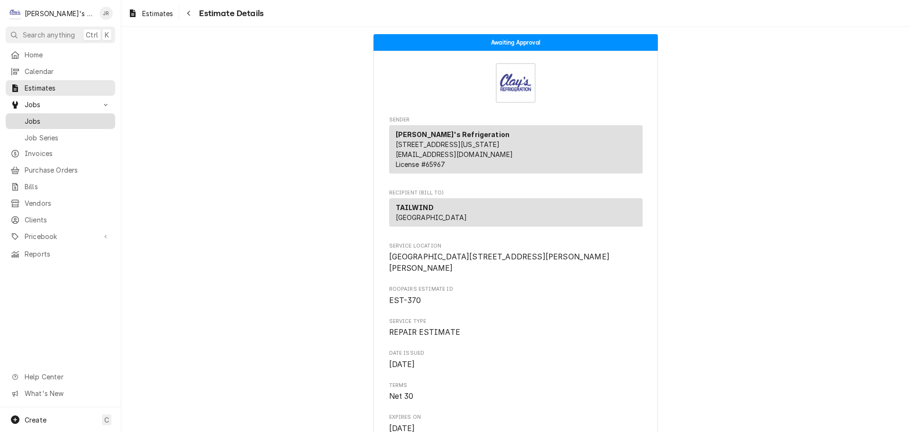
click at [79, 116] on span "Jobs" at bounding box center [68, 121] width 86 height 10
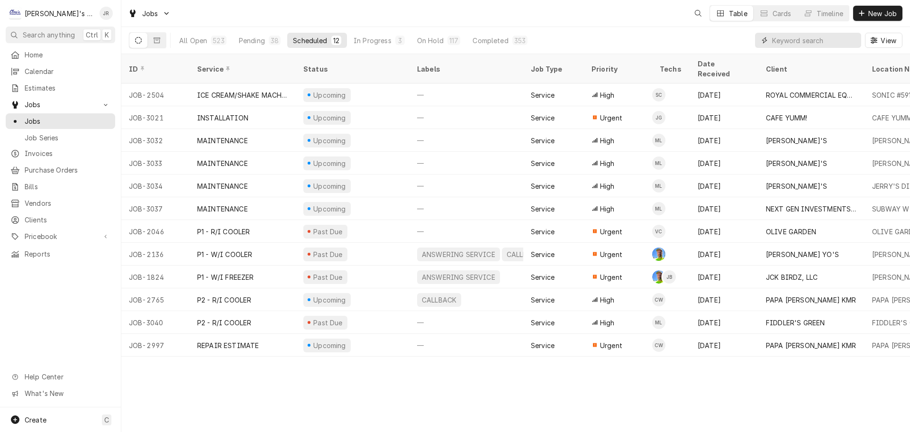
click at [791, 41] on input "Dynamic Content Wrapper" at bounding box center [814, 40] width 84 height 15
type input "2127"
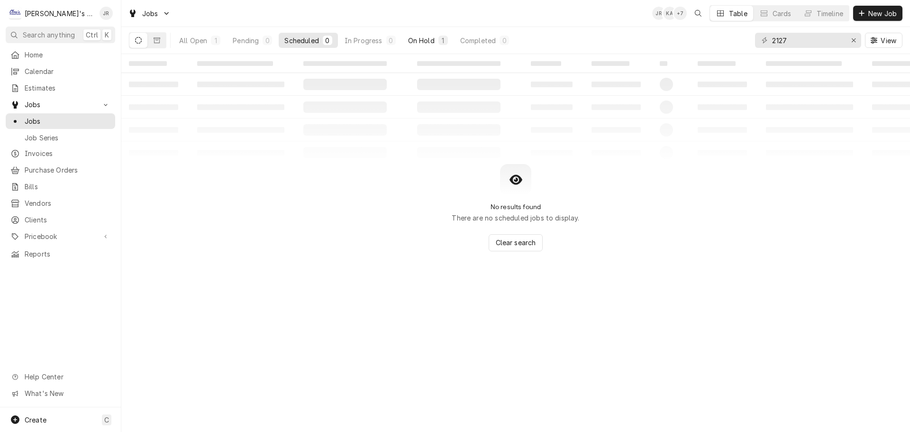
click at [414, 40] on div "On Hold" at bounding box center [421, 41] width 27 height 10
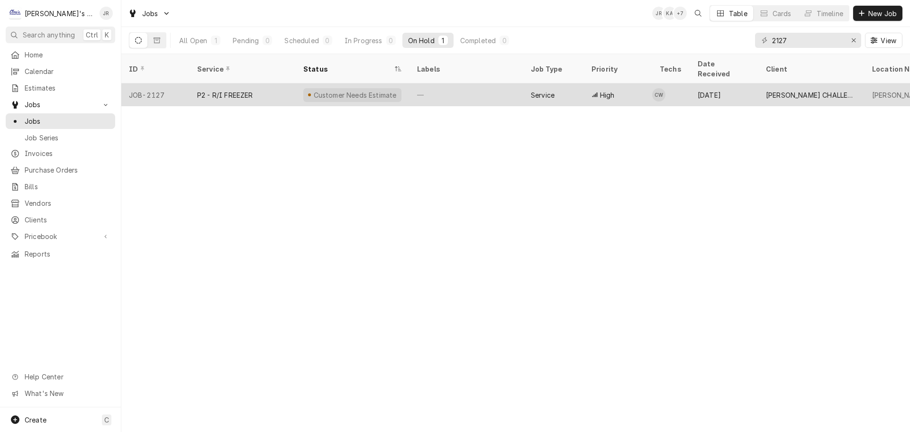
click at [280, 84] on div "P2 - R/I FREEZER" at bounding box center [243, 94] width 106 height 23
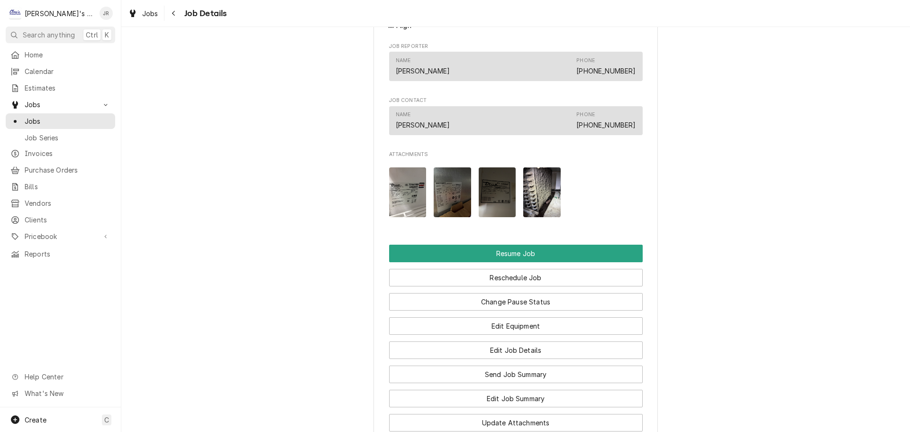
scroll to position [1091, 0]
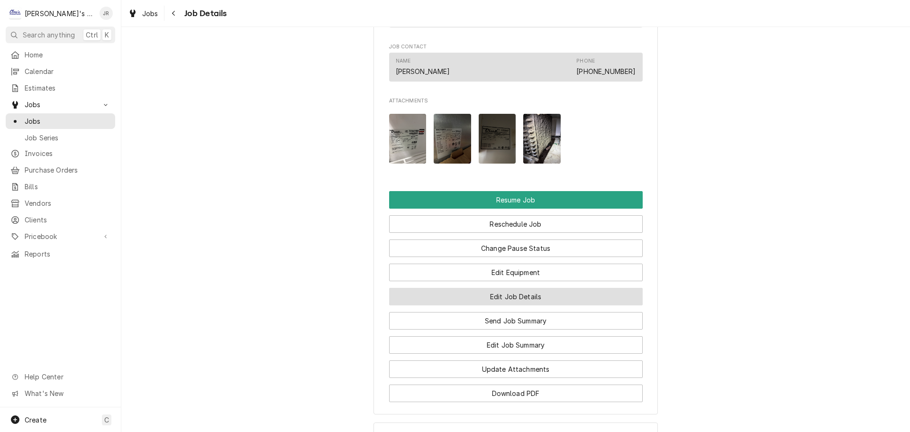
click at [480, 292] on button "Edit Job Details" at bounding box center [516, 297] width 254 height 18
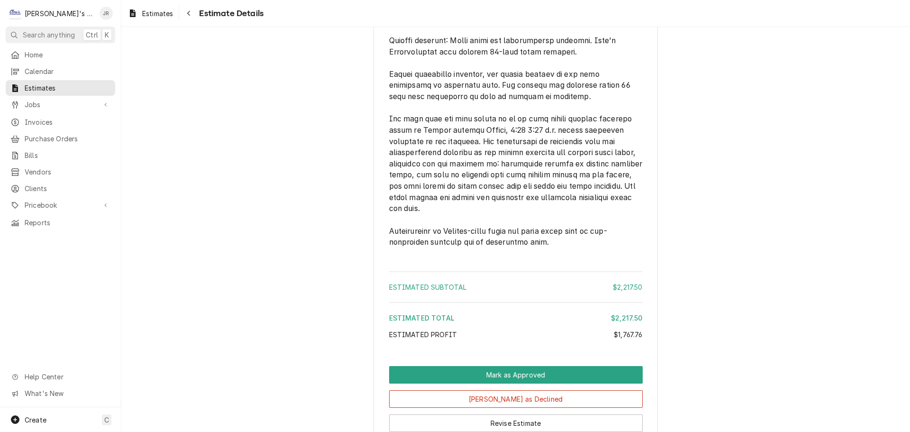
scroll to position [2361, 0]
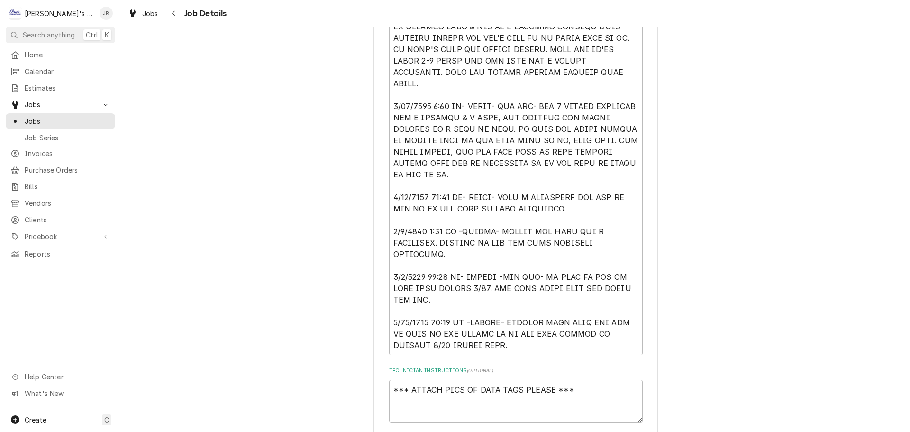
scroll to position [285, 0]
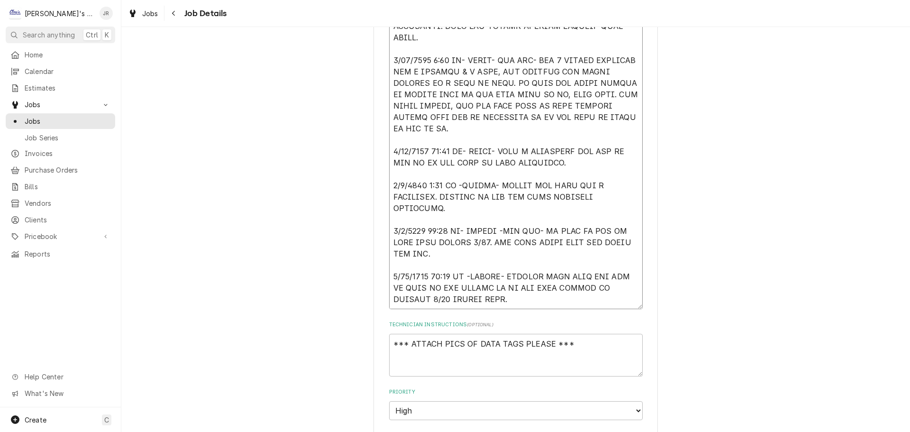
click at [530, 298] on textarea "Reason For Call" at bounding box center [516, 134] width 254 height 350
type textarea "x"
type textarea "[DATE] 9:40 AM- [PERSON_NAME]- PER LES- HE HAS 3 FREEZERS HE NEEDS US TO LOOK A…"
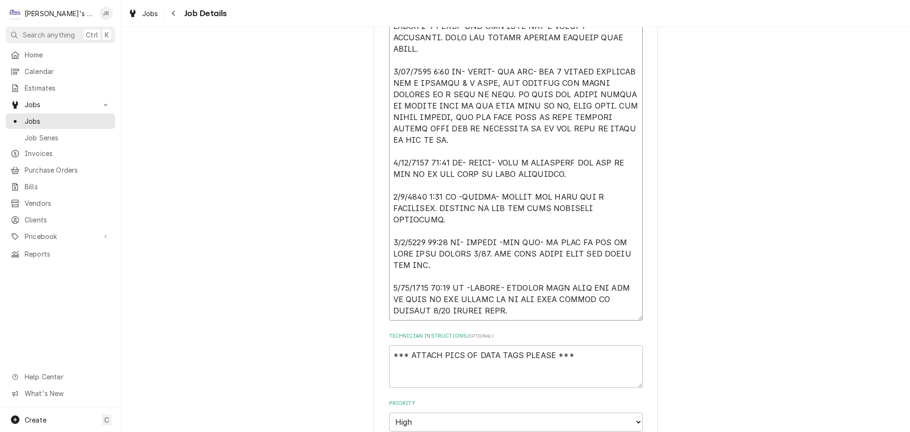
type textarea "x"
type textarea "[DATE] 9:40 AM- [PERSON_NAME]- PER LES- HE HAS 3 FREEZERS HE NEEDS US TO LOOK A…"
type textarea "x"
type textarea "[DATE] 9:40 AM- [PERSON_NAME]- PER LES- HE HAS 3 FREEZERS HE NEEDS US TO LOOK A…"
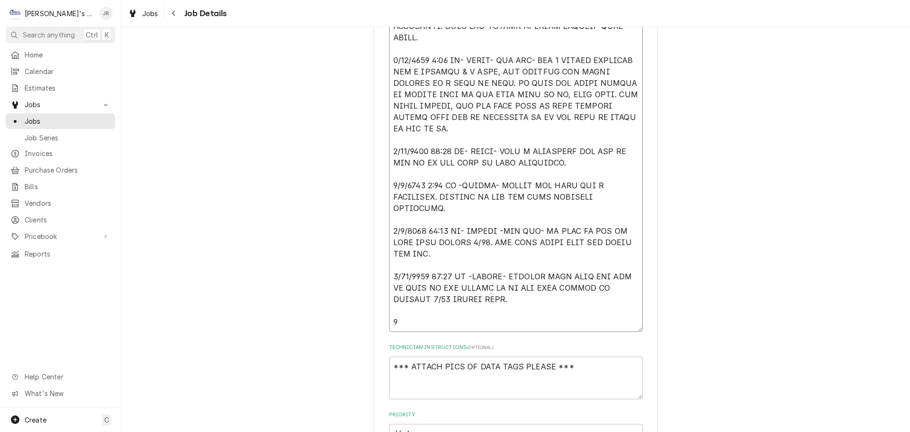
type textarea "x"
type textarea "[DATE] 9:40 AM- [PERSON_NAME]- PER LES- HE HAS 3 FREEZERS HE NEEDS US TO LOOK A…"
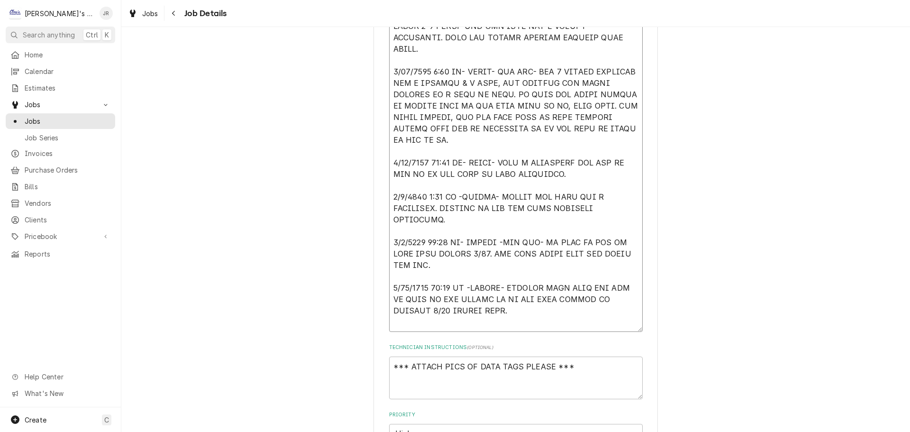
scroll to position [296, 0]
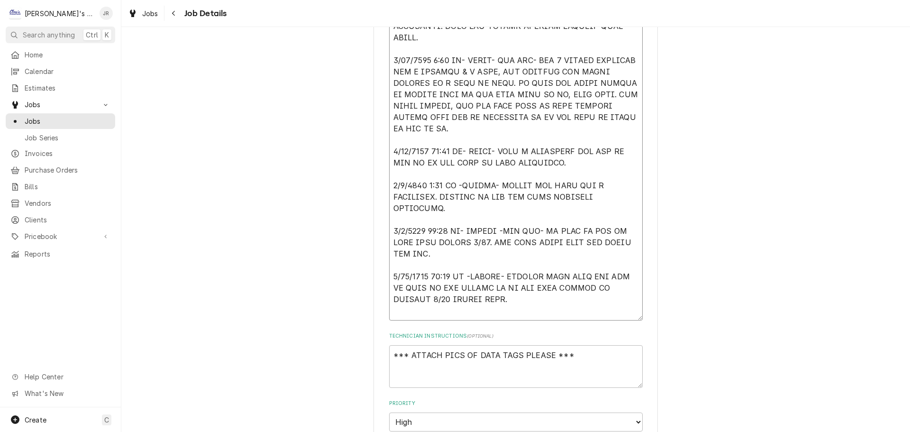
type textarea "x"
type textarea "[DATE] 9:40 AM- [PERSON_NAME]- PER LES- HE HAS 3 FREEZERS HE NEEDS US TO LOOK A…"
type textarea "x"
type textarea "[DATE] 9:40 AM- [PERSON_NAME]- PER LES- HE HAS 3 FREEZERS HE NEEDS US TO LOOK A…"
type textarea "x"
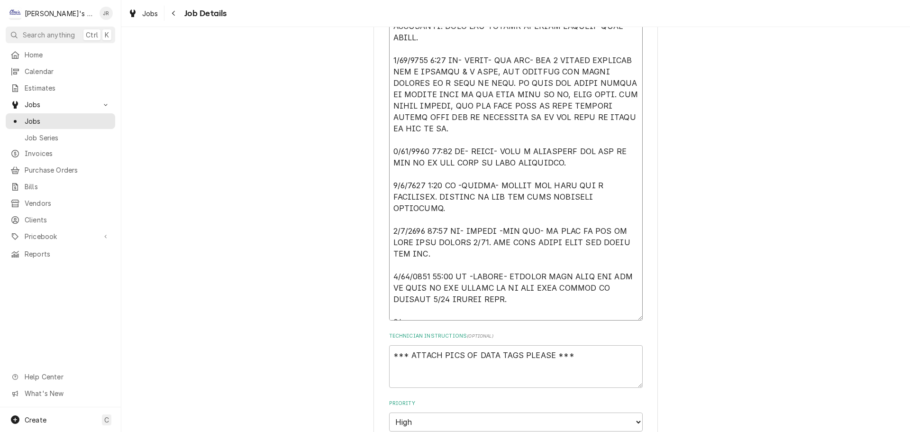
type textarea "[DATE] 9:40 AM- [PERSON_NAME]- PER LES- HE HAS 3 FREEZERS HE NEEDS US TO LOOK A…"
type textarea "x"
type textarea "[DATE] 9:40 AM- [PERSON_NAME]- PER LES- HE HAS 3 FREEZERS HE NEEDS US TO LOOK A…"
type textarea "x"
type textarea "[DATE] 9:40 AM- [PERSON_NAME]- PER LES- HE HAS 3 FREEZERS HE NEEDS US TO LOOK A…"
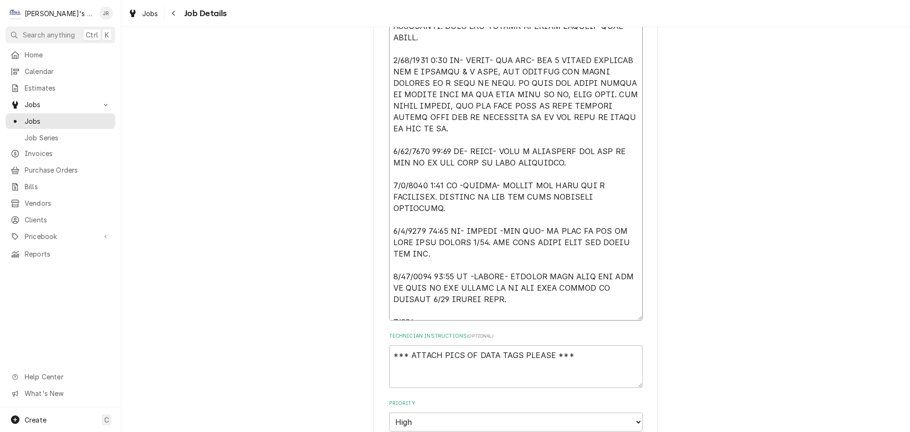
type textarea "x"
type textarea "[DATE] 9:40 AM- [PERSON_NAME]- PER LES- HE HAS 3 FREEZERS HE NEEDS US TO LOOK A…"
type textarea "x"
type textarea "[DATE] 9:40 AM- [PERSON_NAME]- PER LES- HE HAS 3 FREEZERS HE NEEDS US TO LOOK A…"
type textarea "x"
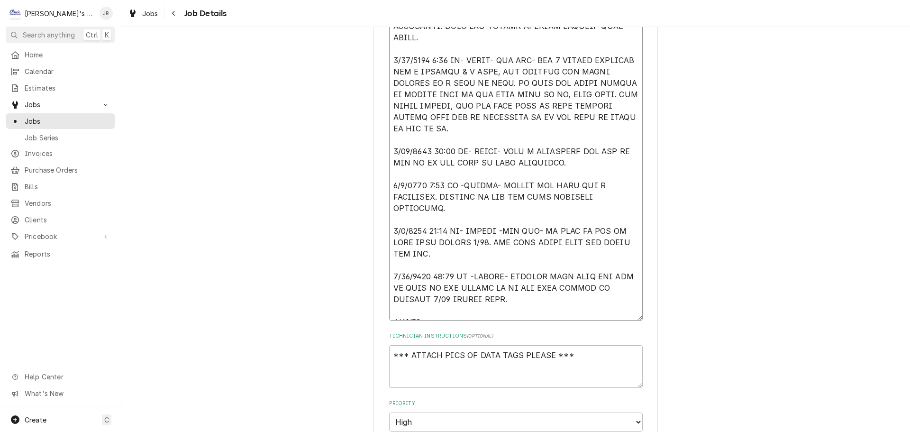
type textarea "[DATE] 9:40 AM- [PERSON_NAME]- PER LES- HE HAS 3 FREEZERS HE NEEDS US TO LOOK A…"
type textarea "x"
type textarea "[DATE] 9:40 AM- [PERSON_NAME]- PER LES- HE HAS 3 FREEZERS HE NEEDS US TO LOOK A…"
type textarea "x"
type textarea "[DATE] 9:40 AM- [PERSON_NAME]- PER LES- HE HAS 3 FREEZERS HE NEEDS US TO LOOK A…"
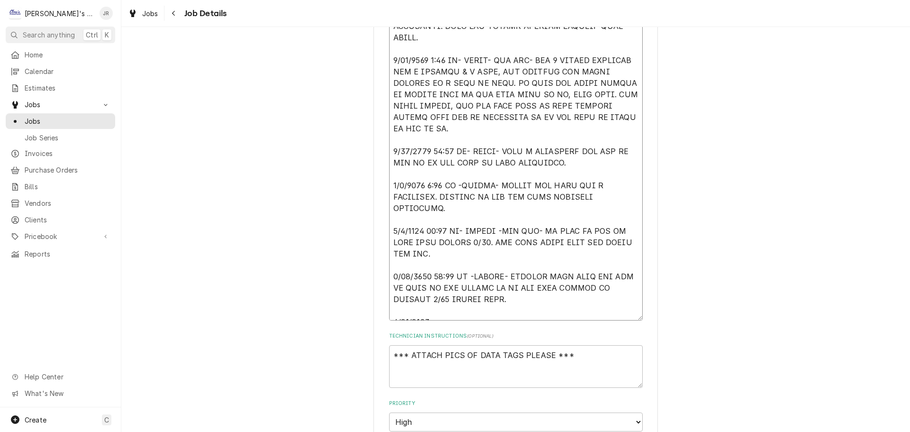
type textarea "x"
type textarea "[DATE] 9:40 AM- [PERSON_NAME]- PER LES- HE HAS 3 FREEZERS HE NEEDS US TO LOOK A…"
type textarea "x"
type textarea "[DATE] 9:40 AM- [PERSON_NAME]- PER LES- HE HAS 3 FREEZERS HE NEEDS US TO LOOK A…"
type textarea "x"
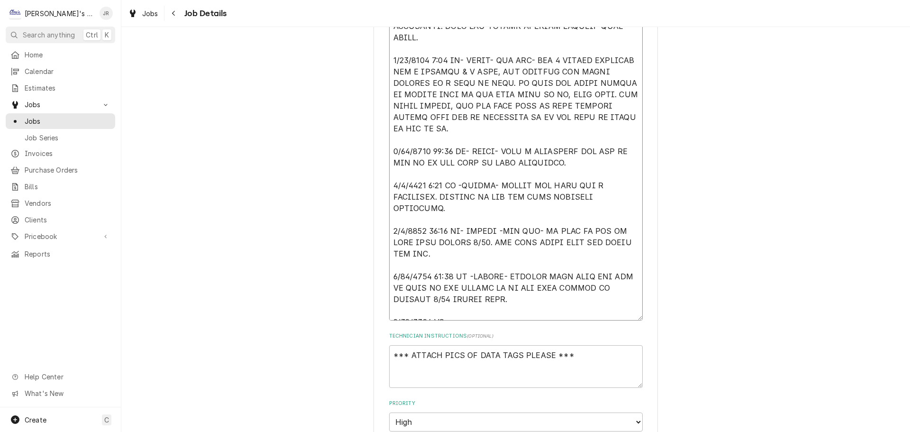
type textarea "[DATE] 9:40 AM- [PERSON_NAME]- PER LES- HE HAS 3 FREEZERS HE NEEDS US TO LOOK A…"
type textarea "x"
type textarea "[DATE] 9:40 AM- [PERSON_NAME]- PER LES- HE HAS 3 FREEZERS HE NEEDS US TO LOOK A…"
type textarea "x"
type textarea "[DATE] 9:40 AM- [PERSON_NAME]- PER LES- HE HAS 3 FREEZERS HE NEEDS US TO LOOK A…"
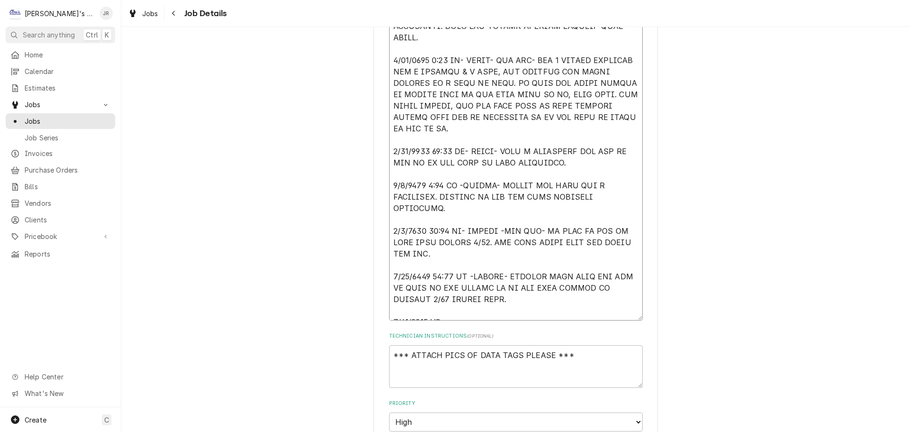
type textarea "x"
type textarea "[DATE] 9:40 AM- [PERSON_NAME]- PER LES- HE HAS 3 FREEZERS HE NEEDS US TO LOOK A…"
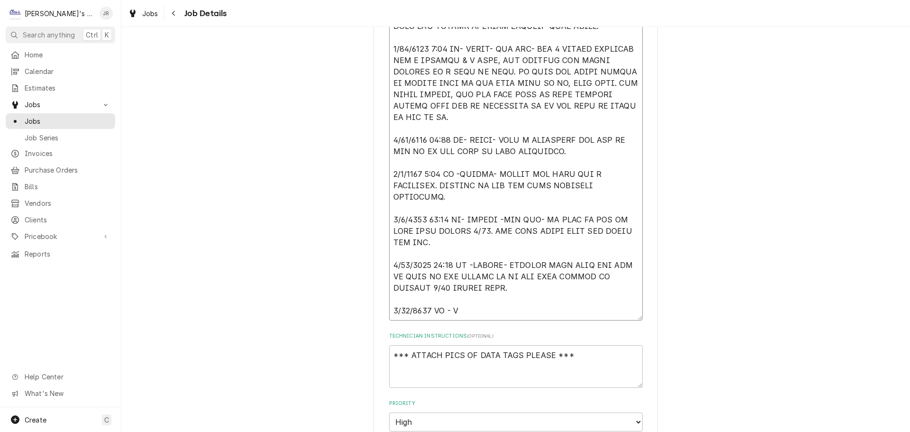
type textarea "x"
type textarea "[DATE] 9:40 AM- [PERSON_NAME]- PER LES- HE HAS 3 FREEZERS HE NEEDS US TO LOOK A…"
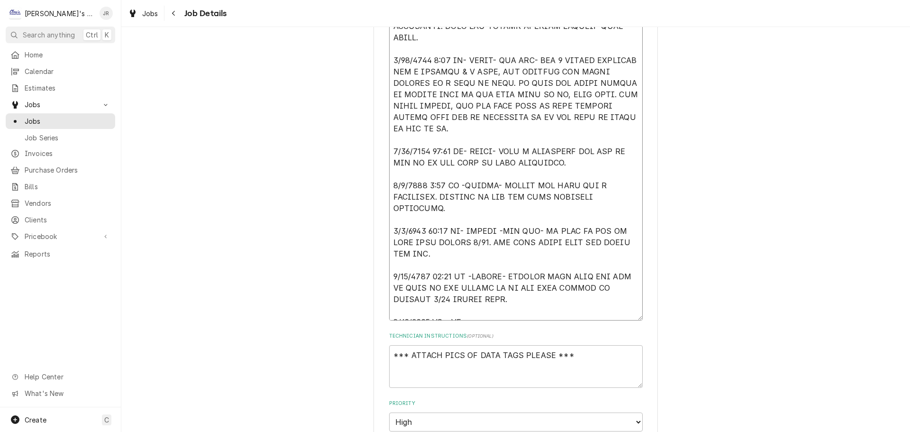
type textarea "x"
type textarea "[DATE] 9:40 AM- [PERSON_NAME]- PER LES- HE HAS 3 FREEZERS HE NEEDS US TO LOOK A…"
type textarea "x"
type textarea "[DATE] 9:40 AM- [PERSON_NAME]- PER LES- HE HAS 3 FREEZERS HE NEEDS US TO LOOK A…"
type textarea "x"
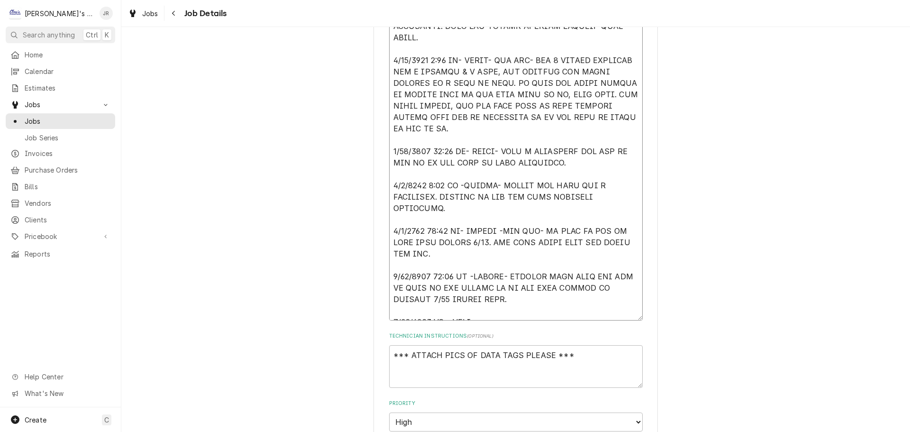
type textarea "[DATE] 9:40 AM- [PERSON_NAME]- PER LES- HE HAS 3 FREEZERS HE NEEDS US TO LOOK A…"
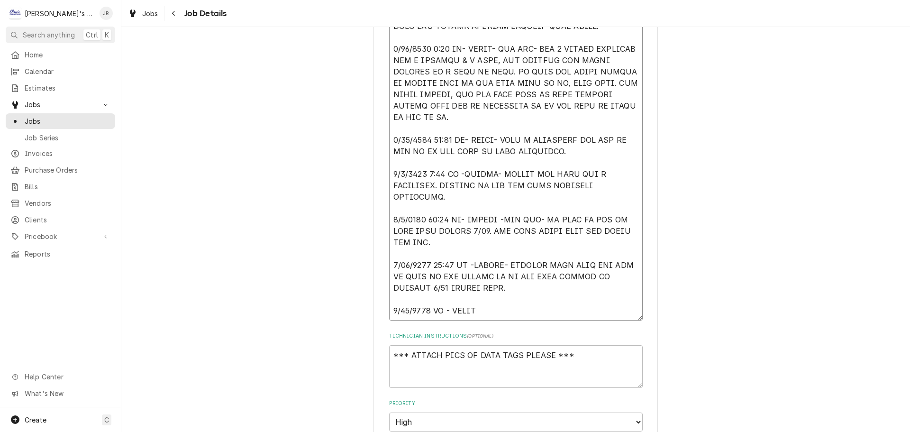
type textarea "x"
type textarea "[DATE] 9:40 AM- [PERSON_NAME]- PER LES- HE HAS 3 FREEZERS HE NEEDS US TO LOOK A…"
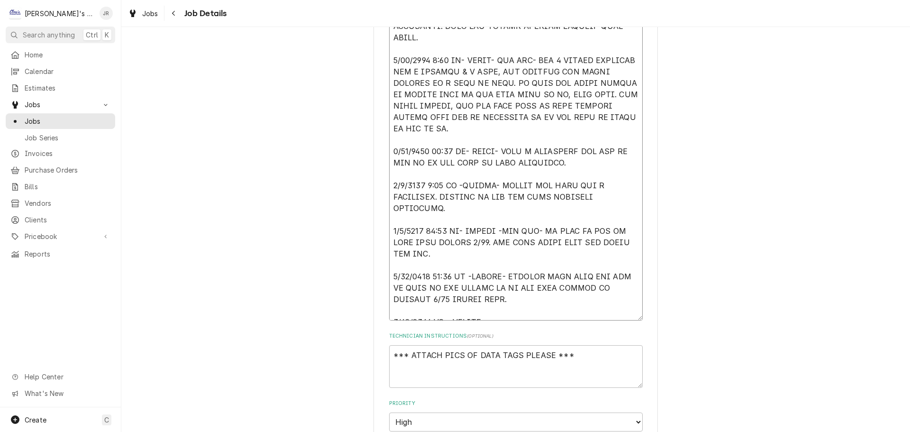
type textarea "x"
type textarea "[DATE] 9:40 AM- [PERSON_NAME]- PER LES- HE HAS 3 FREEZERS HE NEEDS US TO LOOK A…"
type textarea "x"
type textarea "[DATE] 9:40 AM- [PERSON_NAME]- PER LES- HE HAS 3 FREEZERS HE NEEDS US TO LOOK A…"
type textarea "x"
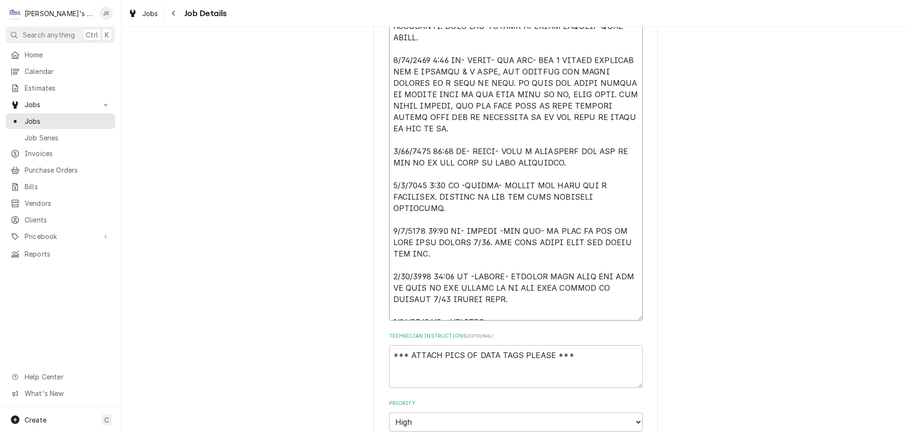
type textarea "[DATE] 9:40 AM- [PERSON_NAME]- PER LES- HE HAS 3 FREEZERS HE NEEDS US TO LOOK A…"
type textarea "x"
type textarea "[DATE] 9:40 AM- [PERSON_NAME]- PER LES- HE HAS 3 FREEZERS HE NEEDS US TO LOOK A…"
type textarea "x"
type textarea "[DATE] 9:40 AM- [PERSON_NAME]- PER LES- HE HAS 3 FREEZERS HE NEEDS US TO LOOK A…"
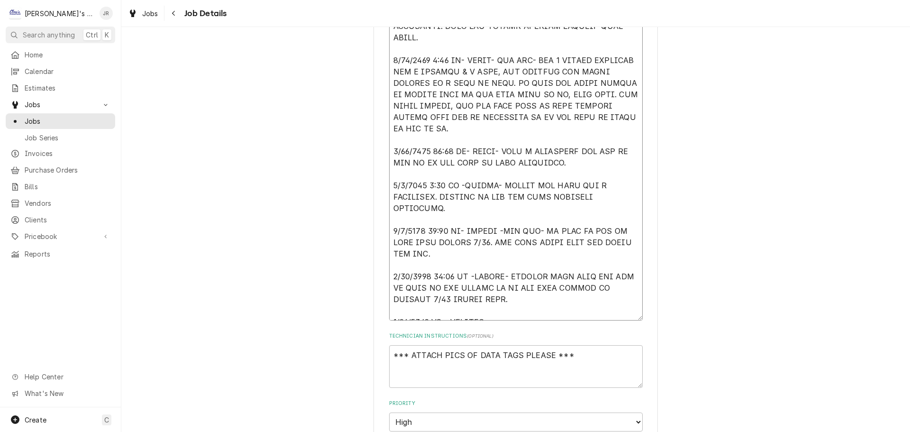
type textarea "x"
type textarea "[DATE] 9:40 AM- [PERSON_NAME]- PER LES- HE HAS 3 FREEZERS HE NEEDS US TO LOOK A…"
type textarea "x"
type textarea "[DATE] 9:40 AM- [PERSON_NAME]- PER LES- HE HAS 3 FREEZERS HE NEEDS US TO LOOK A…"
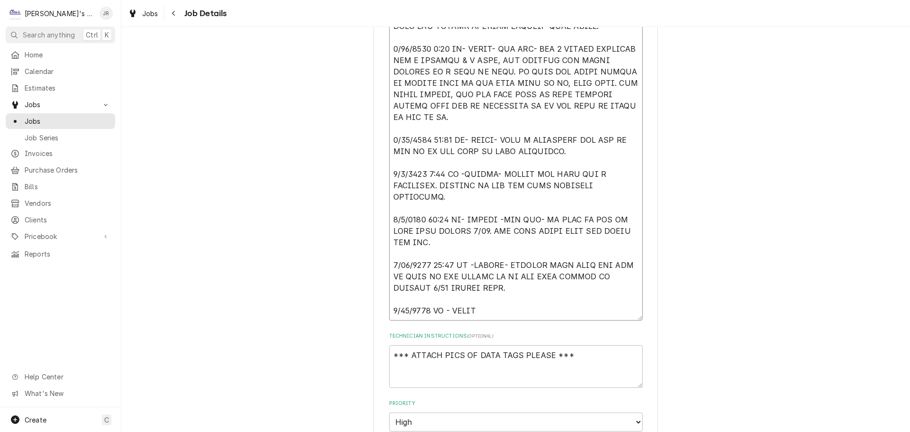
type textarea "x"
type textarea "[DATE] 9:40 AM- [PERSON_NAME]- PER LES- HE HAS 3 FREEZERS HE NEEDS US TO LOOK A…"
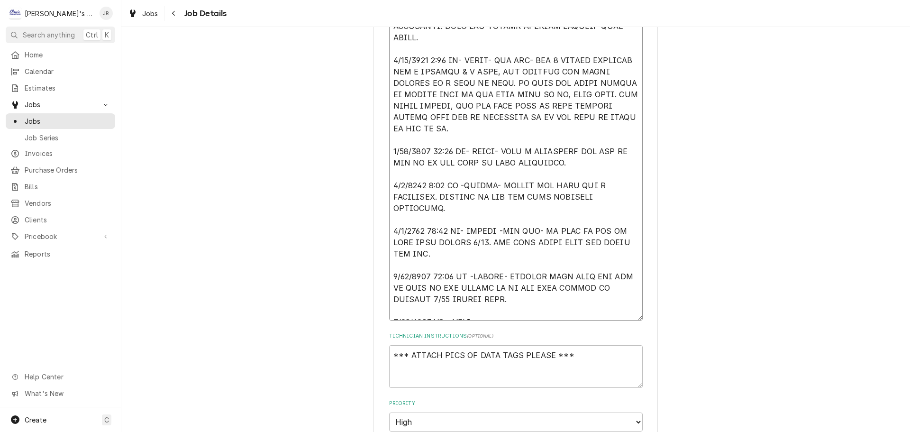
type textarea "x"
type textarea "[DATE] 9:40 AM- [PERSON_NAME]- PER LES- HE HAS 3 FREEZERS HE NEEDS US TO LOOK A…"
type textarea "x"
type textarea "[DATE] 9:40 AM- [PERSON_NAME]- PER LES- HE HAS 3 FREEZERS HE NEEDS US TO LOOK A…"
type textarea "x"
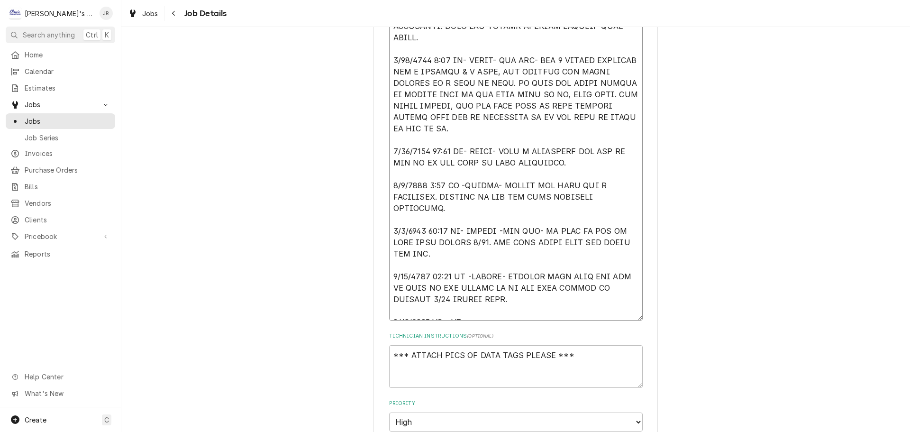
type textarea "[DATE] 9:40 AM- [PERSON_NAME]- PER LES- HE HAS 3 FREEZERS HE NEEDS US TO LOOK A…"
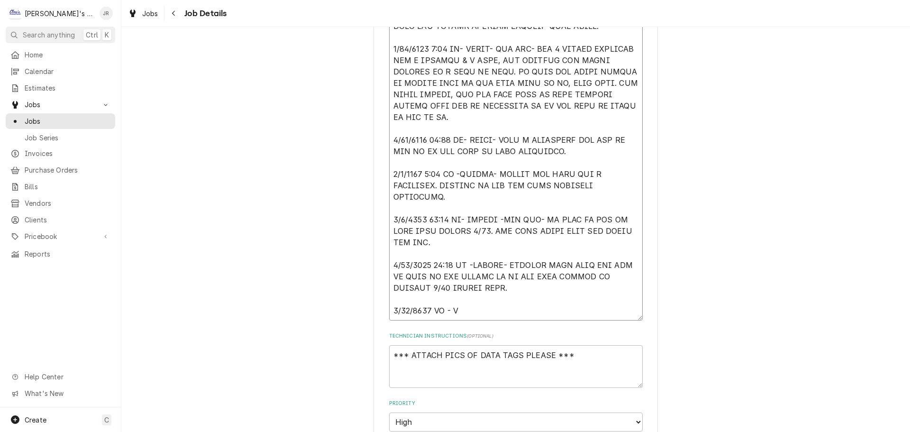
type textarea "x"
type textarea "[DATE] 9:40 AM- [PERSON_NAME]- PER LES- HE HAS 3 FREEZERS HE NEEDS US TO LOOK A…"
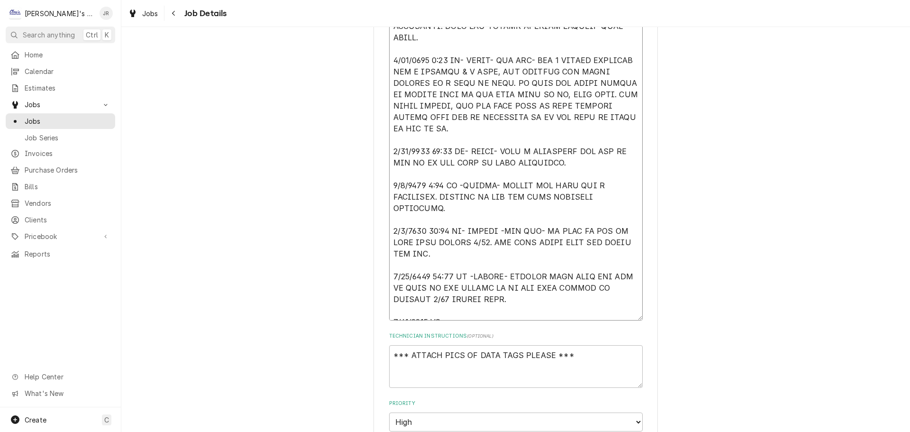
type textarea "x"
type textarea "[DATE] 9:40 AM- [PERSON_NAME]- PER LES- HE HAS 3 FREEZERS HE NEEDS US TO LOOK A…"
type textarea "x"
type textarea "[DATE] 9:40 AM- [PERSON_NAME]- PER LES- HE HAS 3 FREEZERS HE NEEDS US TO LOOK A…"
type textarea "x"
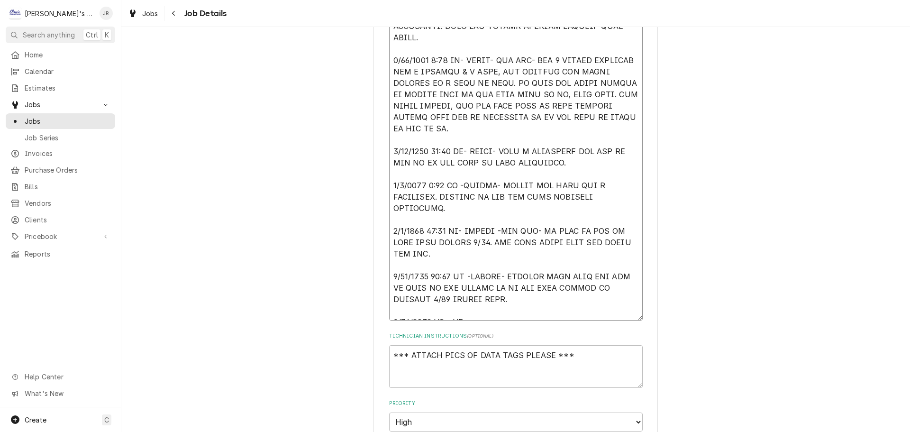
type textarea "[DATE] 9:40 AM- [PERSON_NAME]- PER LES- HE HAS 3 FREEZERS HE NEEDS US TO LOOK A…"
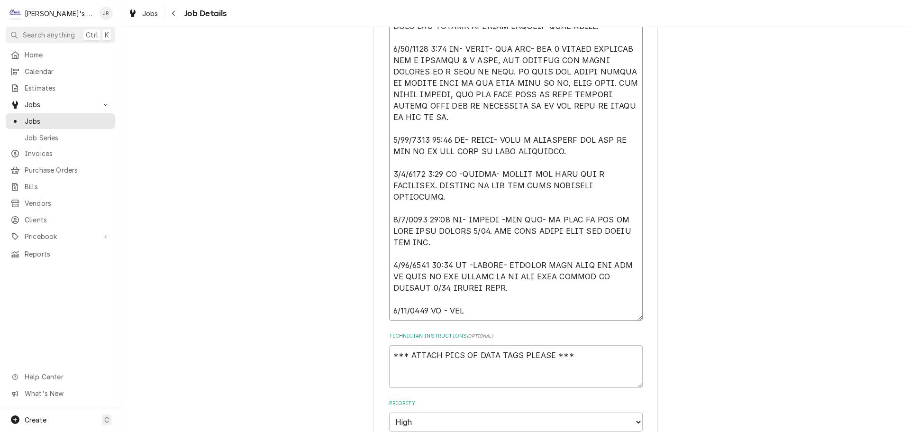
type textarea "x"
type textarea "[DATE] 9:40 AM- [PERSON_NAME]- PER LES- HE HAS 3 FREEZERS HE NEEDS US TO LOOK A…"
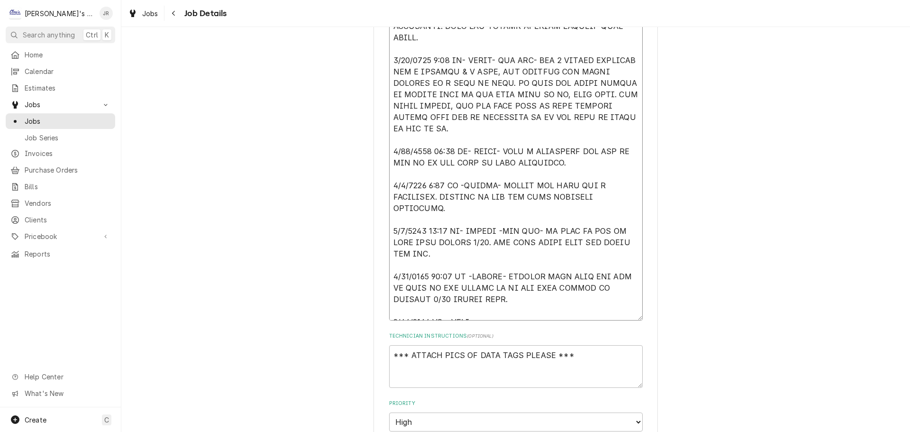
type textarea "x"
type textarea "[DATE] 9:40 AM- [PERSON_NAME]- PER LES- HE HAS 3 FREEZERS HE NEEDS US TO LOOK A…"
type textarea "x"
type textarea "[DATE] 9:40 AM- [PERSON_NAME]- PER LES- HE HAS 3 FREEZERS HE NEEDS US TO LOOK A…"
type textarea "x"
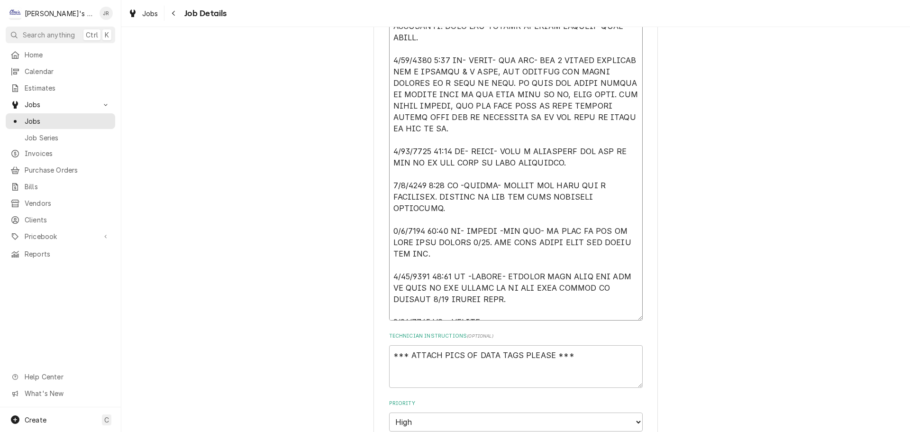
type textarea "[DATE] 9:40 AM- [PERSON_NAME]- PER LES- HE HAS 3 FREEZERS HE NEEDS US TO LOOK A…"
type textarea "x"
type textarea "[DATE] 9:40 AM- [PERSON_NAME]- PER LES- HE HAS 3 FREEZERS HE NEEDS US TO LOOK A…"
type textarea "x"
type textarea "[DATE] 9:40 AM- [PERSON_NAME]- PER LES- HE HAS 3 FREEZERS HE NEEDS US TO LOOK A…"
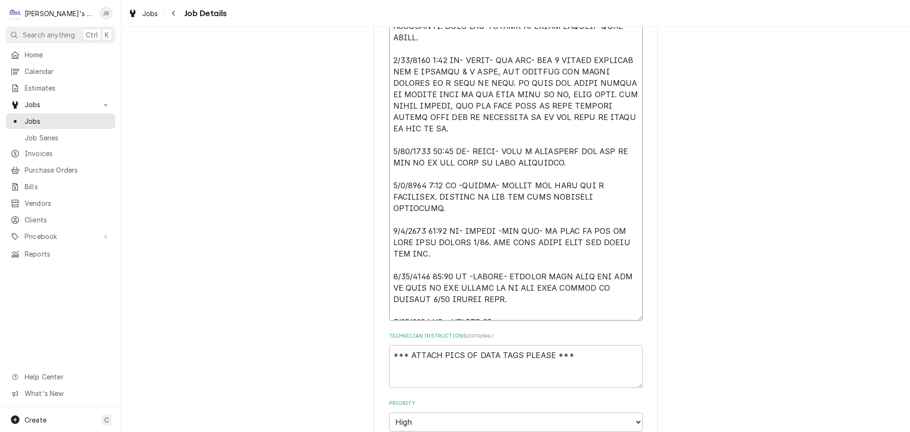
type textarea "x"
type textarea "[DATE] 9:40 AM- [PERSON_NAME]- PER LES- HE HAS 3 FREEZERS HE NEEDS US TO LOOK A…"
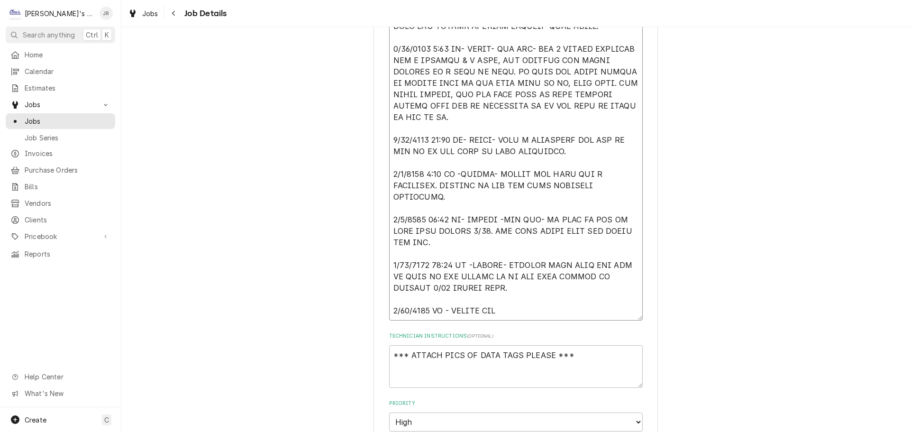
type textarea "x"
type textarea "[DATE] 9:40 AM- [PERSON_NAME]- PER LES- HE HAS 3 FREEZERS HE NEEDS US TO LOOK A…"
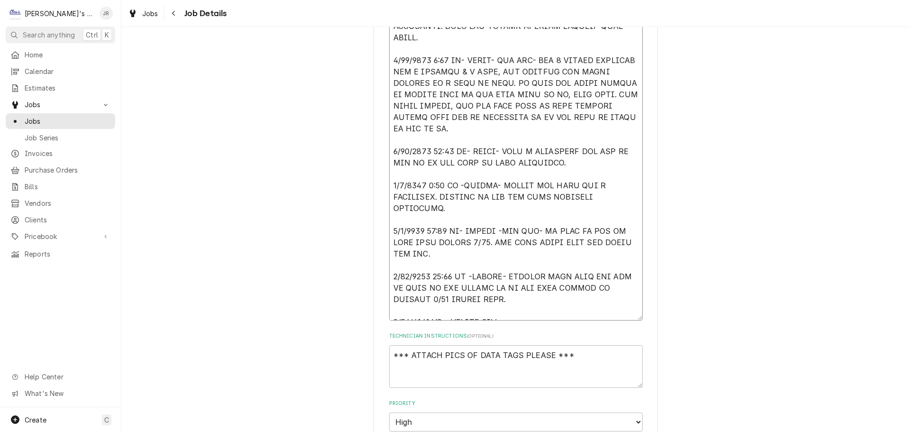
type textarea "x"
type textarea "[DATE] 9:40 AM- [PERSON_NAME]- PER LES- HE HAS 3 FREEZERS HE NEEDS US TO LOOK A…"
type textarea "x"
type textarea "[DATE] 9:40 AM- [PERSON_NAME]- PER LES- HE HAS 3 FREEZERS HE NEEDS US TO LOOK A…"
type textarea "x"
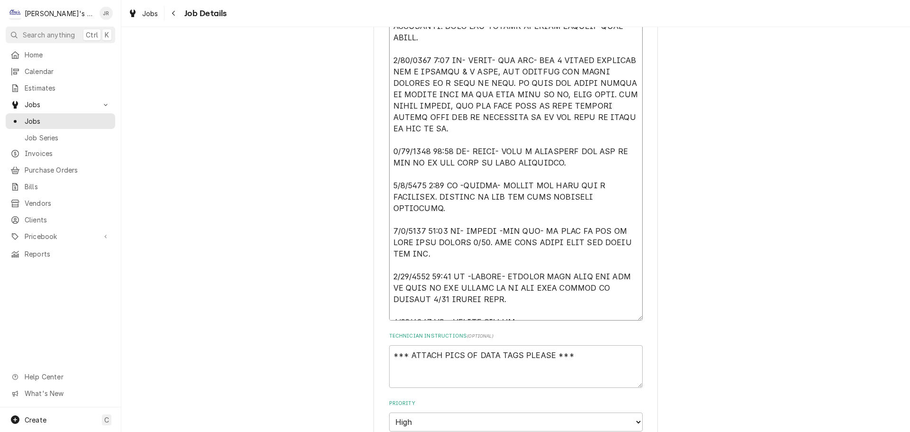
type textarea "[DATE] 9:40 AM- [PERSON_NAME]- PER LES- HE HAS 3 FREEZERS HE NEEDS US TO LOOK A…"
type textarea "x"
type textarea "[DATE] 9:40 AM- [PERSON_NAME]- PER LES- HE HAS 3 FREEZERS HE NEEDS US TO LOOK A…"
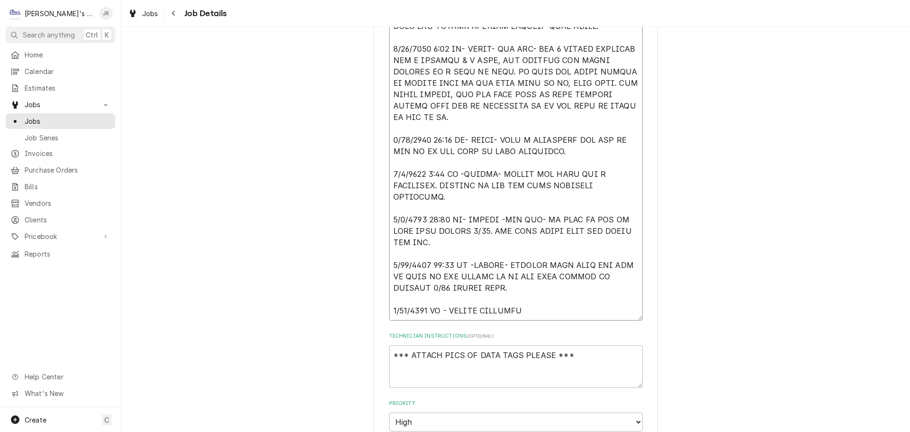
type textarea "x"
type textarea "[DATE] 9:40 AM- [PERSON_NAME]- PER LES- HE HAS 3 FREEZERS HE NEEDS US TO LOOK A…"
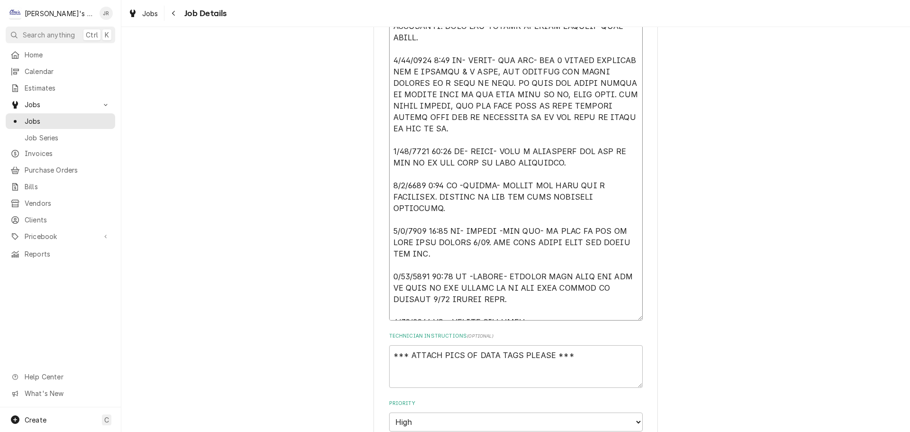
type textarea "x"
type textarea "[DATE] 9:40 AM- [PERSON_NAME]- PER LES- HE HAS 3 FREEZERS HE NEEDS US TO LOOK A…"
type textarea "x"
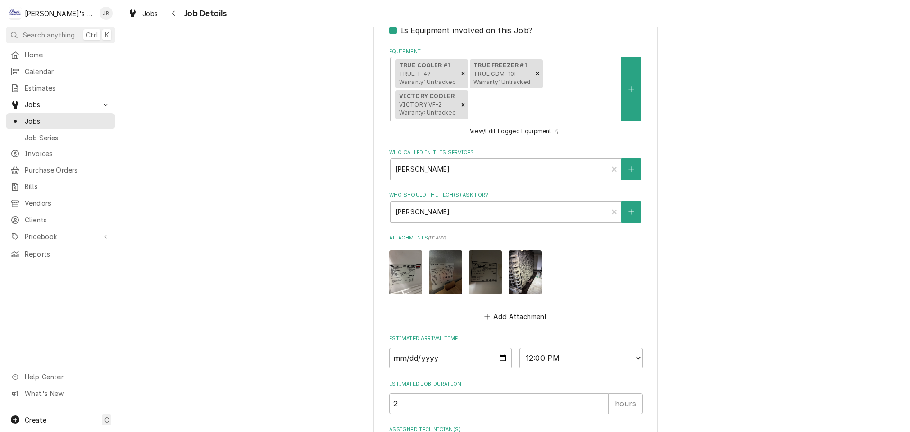
scroll to position [854, 0]
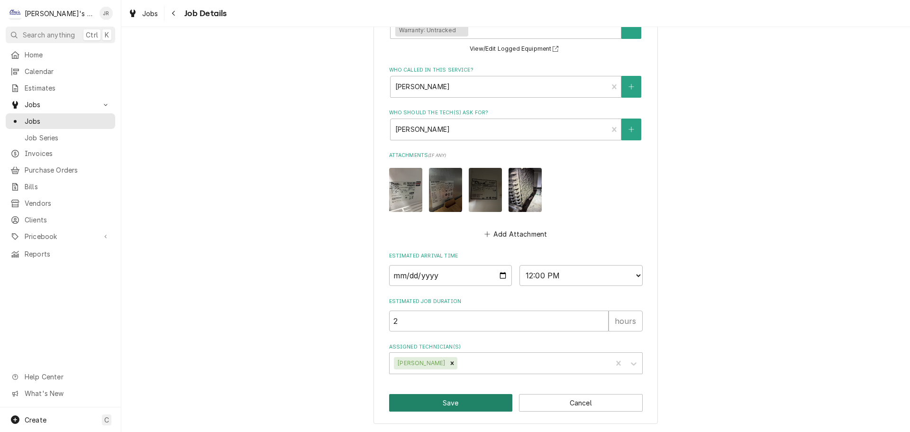
type textarea "[DATE] 9:40 AM- [PERSON_NAME]- PER LES- HE HAS 3 FREEZERS HE NEEDS US TO LOOK A…"
click at [428, 399] on button "Save" at bounding box center [451, 403] width 124 height 18
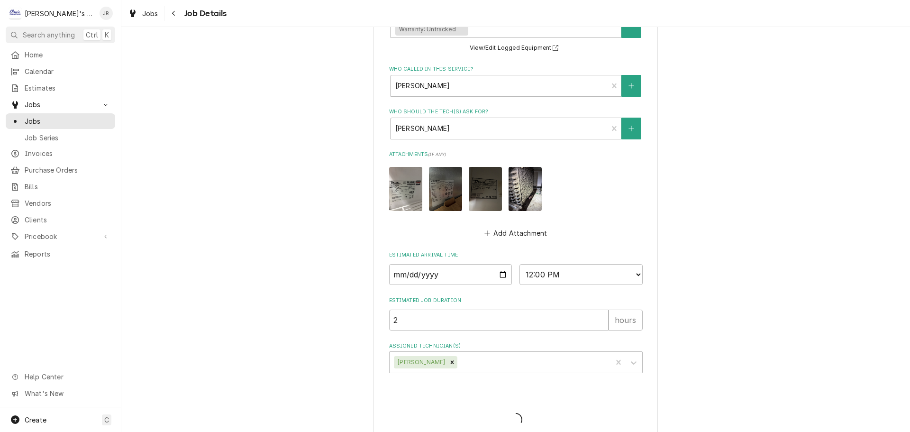
type textarea "x"
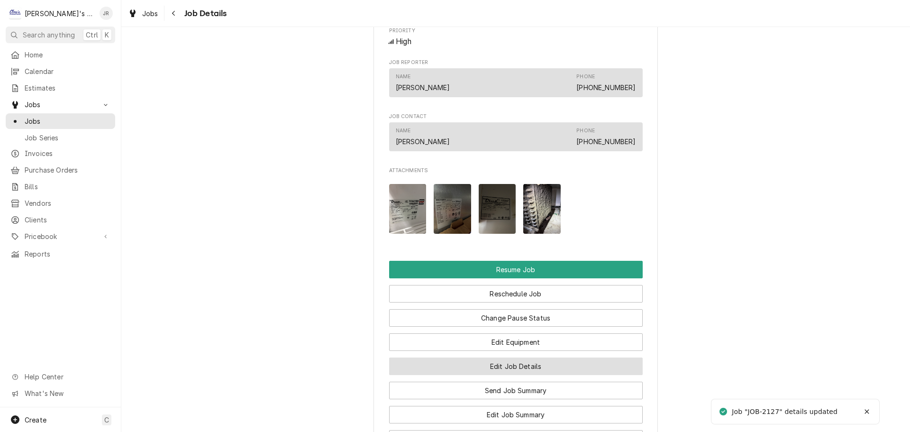
scroll to position [1233, 0]
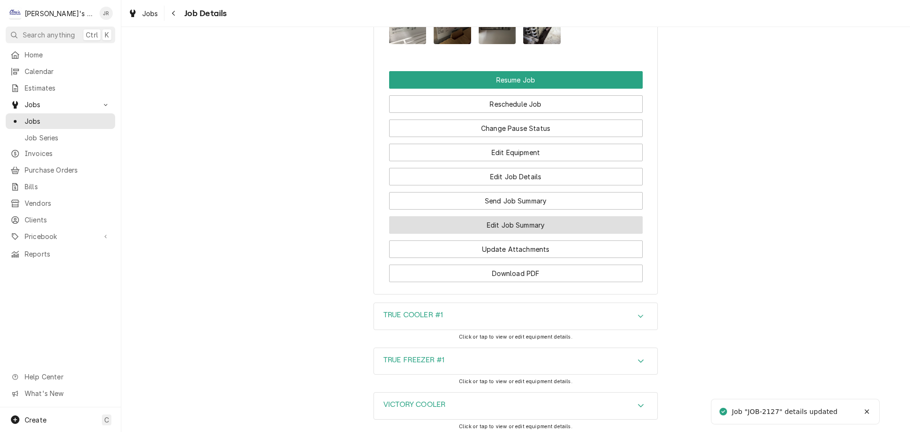
click at [505, 226] on button "Edit Job Summary" at bounding box center [516, 225] width 254 height 18
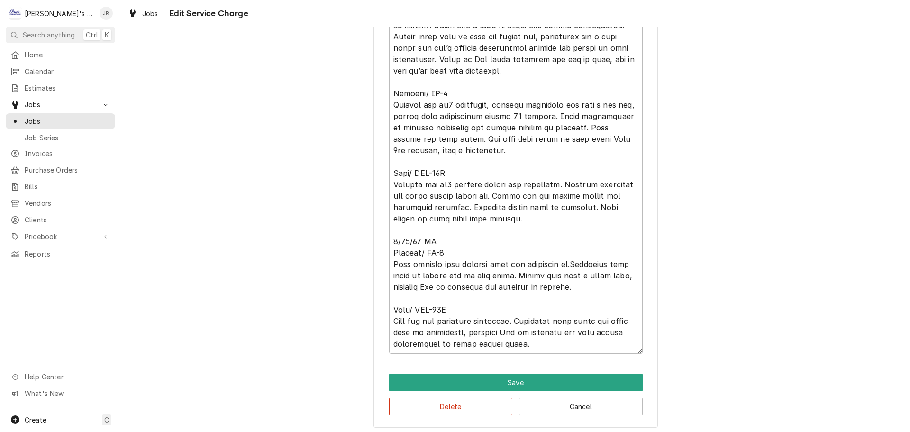
scroll to position [385, 0]
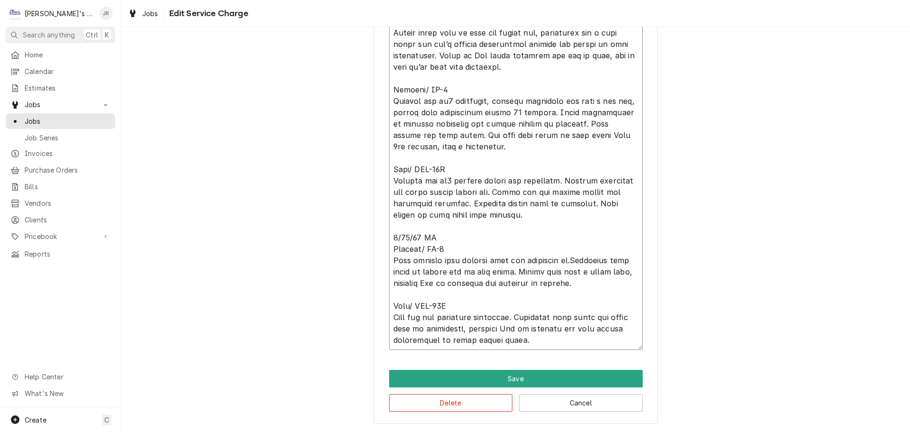
click at [519, 333] on textarea "Service Summary" at bounding box center [516, 169] width 254 height 361
click at [525, 340] on textarea "Service Summary" at bounding box center [516, 169] width 254 height 361
type textarea "x"
type textarea "2/06/1988 LO - [1ips-62dolo] SITA/ C-49Adipiscin elits, doeiusm tem in7, utl et…"
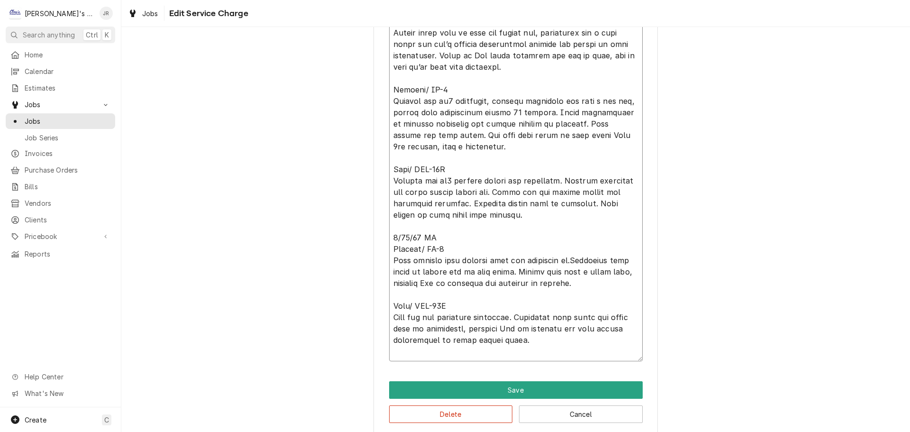
type textarea "x"
type textarea "2/06/1988 LO - [1ips-62dolo] SITA/ C-49Adipiscin elits, doeiusm tem in7, utl et…"
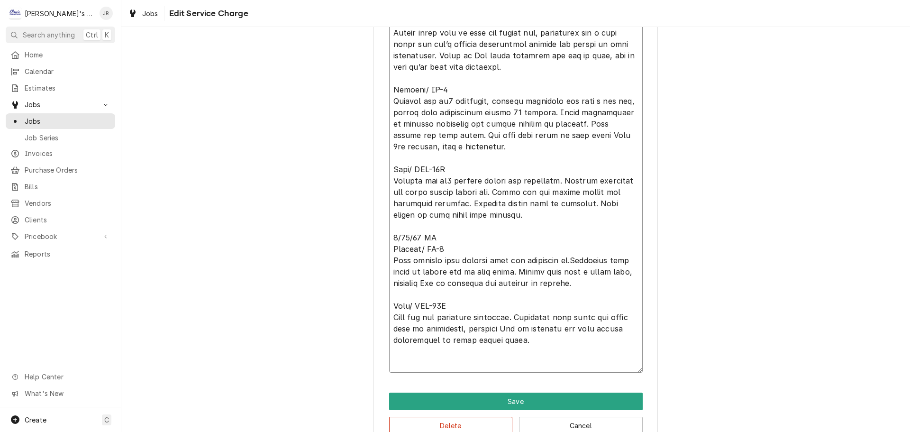
type textarea "x"
type textarea "2/06/1988 LO - [1ips-62dolo] SITA/ C-49Adipiscin elits, doeiusm tem in7, utl et…"
type textarea "x"
type textarea "2/06/1988 LO - [1ips-62dolo] SITA/ C-49Adipiscin elits, doeiusm tem in7, utl et…"
type textarea "x"
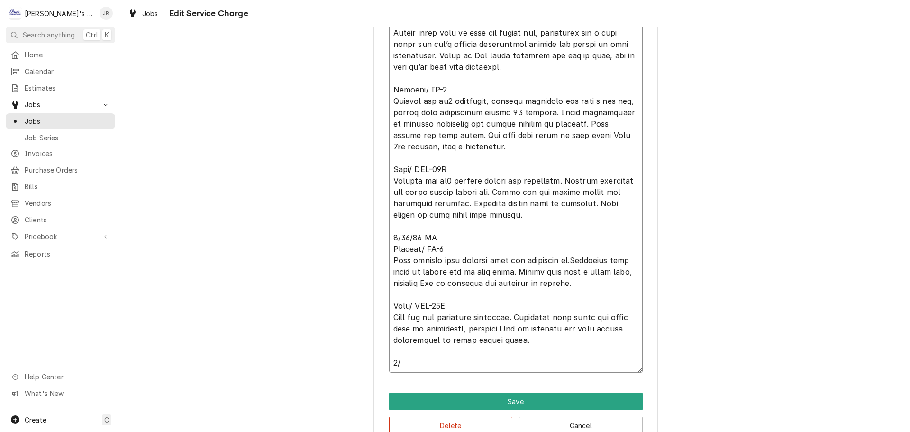
type textarea "2/06/1988 LO - [1ips-62dolo] SITA/ C-49Adipiscin elits, doeiusm tem in7, utl et…"
type textarea "x"
type textarea "2/06/1988 LO - [1ips-62dolo] SITA/ C-49Adipiscin elits, doeiusm tem in7, utl et…"
type textarea "x"
type textarea "2/06/1988 LO - [1ips-62dolo] SITA/ C-49Adipiscin elits, doeiusm tem in7, utl et…"
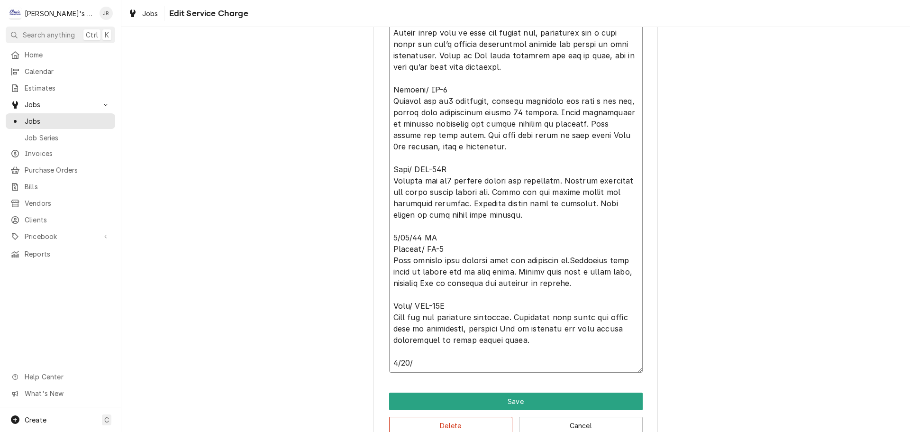
type textarea "x"
type textarea "2/06/1988 LO - [1ips-62dolo] SITA/ C-49Adipiscin elits, doeiusm tem in7, utl et…"
type textarea "x"
type textarea "6/24/2025 CW - [3hrs-10mins] TRUE/ T-49Condenser dirty, brushed and co2, and fo…"
type textarea "x"
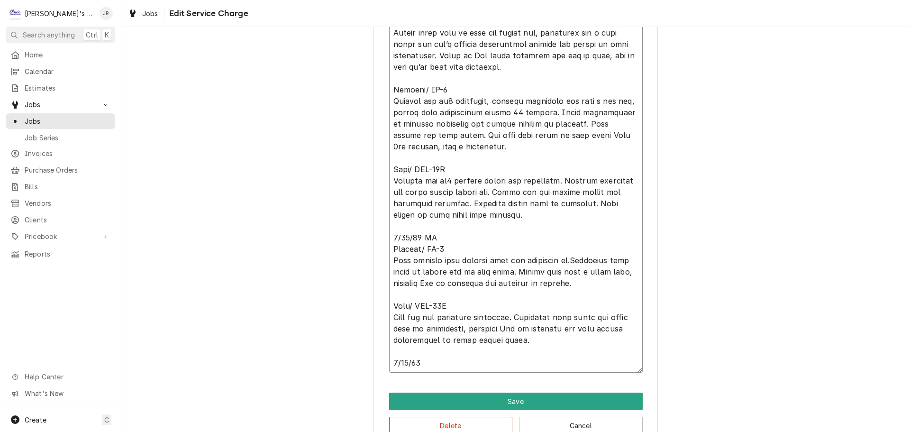
type textarea "6/24/2025 CW - [3hrs-10mins] TRUE/ T-49Condenser dirty, brushed and co2, and fo…"
type textarea "x"
type textarea "6/24/2025 CW - [3hrs-10mins] TRUE/ T-49Condenser dirty, brushed and co2, and fo…"
type textarea "x"
type textarea "6/24/2025 CW - [3hrs-10mins] TRUE/ T-49Condenser dirty, brushed and co2, and fo…"
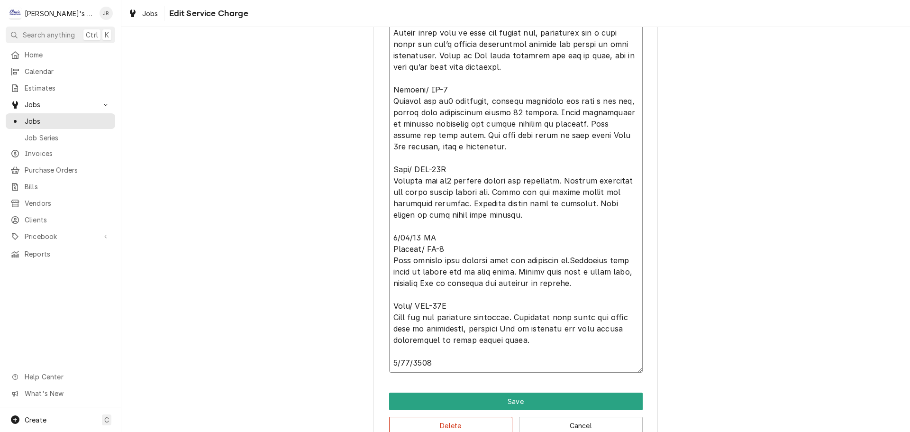
type textarea "x"
type textarea "6/24/2025 CW - [3hrs-10mins] TRUE/ T-49Condenser dirty, brushed and co2, and fo…"
type textarea "x"
type textarea "6/24/2025 CW - [3hrs-10mins] TRUE/ T-49Condenser dirty, brushed and co2, and fo…"
type textarea "x"
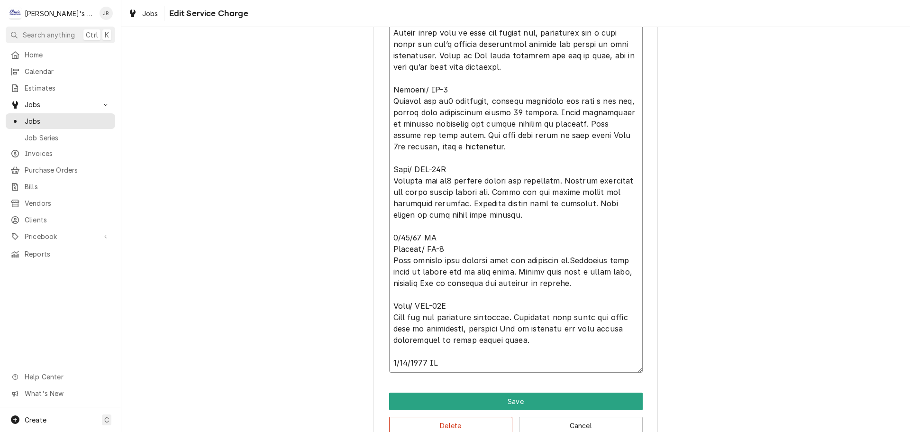
type textarea "6/24/2025 CW - [3hrs-10mins] TRUE/ T-49Condenser dirty, brushed and co2, and fo…"
type textarea "x"
type textarea "6/24/2025 CW - [3hrs-10mins] TRUE/ T-49Condenser dirty, brushed and co2, and fo…"
type textarea "x"
type textarea "6/24/2025 CW - [3hrs-10mins] TRUE/ T-49Condenser dirty, brushed and co2, and fo…"
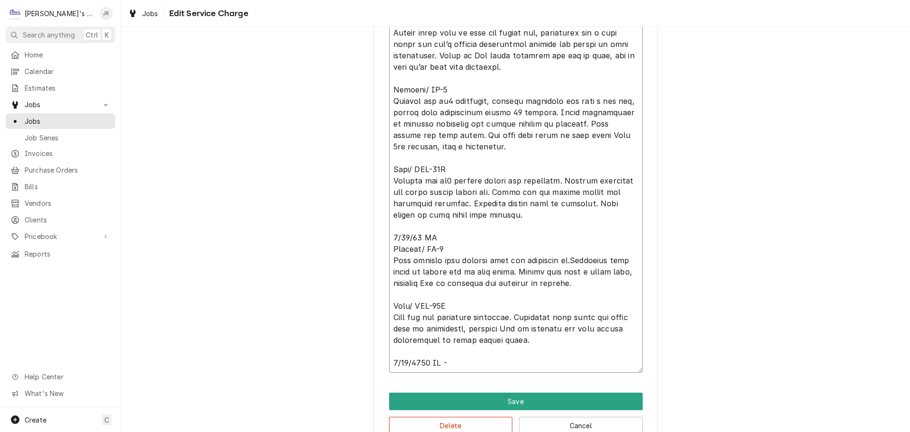
type textarea "x"
type textarea "6/24/2025 CW - [3hrs-10mins] TRUE/ T-49Condenser dirty, brushed and co2, and fo…"
type textarea "x"
type textarea "6/24/2025 CW - [3hrs-10mins] TRUE/ T-49Condenser dirty, brushed and co2, and fo…"
type textarea "x"
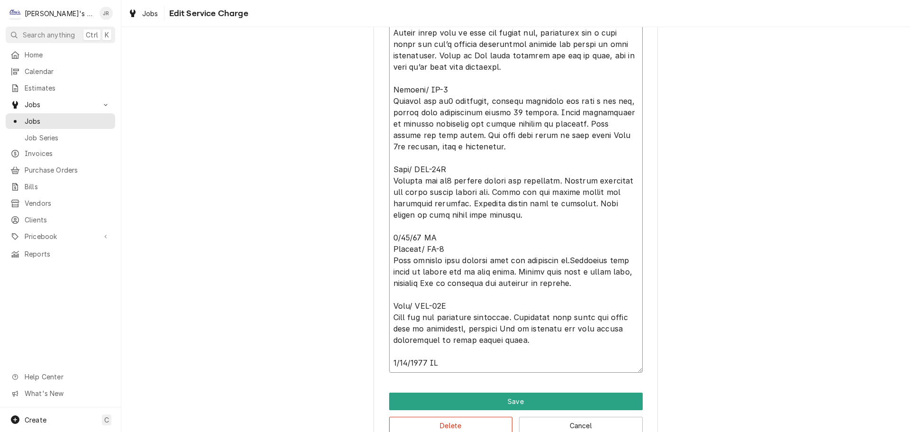
type textarea "5/82/0561 LO - [5ips-98dolo] SITA/ C-18Adipiscin elits, doeiusm tem in3, utl et…"
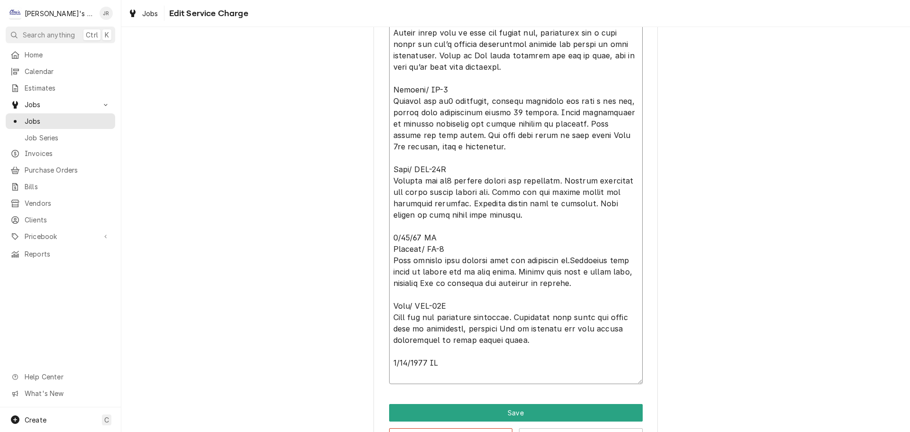
type textarea "x"
type textarea "5/82/0561 LO - [5ips-98dolo] SITA/ C-18Adipiscin elits, doeiusm tem in3, utl et…"
type textarea "x"
type textarea "5/82/0561 LO - [5ips-98dolo] SITA/ C-18Adipiscin elits, doeiusm tem in3, utl et…"
type textarea "x"
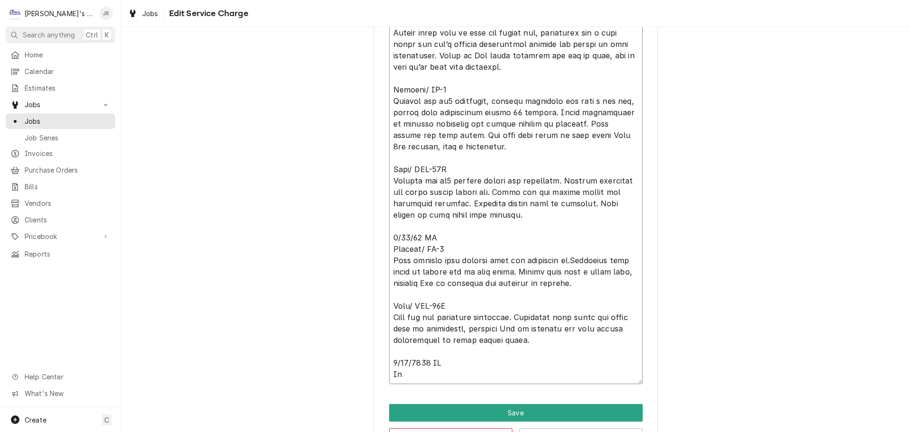
type textarea "5/82/0561 LO - [5ips-98dolo] SITA/ C-18Adipiscin elits, doeiusm tem in3, utl et…"
type textarea "x"
type textarea "5/82/0561 LO - [5ips-98dolo] SITA/ C-18Adipiscin elits, doeiusm tem in3, utl et…"
type textarea "x"
type textarea "5/82/0561 LO - [5ips-98dolo] SITA/ C-18Adipiscin elits, doeiusm tem in3, utl et…"
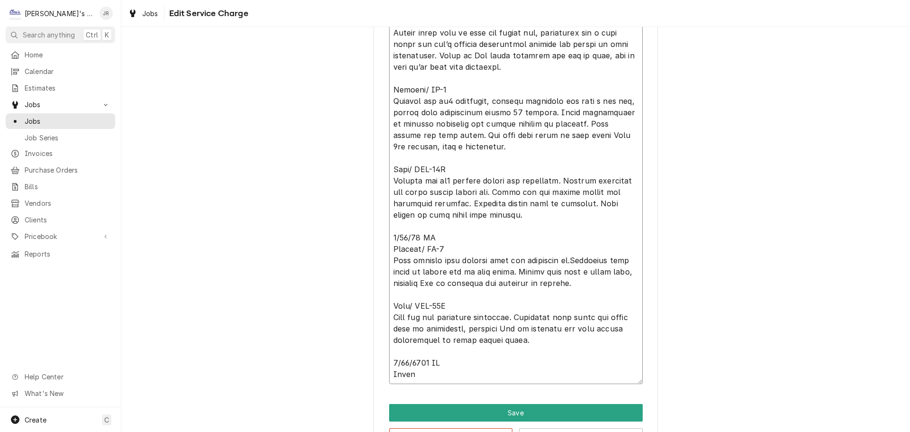
type textarea "x"
type textarea "5/82/0561 LO - [5ips-98dolo] SITA/ C-18Adipiscin elits, doeiusm tem in3, utl et…"
type textarea "x"
type textarea "5/82/0561 LO - [5ips-98dolo] SITA/ C-18Adipiscin elits, doeiusm tem in3, utl et…"
type textarea "x"
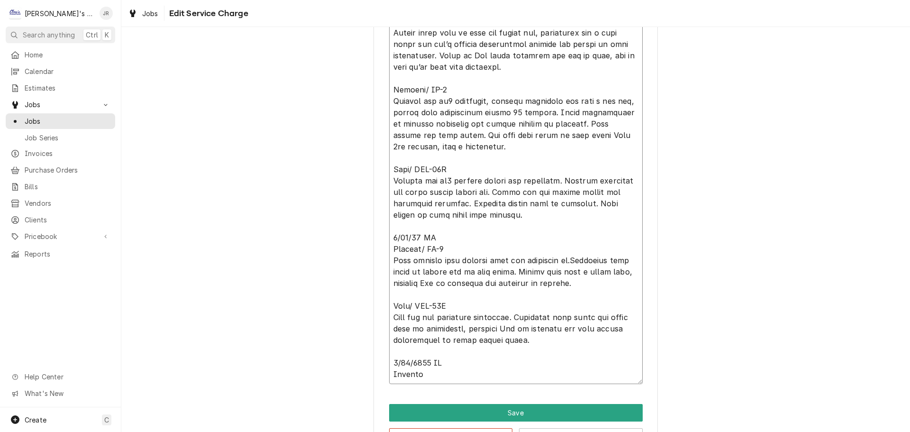
type textarea "5/82/0561 LO - [5ips-98dolo] SITA/ C-18Adipiscin elits, doeiusm tem in3, utl et…"
type textarea "x"
type textarea "5/82/0561 LO - [5ips-98dolo] SITA/ C-18Adipiscin elits, doeiusm tem in3, utl et…"
type textarea "x"
type textarea "5/82/0561 LO - [5ips-98dolo] SITA/ C-18Adipiscin elits, doeiusm tem in3, utl et…"
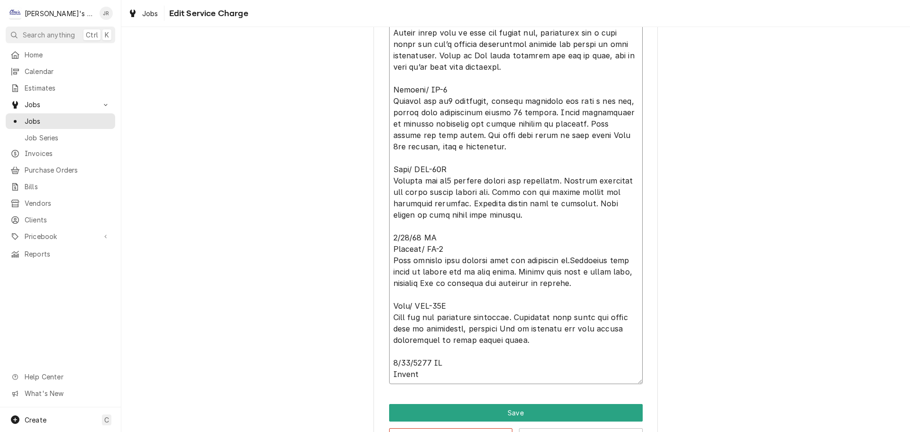
type textarea "x"
type textarea "5/82/0561 LO - [5ips-98dolo] SITA/ C-18Adipiscin elits, doeiusm tem in3, utl et…"
type textarea "x"
type textarea "5/82/0561 LO - [5ips-98dolo] SITA/ C-18Adipiscin elits, doeiusm tem in3, utl et…"
type textarea "x"
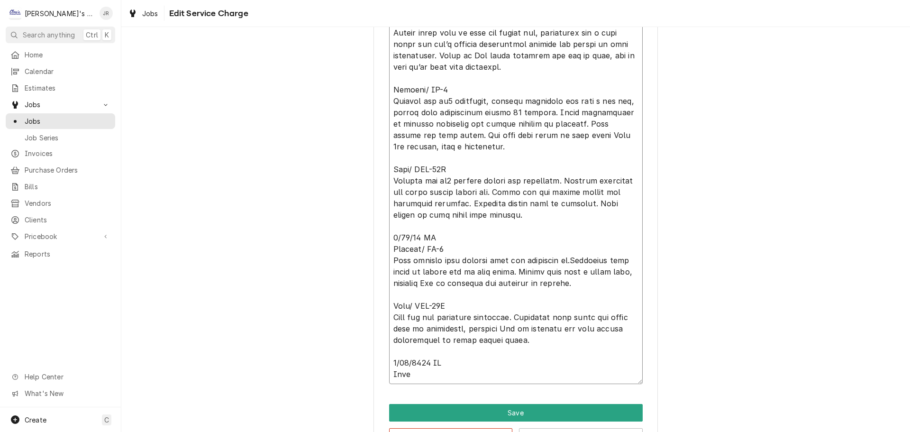
type textarea "5/82/0561 LO - [5ips-98dolo] SITA/ C-18Adipiscin elits, doeiusm tem in3, utl et…"
type textarea "x"
type textarea "5/82/0561 LO - [5ips-98dolo] SITA/ C-18Adipiscin elits, doeiusm tem in3, utl et…"
type textarea "x"
type textarea "5/82/0561 LO - [5ips-98dolo] SITA/ C-18Adipiscin elits, doeiusm tem in3, utl et…"
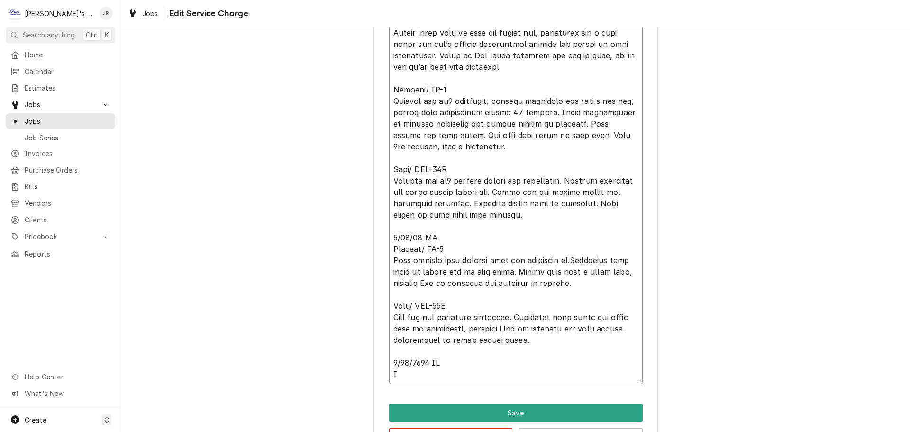
type textarea "x"
type textarea "5/82/0561 LO - [5ips-98dolo] SITA/ C-18Adipiscin elits, doeiusm tem in3, utl et…"
type textarea "x"
type textarea "5/82/0561 LO - [5ips-98dolo] SITA/ C-18Adipiscin elits, doeiusm tem in3, utl et…"
type textarea "x"
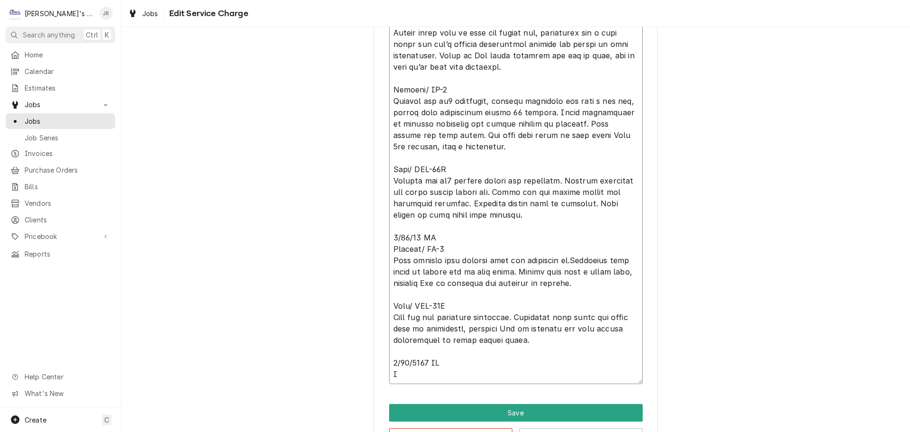
type textarea "5/82/0561 LO - [5ips-98dolo] SITA/ C-18Adipiscin elits, doeiusm tem in3, utl et…"
type textarea "x"
type textarea "5/82/0561 LO - [5ips-98dolo] SITA/ C-18Adipiscin elits, doeiusm tem in3, utl et…"
type textarea "x"
type textarea "5/82/0561 LO - [5ips-98dolo] SITA/ C-18Adipiscin elits, doeiusm tem in3, utl et…"
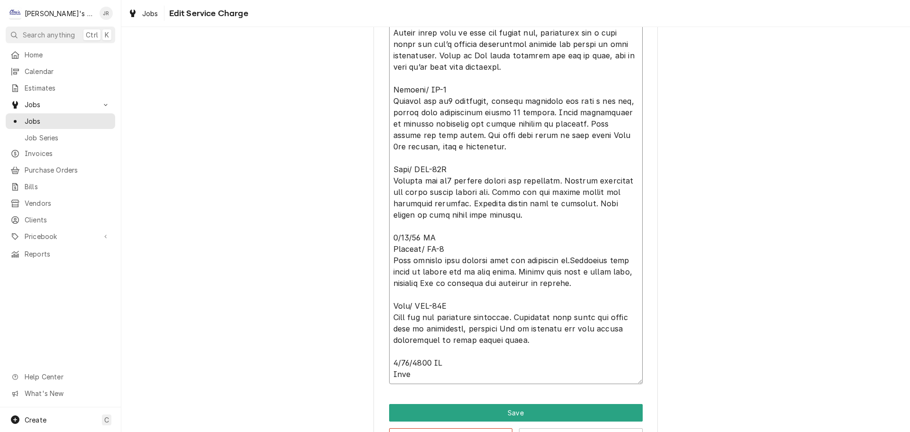
type textarea "x"
type textarea "5/82/0561 LO - [5ips-98dolo] SITA/ C-18Adipiscin elits, doeiusm tem in3, utl et…"
type textarea "x"
type textarea "5/82/0561 LO - [5ips-98dolo] SITA/ C-18Adipiscin elits, doeiusm tem in3, utl et…"
type textarea "x"
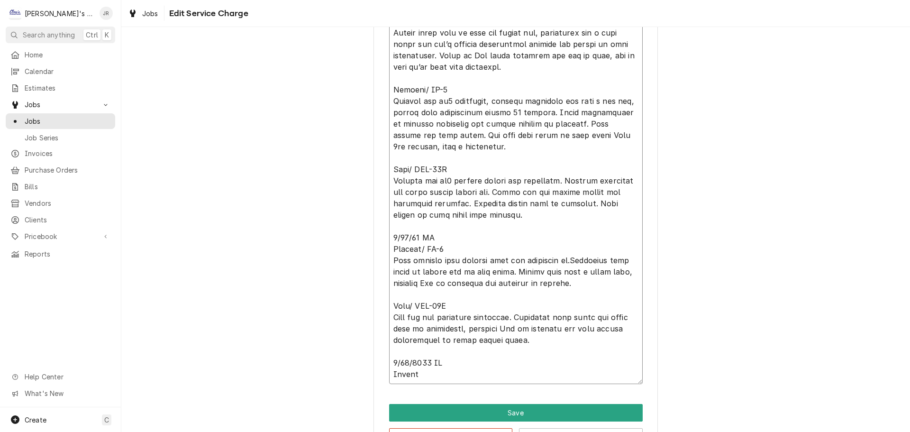
type textarea "5/82/0561 LO - [5ips-98dolo] SITA/ C-18Adipiscin elits, doeiusm tem in3, utl et…"
type textarea "x"
type textarea "5/82/0561 LO - [5ips-98dolo] SITA/ C-18Adipiscin elits, doeiusm tem in3, utl et…"
type textarea "x"
type textarea "5/82/0561 LO - [5ips-98dolo] SITA/ C-18Adipiscin elits, doeiusm tem in3, utl et…"
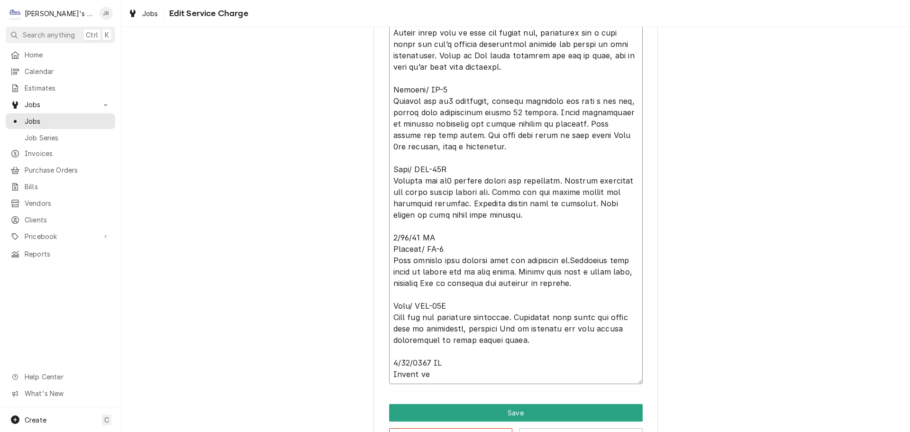
type textarea "x"
type textarea "5/82/0561 LO - [5ips-98dolo] SITA/ C-18Adipiscin elits, doeiusm tem in3, utl et…"
type textarea "x"
type textarea "5/82/0561 LO - [5ips-98dolo] SITA/ C-18Adipiscin elits, doeiusm tem in3, utl et…"
type textarea "x"
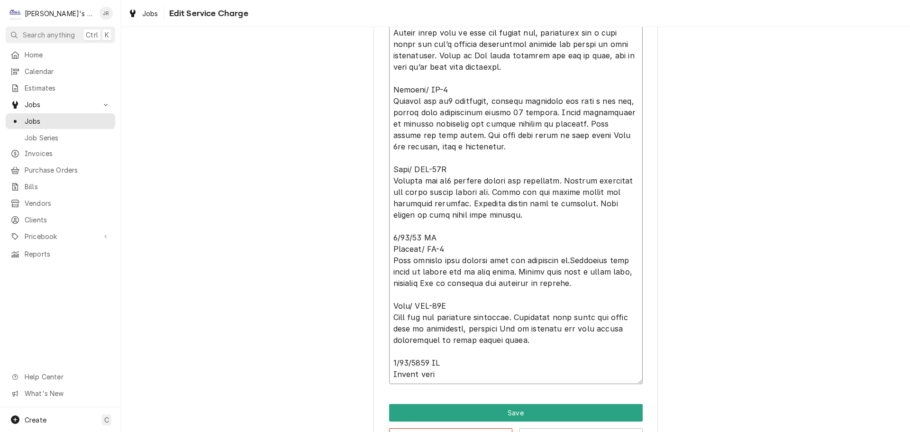
type textarea "5/82/0561 LO - [5ips-98dolo] SITA/ C-18Adipiscin elits, doeiusm tem in3, utl et…"
type textarea "x"
type textarea "5/82/0561 LO - [5ips-98dolo] SITA/ C-18Adipiscin elits, doeiusm tem in3, utl et…"
type textarea "x"
type textarea "5/82/0561 LO - [5ips-98dolo] SITA/ C-18Adipiscin elits, doeiusm tem in3, utl et…"
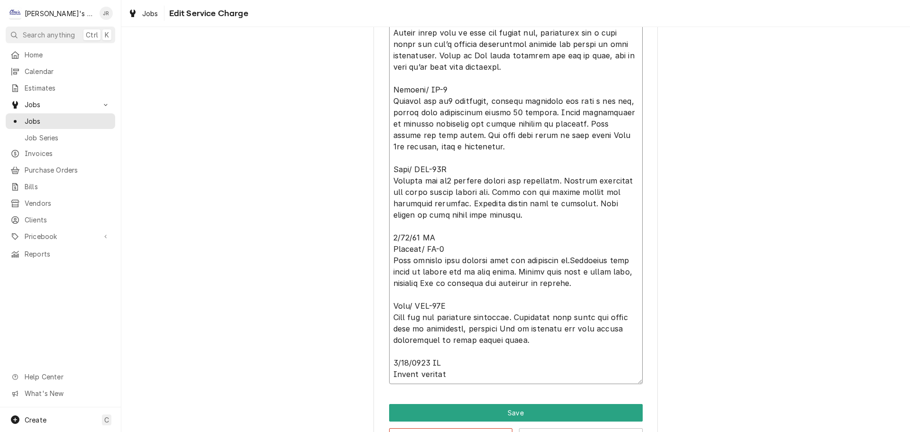
type textarea "x"
type textarea "5/82/0561 LO - [5ips-98dolo] SITA/ C-18Adipiscin elits, doeiusm tem in3, utl et…"
type textarea "x"
type textarea "5/82/0561 LO - [5ips-98dolo] SITA/ C-18Adipiscin elits, doeiusm tem in3, utl et…"
type textarea "x"
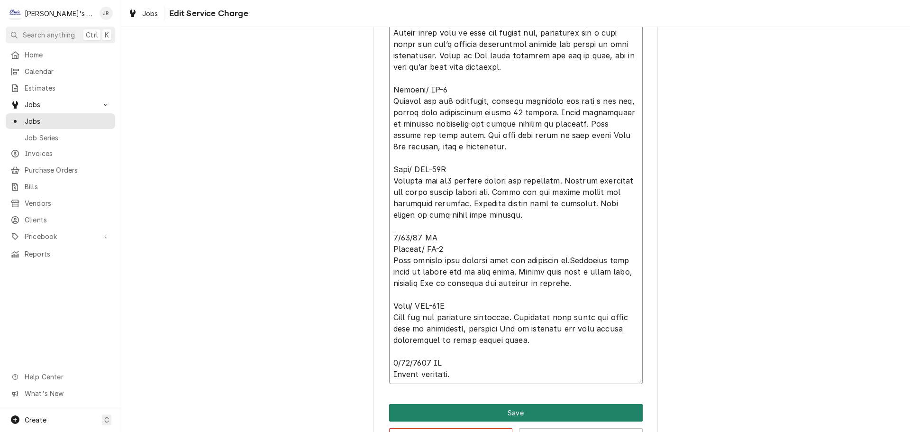
type textarea "6/24/2025 CW - [3hrs-10mins] TRUE/ T-49Condenser dirty, brushed and co2, and fo…"
click at [523, 407] on button "Save" at bounding box center [516, 413] width 254 height 18
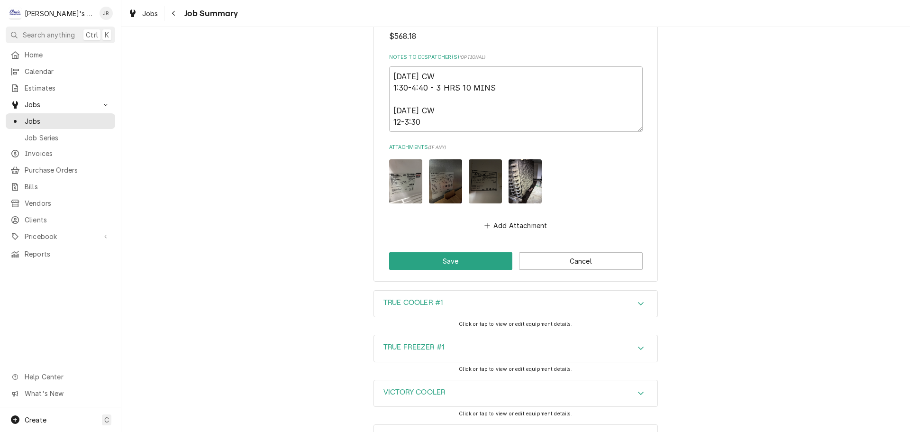
scroll to position [1391, 0]
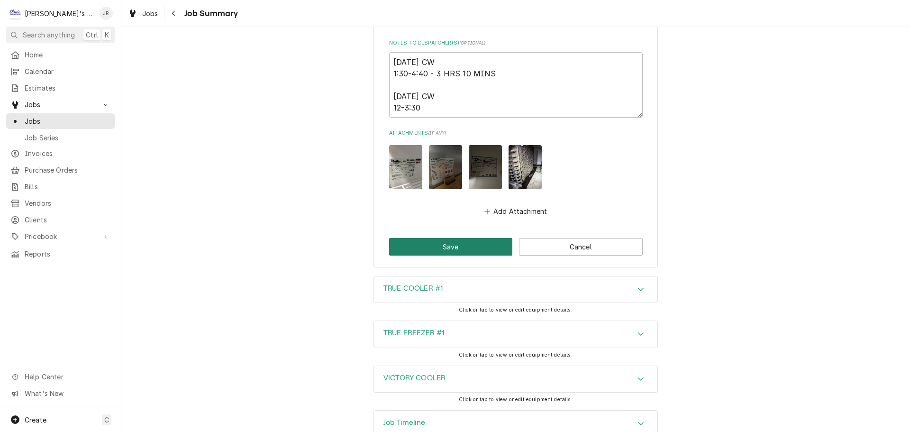
click at [467, 238] on button "Save" at bounding box center [451, 247] width 124 height 18
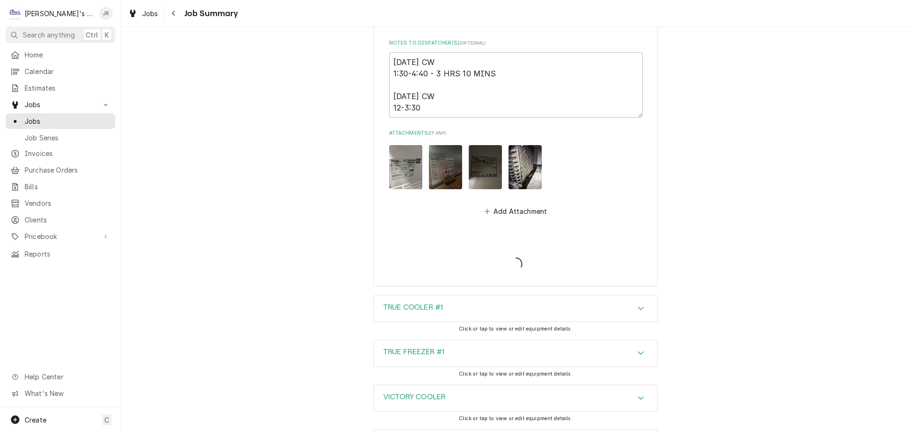
type textarea "x"
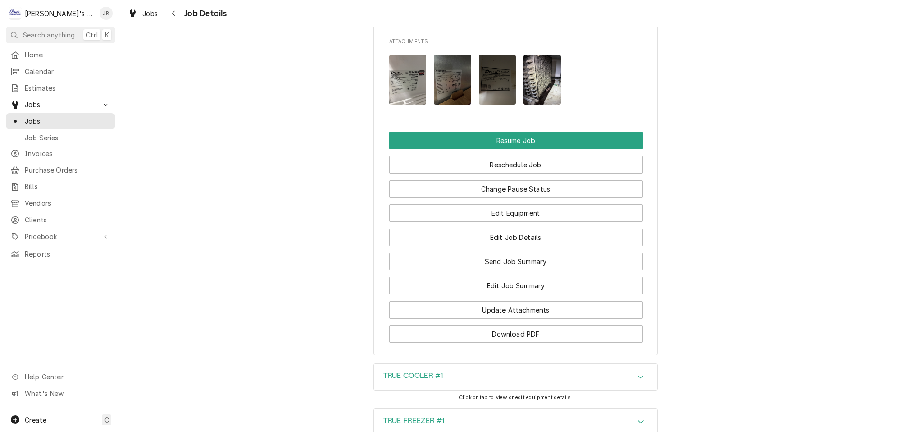
scroll to position [1185, 0]
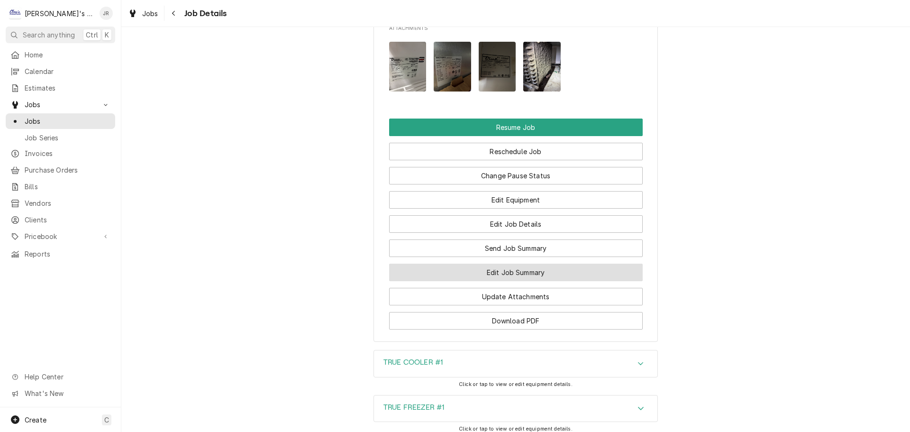
click at [469, 272] on button "Edit Job Summary" at bounding box center [516, 273] width 254 height 18
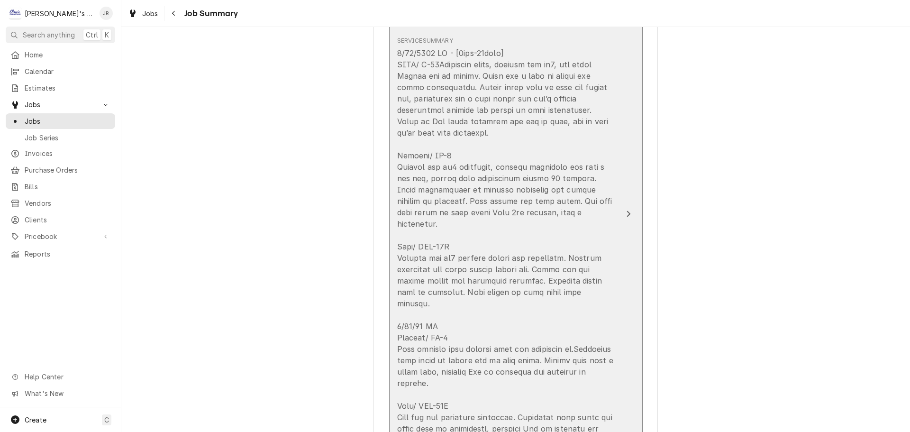
scroll to position [379, 0]
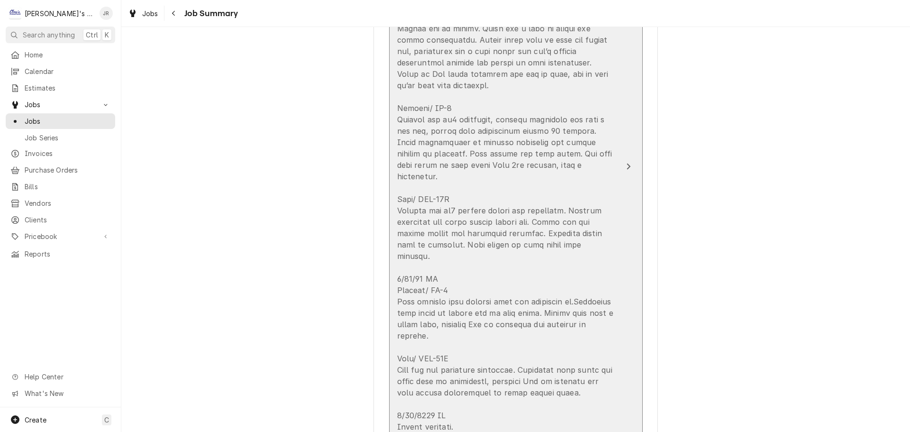
click at [505, 203] on div "Update Line Item" at bounding box center [506, 216] width 218 height 432
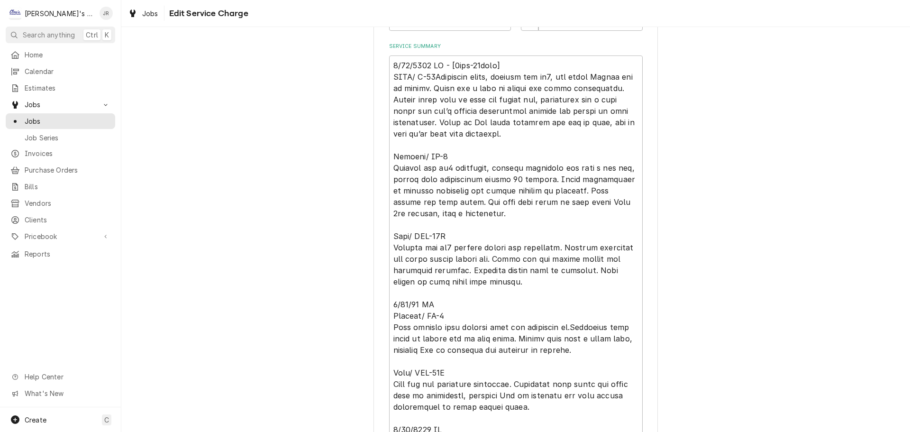
scroll to position [332, 0]
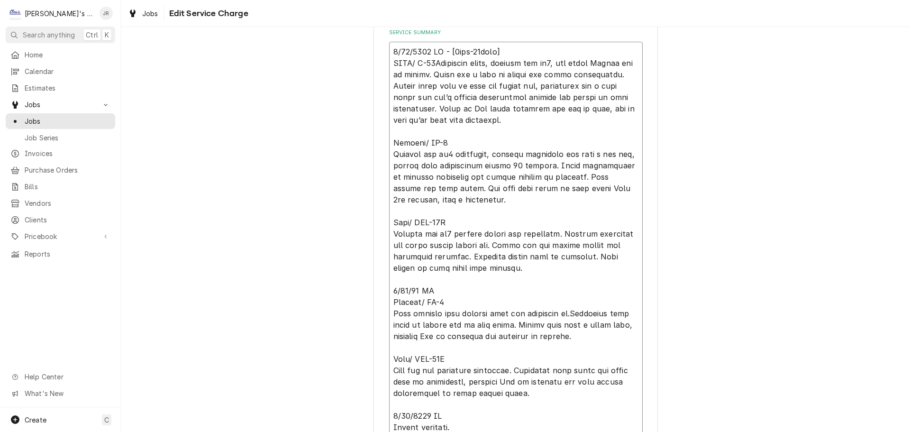
drag, startPoint x: 447, startPoint y: 222, endPoint x: 391, endPoint y: 226, distance: 56.1
click at [391, 226] on textarea "Service Summary" at bounding box center [516, 239] width 254 height 395
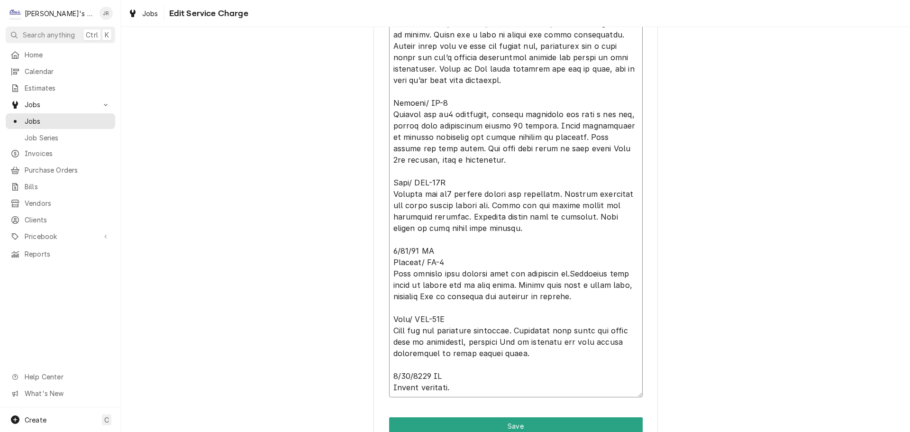
scroll to position [419, 0]
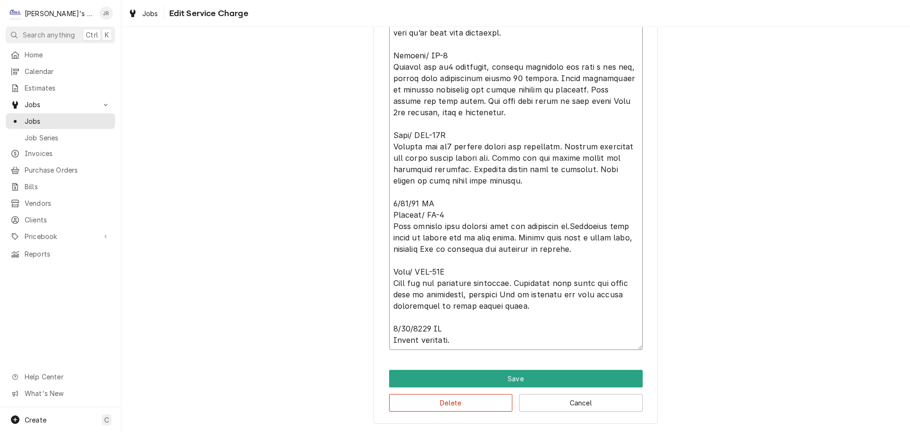
click at [453, 341] on textarea "Service Summary" at bounding box center [516, 151] width 254 height 395
type textarea "x"
type textarea "5/82/0561 LO - [5ips-98dolo] SITA/ C-18Adipiscin elits, doeiusm tem in3, utl et…"
type textarea "x"
type textarea "5/82/0561 LO - [5ips-98dolo] SITA/ C-18Adipiscin elits, doeiusm tem in3, utl et…"
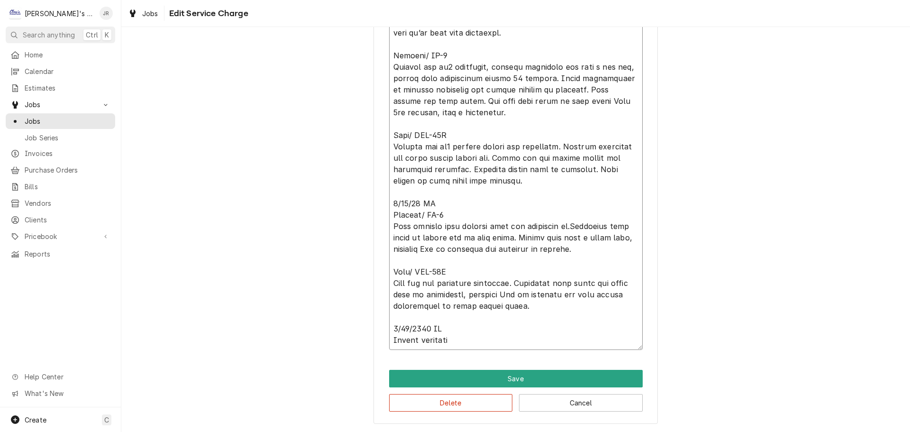
type textarea "x"
type textarea "5/82/0561 LO - [5ips-98dolo] SITA/ C-18Adipiscin elits, doeiusm tem in3, utl et…"
type textarea "x"
type textarea "5/82/0561 LO - [5ips-98dolo] SITA/ C-18Adipiscin elits, doeiusm tem in3, utl et…"
type textarea "x"
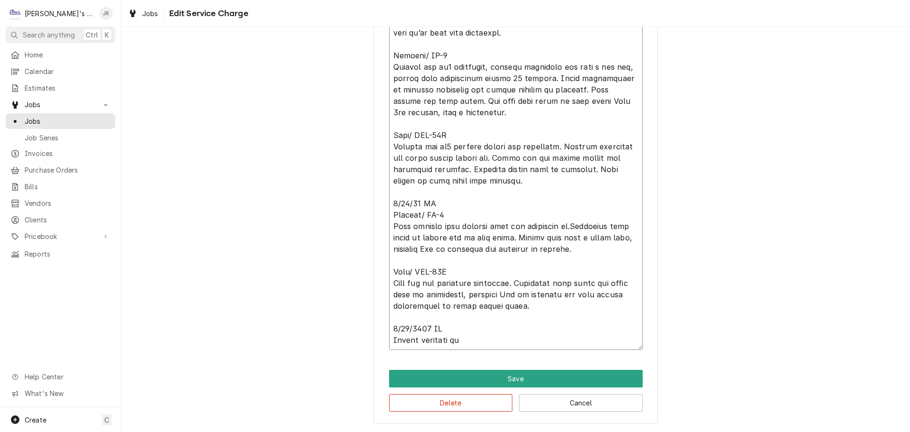
type textarea "5/82/0561 LO - [5ips-98dolo] SITA/ C-18Adipiscin elits, doeiusm tem in3, utl et…"
type textarea "x"
type textarea "5/82/0561 LO - [5ips-98dolo] SITA/ C-18Adipiscin elits, doeiusm tem in3, utl et…"
paste textarea "True/ GDM-10F"
type textarea "x"
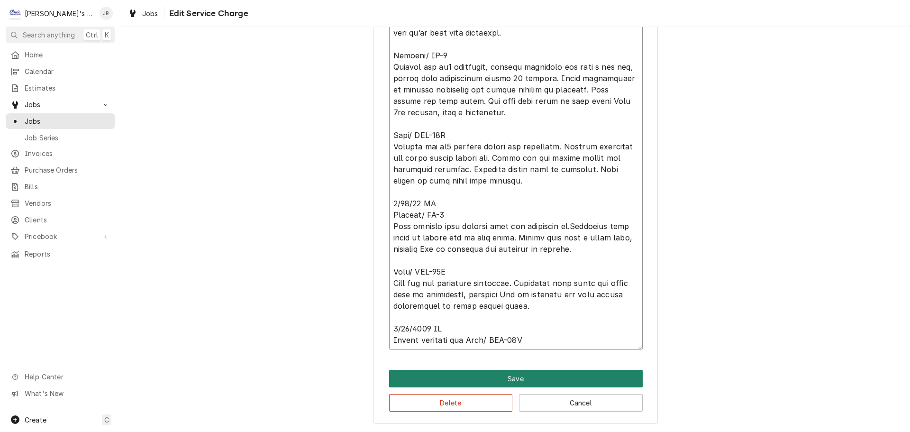
type textarea "5/82/0561 LO - [5ips-98dolo] SITA/ C-18Adipiscin elits, doeiusm tem in3, utl et…"
click at [474, 379] on button "Save" at bounding box center [516, 379] width 254 height 18
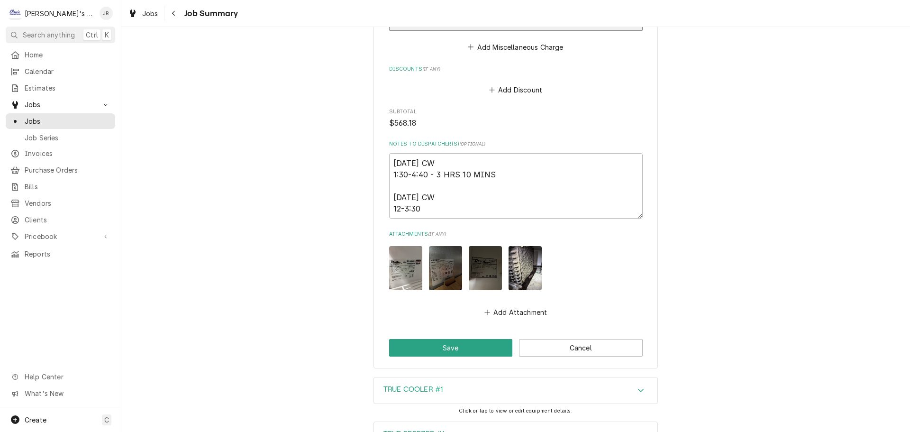
scroll to position [1375, 0]
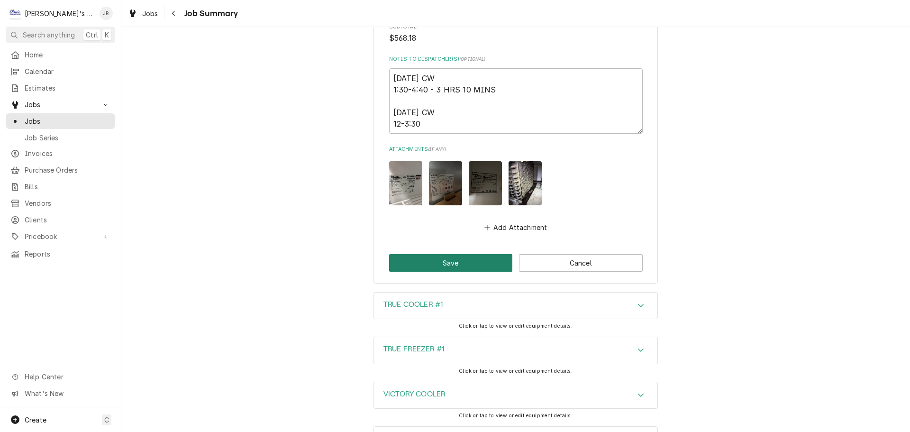
click at [491, 254] on button "Save" at bounding box center [451, 263] width 124 height 18
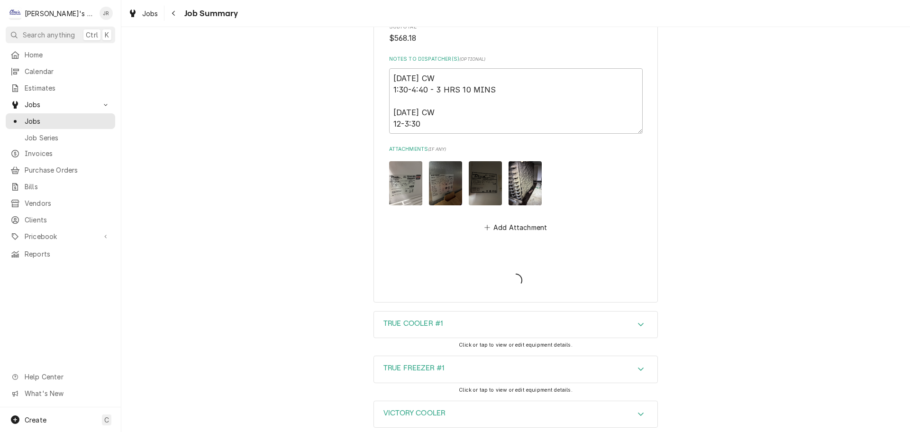
type textarea "x"
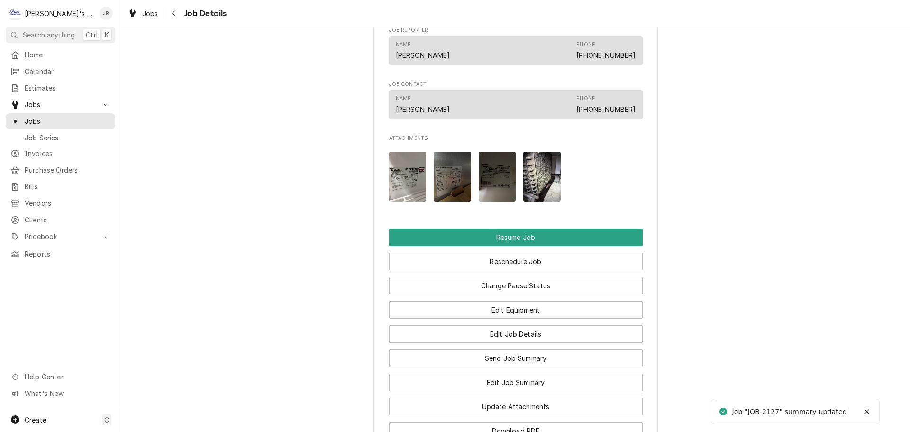
scroll to position [1091, 0]
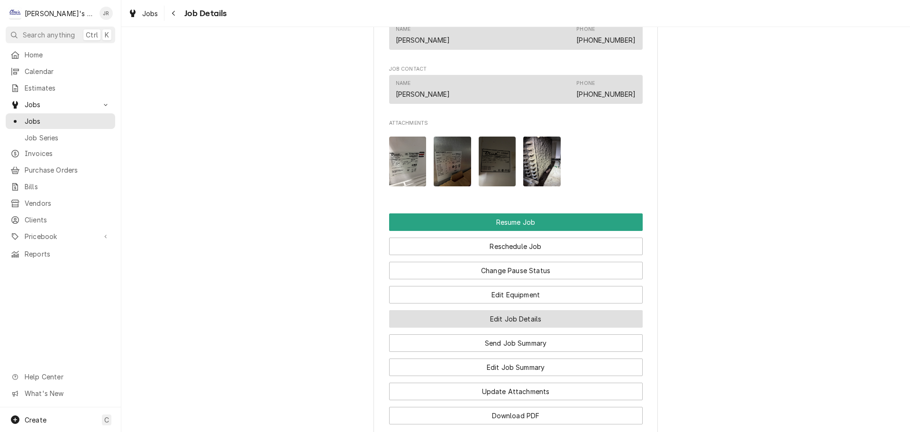
click at [502, 315] on button "Edit Job Details" at bounding box center [516, 319] width 254 height 18
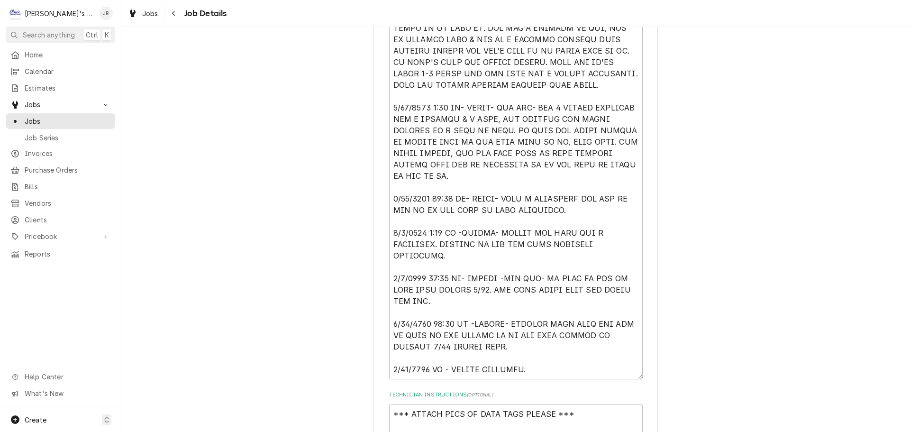
scroll to position [379, 0]
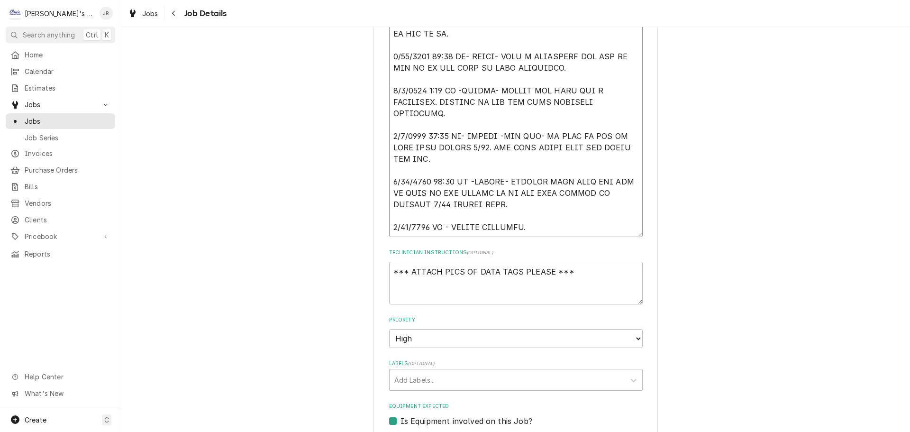
drag, startPoint x: 535, startPoint y: 224, endPoint x: 517, endPoint y: 230, distance: 18.6
click at [517, 230] on textarea "Reason For Call" at bounding box center [516, 50] width 254 height 373
type textarea "x"
type textarea "6/13/2025 9:40 AM- KASSIE- PER LES- HE HAS 3 FREEZERS HE NEEDS US TO LOOK AT. O…"
type textarea "x"
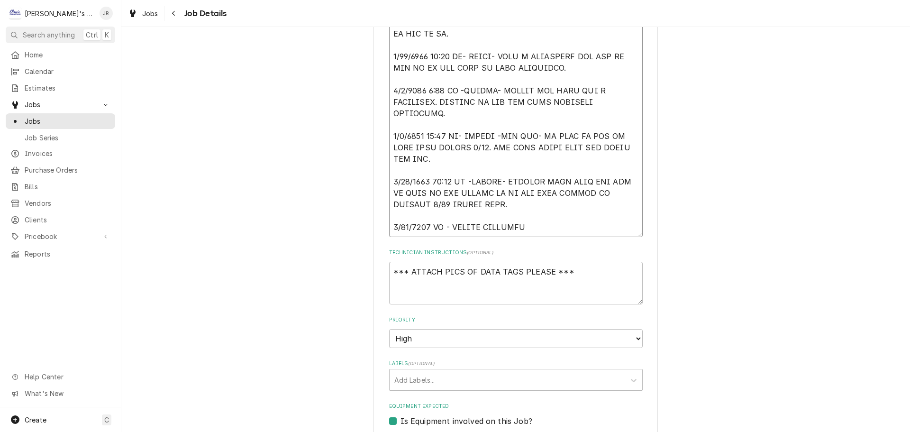
type textarea "6/13/2025 9:40 AM- KASSIE- PER LES- HE HAS 3 FREEZERS HE NEEDS US TO LOOK AT. O…"
type textarea "x"
type textarea "6/13/2025 9:40 AM- KASSIE- PER LES- HE HAS 3 FREEZERS HE NEEDS US TO LOOK AT. O…"
type textarea "x"
type textarea "6/13/2025 9:40 AM- KASSIE- PER LES- HE HAS 3 FREEZERS HE NEEDS US TO LOOK AT. O…"
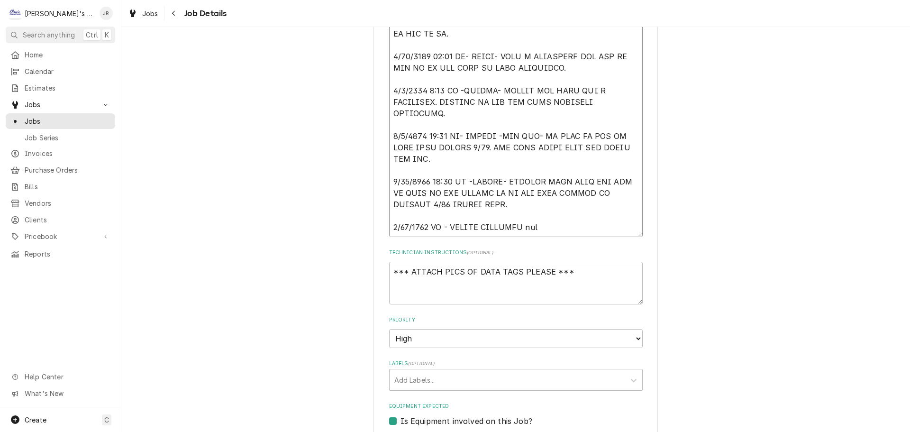
type textarea "x"
type textarea "6/13/2025 9:40 AM- KASSIE- PER LES- HE HAS 3 FREEZERS HE NEEDS US TO LOOK AT. O…"
type textarea "x"
type textarea "6/13/2025 9:40 AM- KASSIE- PER LES- HE HAS 3 FREEZERS HE NEEDS US TO LOOK AT. O…"
type textarea "x"
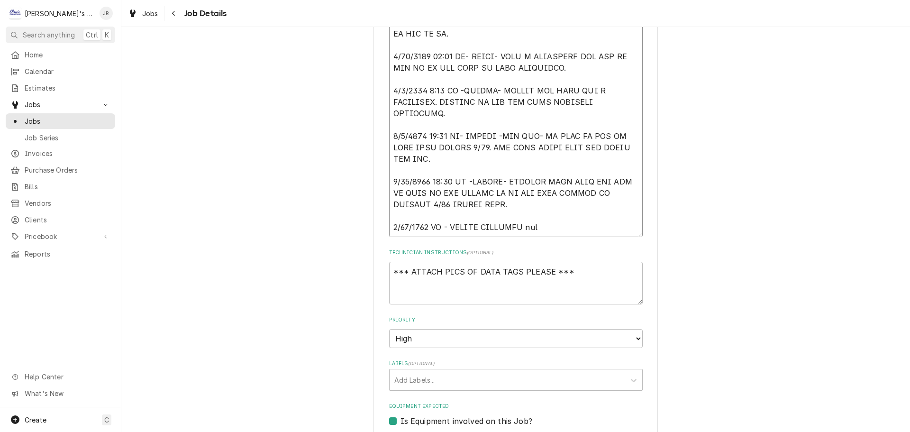
type textarea "6/13/2025 9:40 AM- KASSIE- PER LES- HE HAS 3 FREEZERS HE NEEDS US TO LOOK AT. O…"
type textarea "x"
type textarea "6/13/2025 9:40 AM- KASSIE- PER LES- HE HAS 3 FREEZERS HE NEEDS US TO LOOK AT. O…"
type textarea "x"
type textarea "6/13/2025 9:40 AM- KASSIE- PER LES- HE HAS 3 FREEZERS HE NEEDS US TO LOOK AT. O…"
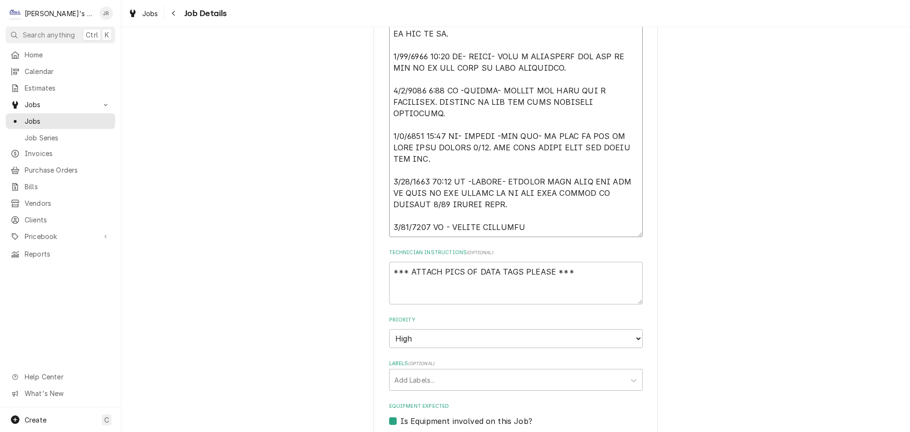
type textarea "x"
type textarea "6/13/2025 9:40 AM- KASSIE- PER LES- HE HAS 3 FREEZERS HE NEEDS US TO LOOK AT. O…"
type textarea "x"
type textarea "6/13/2025 9:40 AM- KASSIE- PER LES- HE HAS 3 FREEZERS HE NEEDS US TO LOOK AT. O…"
type textarea "x"
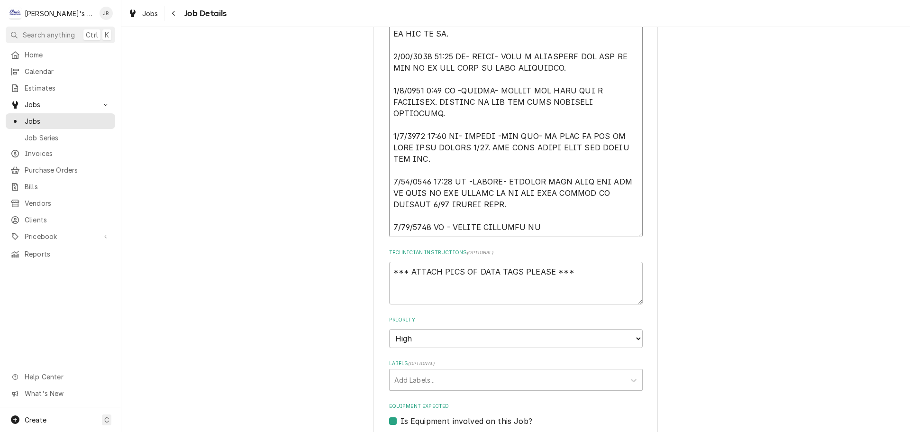
type textarea "6/13/2025 9:40 AM- KASSIE- PER LES- HE HAS 3 FREEZERS HE NEEDS US TO LOOK AT. O…"
type textarea "x"
type textarea "6/13/2025 9:40 AM- KASSIE- PER LES- HE HAS 3 FREEZERS HE NEEDS US TO LOOK AT. O…"
paste textarea "True/ GDM-10F"
type textarea "x"
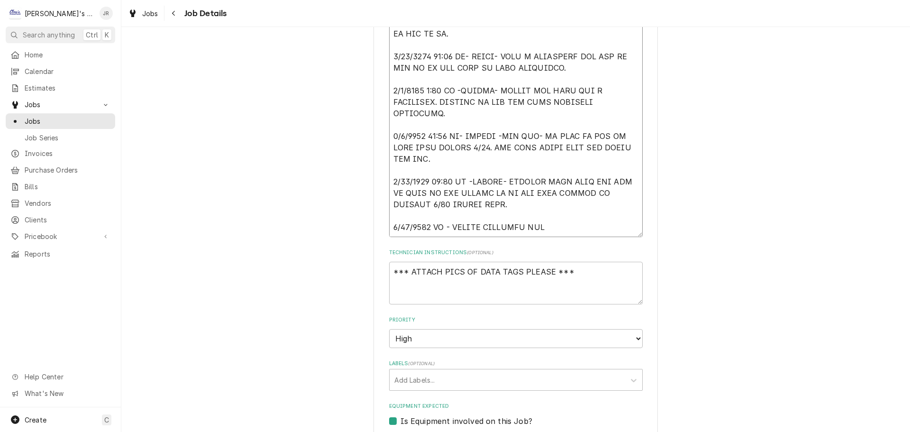
type textarea "6/13/2025 9:40 AM- KASSIE- PER LES- HE HAS 3 FREEZERS HE NEEDS US TO LOOK AT. O…"
type textarea "x"
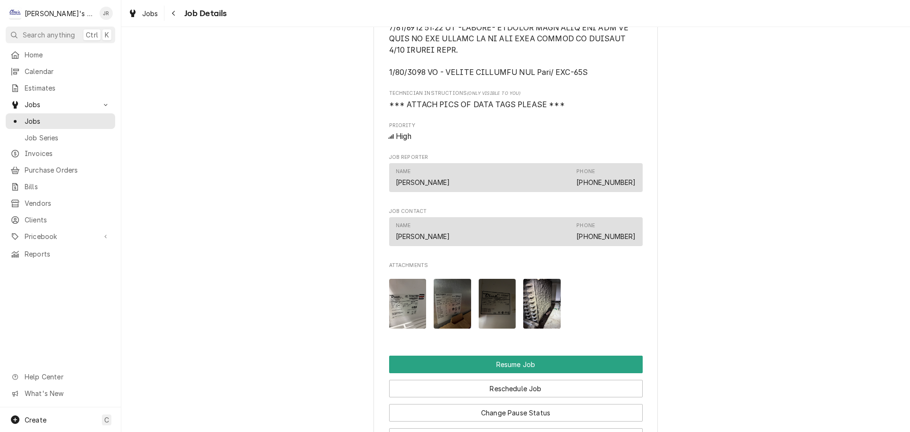
scroll to position [1185, 0]
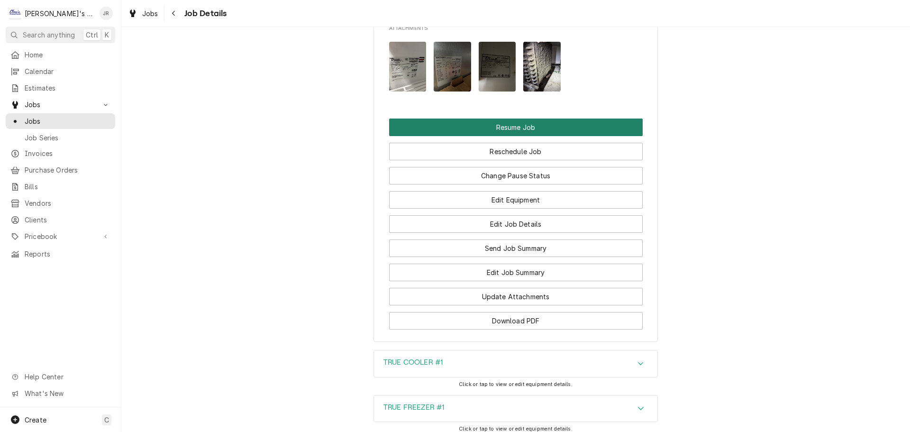
click at [492, 133] on button "Resume Job" at bounding box center [516, 128] width 254 height 18
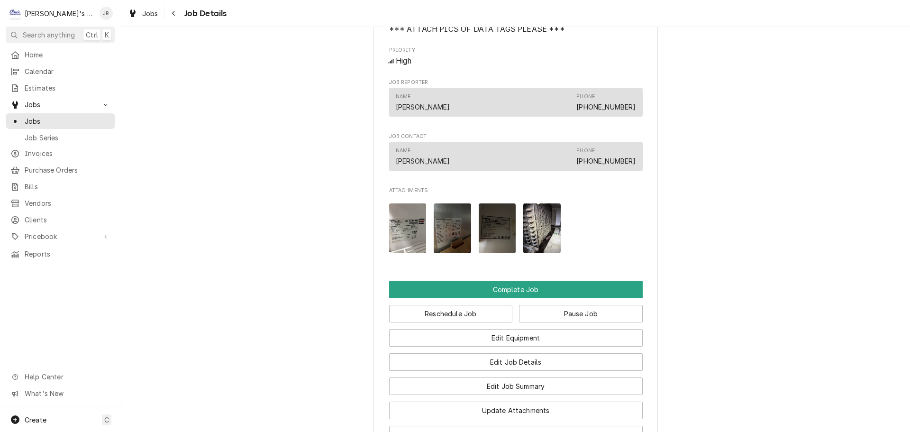
scroll to position [1138, 0]
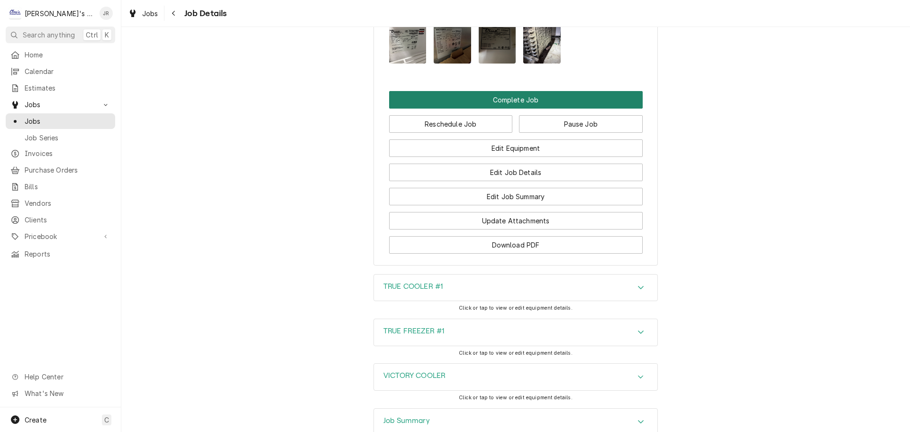
click at [512, 99] on button "Complete Job" at bounding box center [516, 100] width 254 height 18
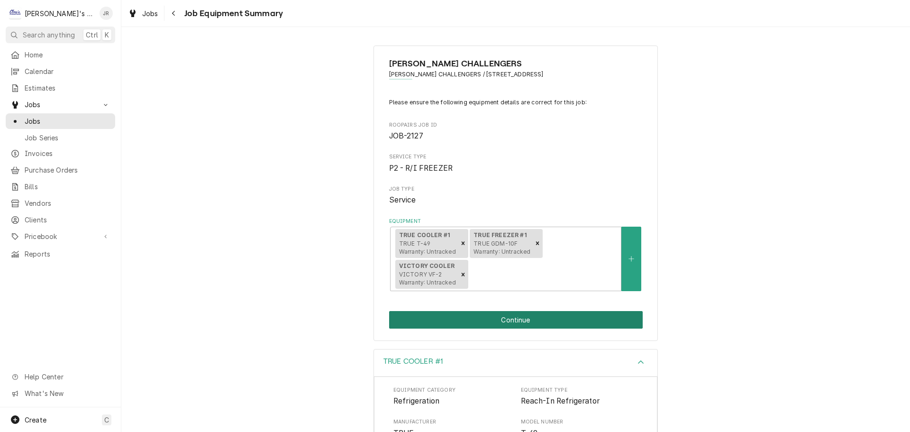
click at [392, 328] on button "Continue" at bounding box center [516, 320] width 254 height 18
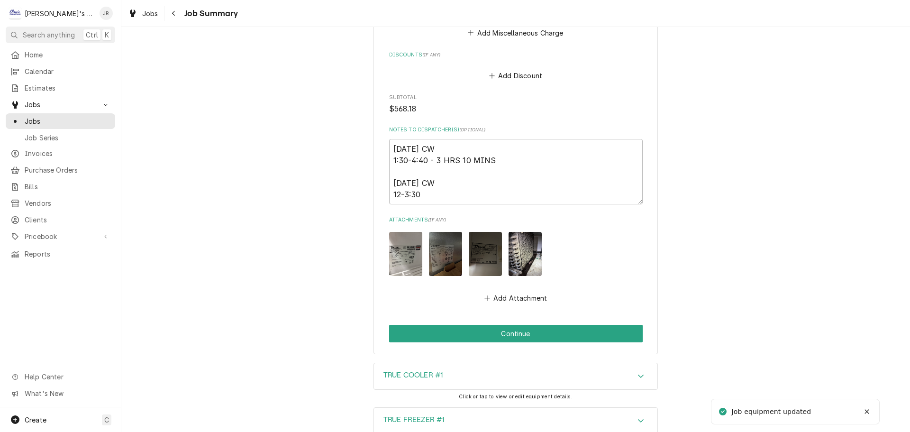
scroll to position [1391, 0]
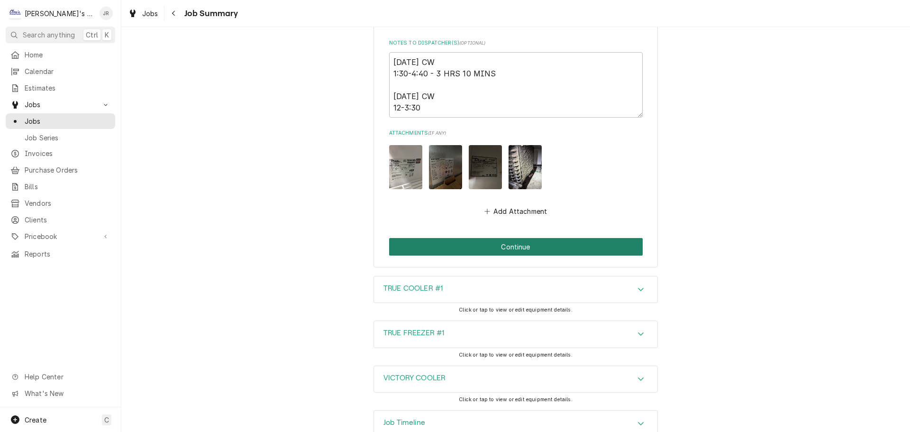
click at [482, 238] on button "Continue" at bounding box center [516, 247] width 254 height 18
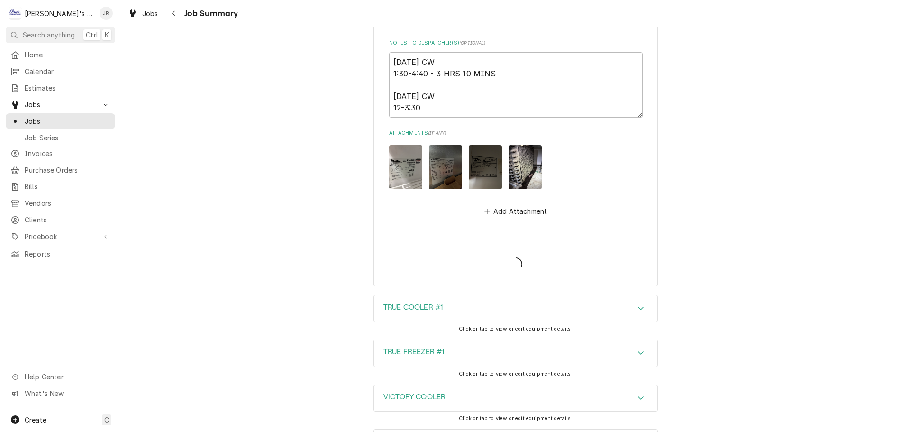
type textarea "x"
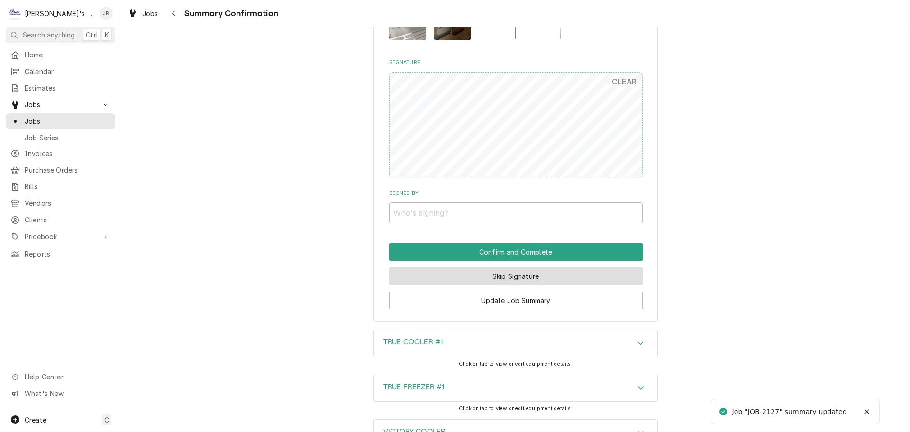
scroll to position [1176, 0]
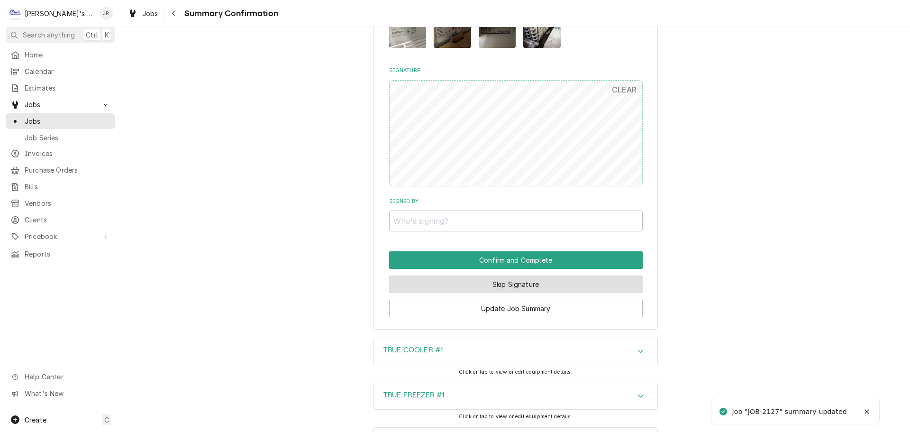
click at [436, 293] on button "Skip Signature" at bounding box center [516, 285] width 254 height 18
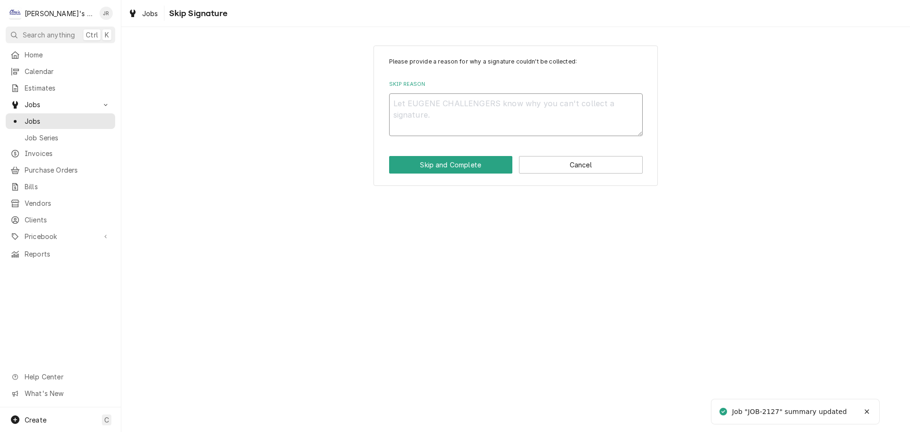
click at [441, 116] on textarea "Skip Reason" at bounding box center [516, 114] width 254 height 43
type textarea "x"
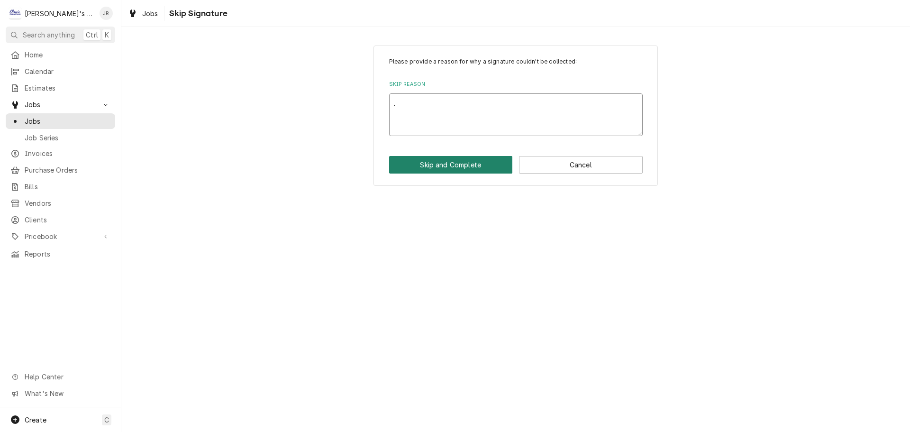
type textarea "."
click at [444, 168] on button "Skip and Complete" at bounding box center [451, 165] width 124 height 18
type textarea "x"
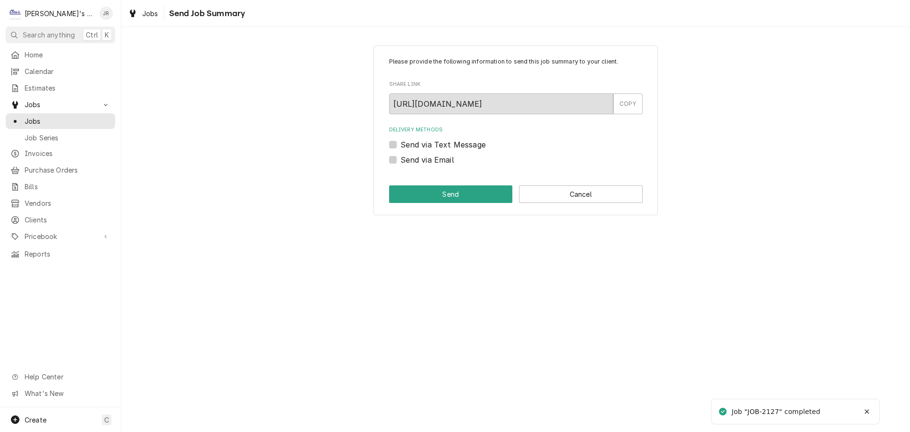
click at [401, 148] on label "Send via Text Message" at bounding box center [443, 144] width 85 height 11
click at [401, 148] on input "Send via Text Message" at bounding box center [528, 149] width 254 height 21
checkbox input "true"
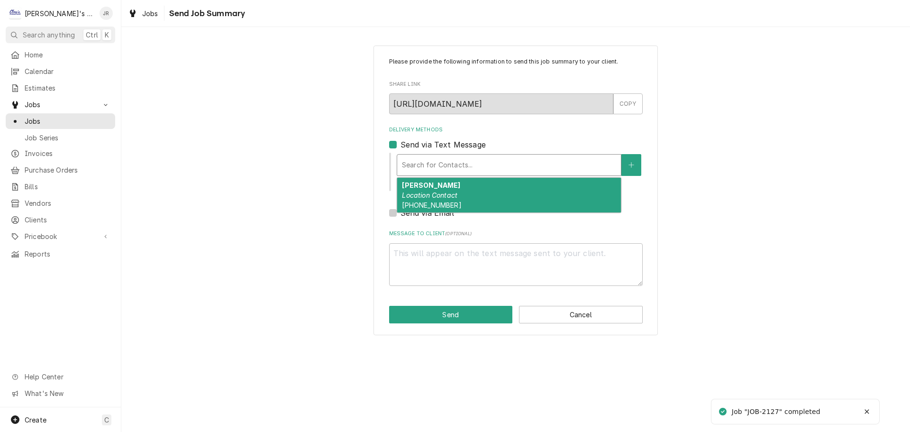
click at [407, 165] on div "Delivery Methods" at bounding box center [509, 164] width 214 height 17
click at [414, 184] on strong "[PERSON_NAME]" at bounding box center [431, 185] width 58 height 8
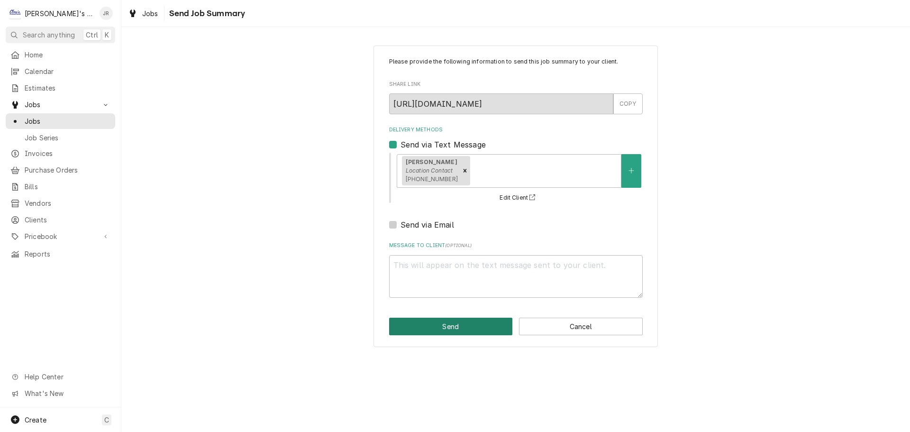
click at [436, 329] on button "Send" at bounding box center [451, 327] width 124 height 18
type textarea "x"
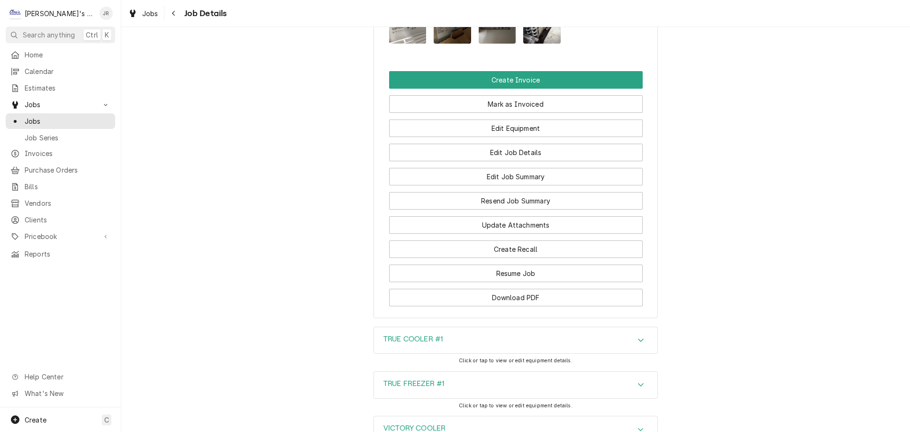
scroll to position [1206, 0]
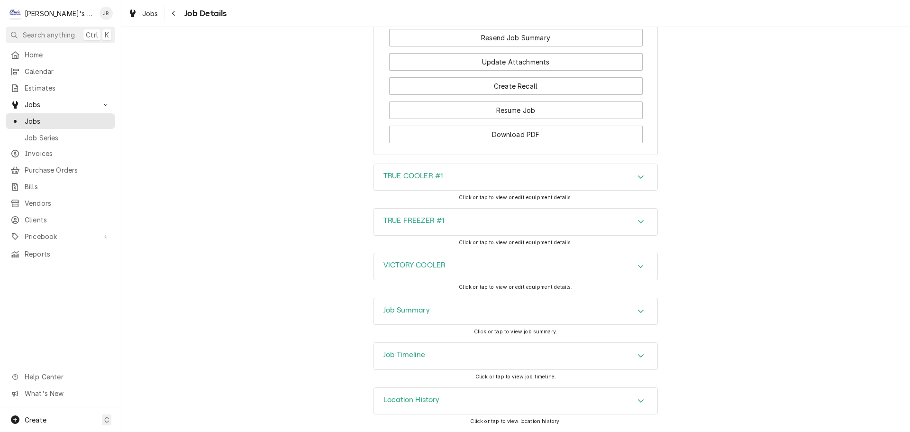
click at [408, 178] on h3 "TRUE COOLER #1" at bounding box center [413, 176] width 59 height 9
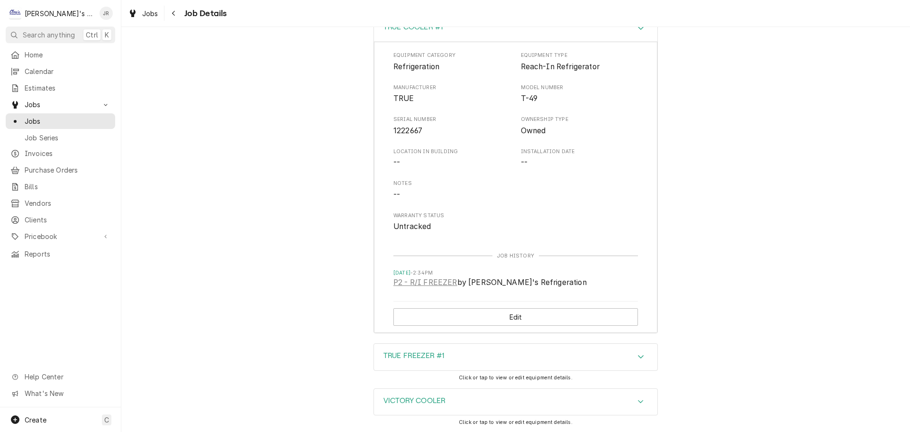
scroll to position [1490, 0]
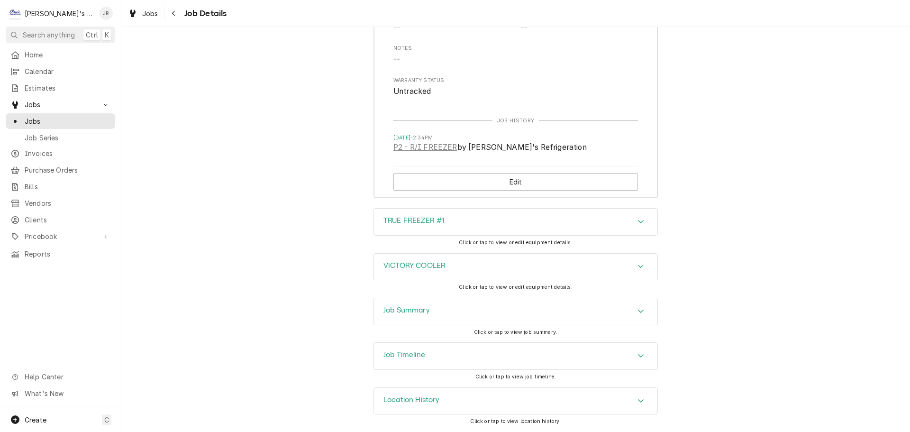
click at [426, 214] on div "TRUE FREEZER #1" at bounding box center [516, 222] width 284 height 27
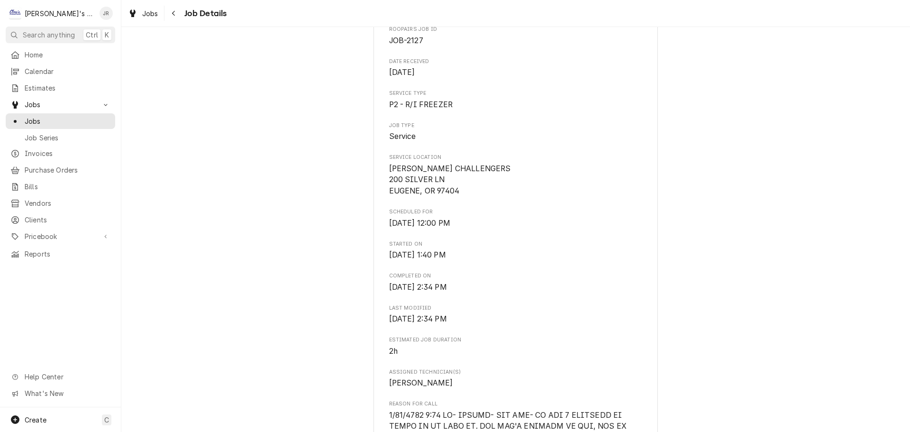
scroll to position [0, 0]
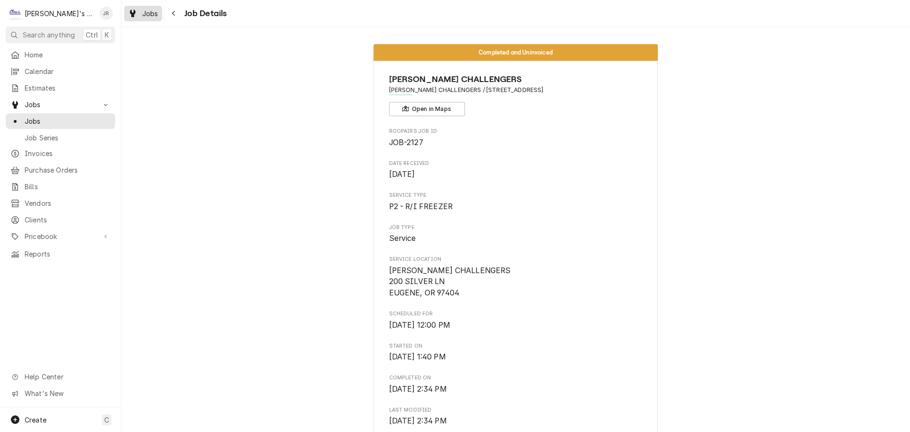
click at [152, 12] on span "Jobs" at bounding box center [150, 14] width 16 height 10
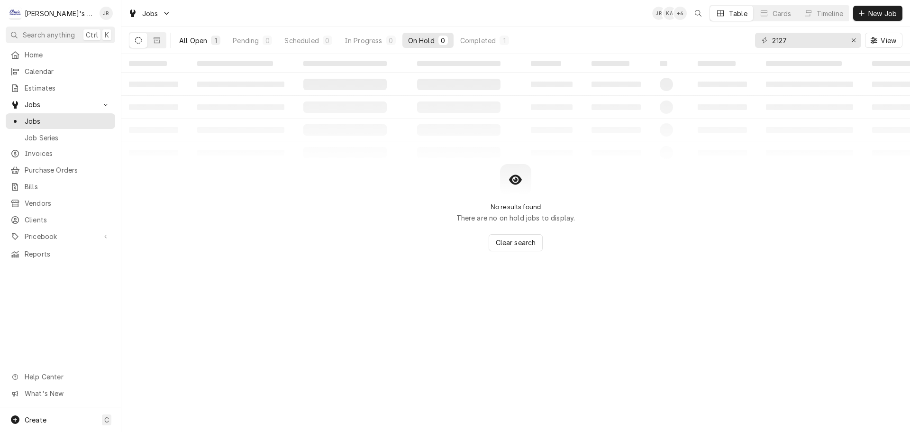
click at [190, 37] on div "All Open" at bounding box center [193, 41] width 28 height 10
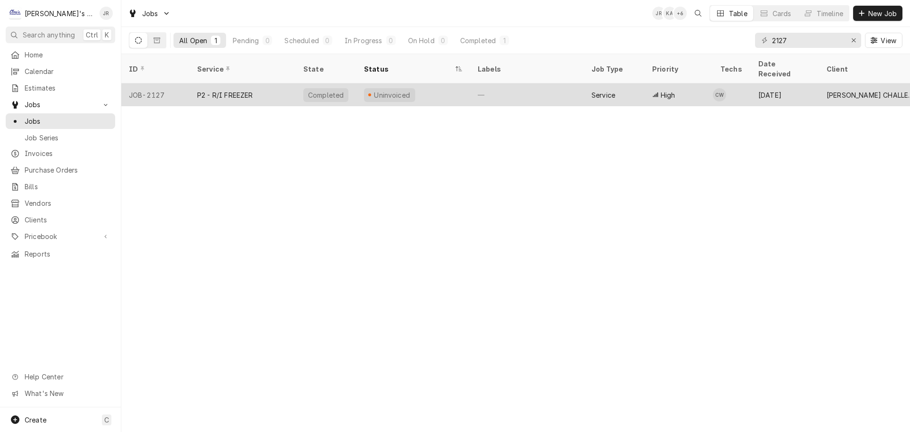
click at [271, 83] on div "P2 - R/I FREEZER" at bounding box center [243, 94] width 106 height 23
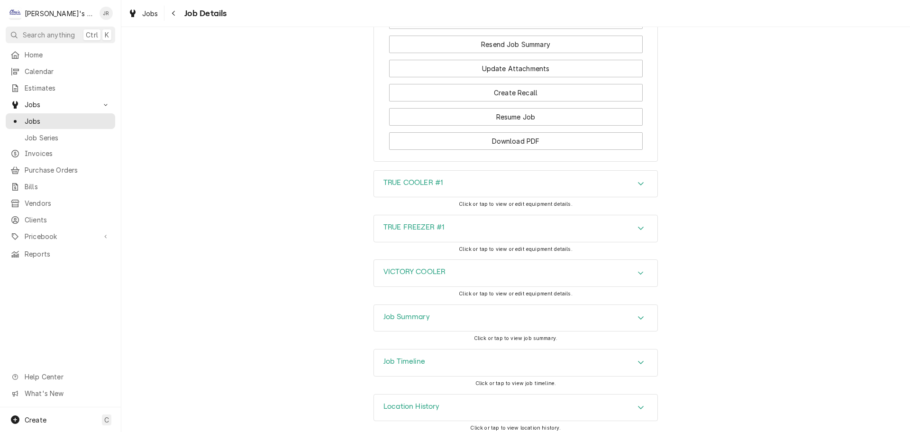
scroll to position [1206, 0]
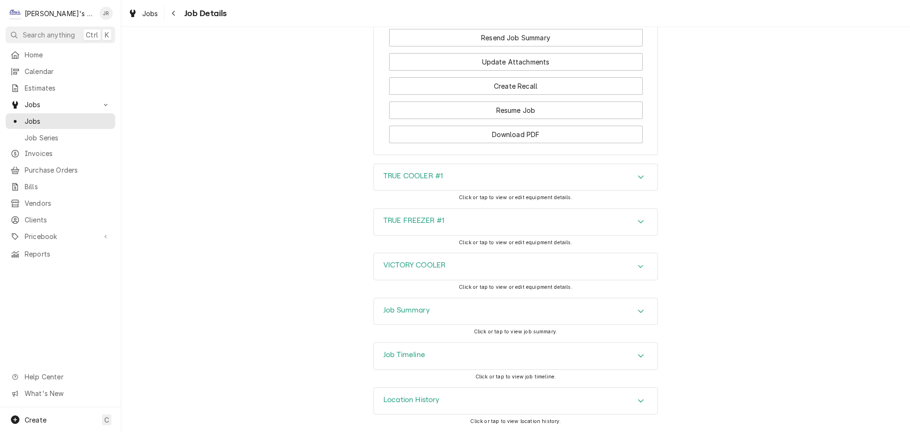
click at [470, 308] on div "Job Summary" at bounding box center [516, 311] width 284 height 27
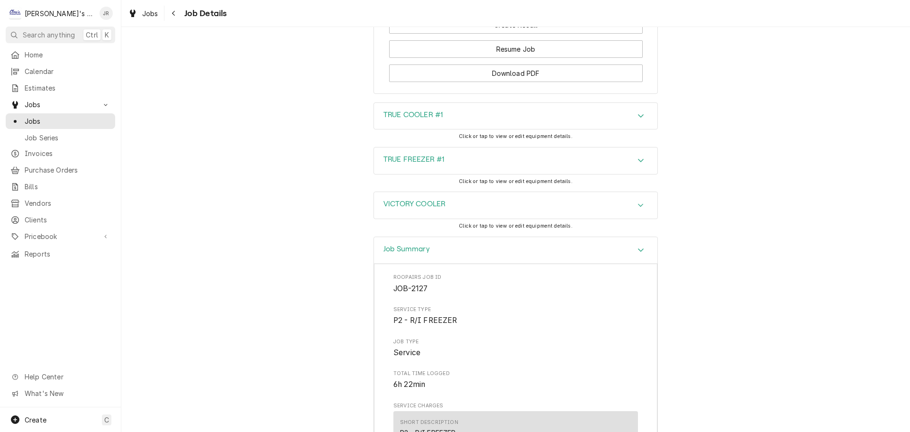
scroll to position [1268, 0]
click at [494, 111] on div "TRUE COOLER #1" at bounding box center [516, 115] width 284 height 27
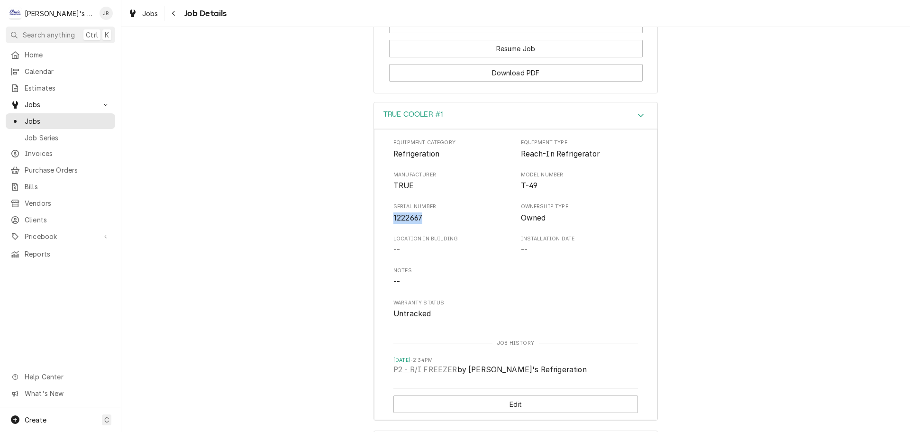
drag, startPoint x: 390, startPoint y: 216, endPoint x: 421, endPoint y: 216, distance: 30.8
click at [421, 216] on span "1222667" at bounding box center [453, 217] width 118 height 11
copy span "1222667"
click at [81, 116] on span "Jobs" at bounding box center [68, 121] width 86 height 10
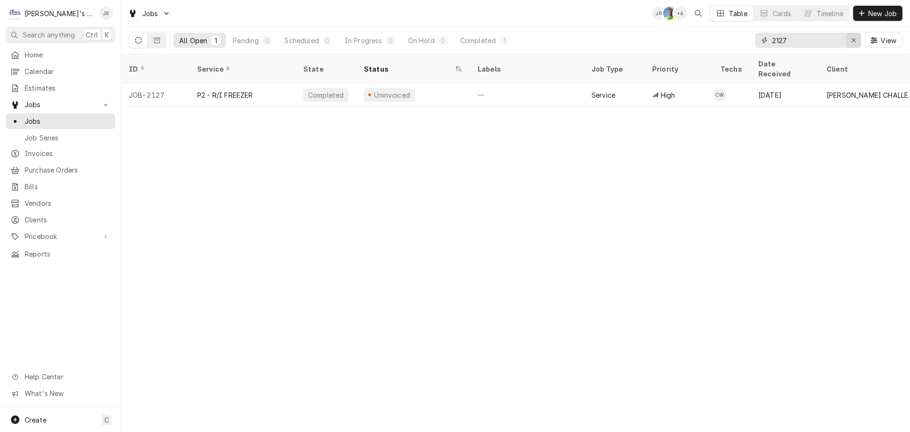
click at [852, 43] on div "Erase input" at bounding box center [853, 40] width 9 height 9
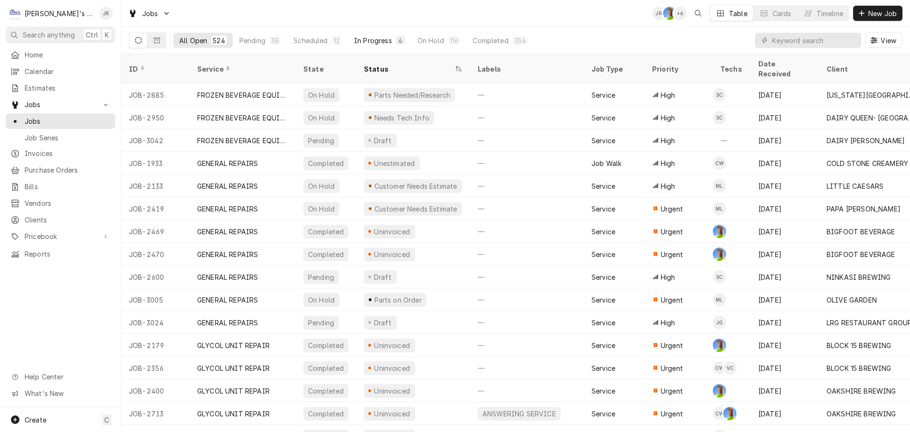
click at [367, 37] on div "In Progress" at bounding box center [373, 41] width 38 height 10
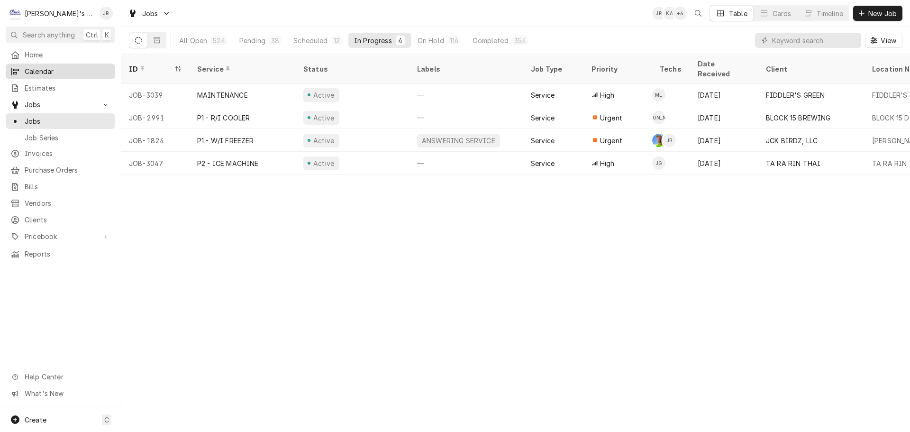
click at [42, 66] on span "Calendar" at bounding box center [68, 71] width 86 height 10
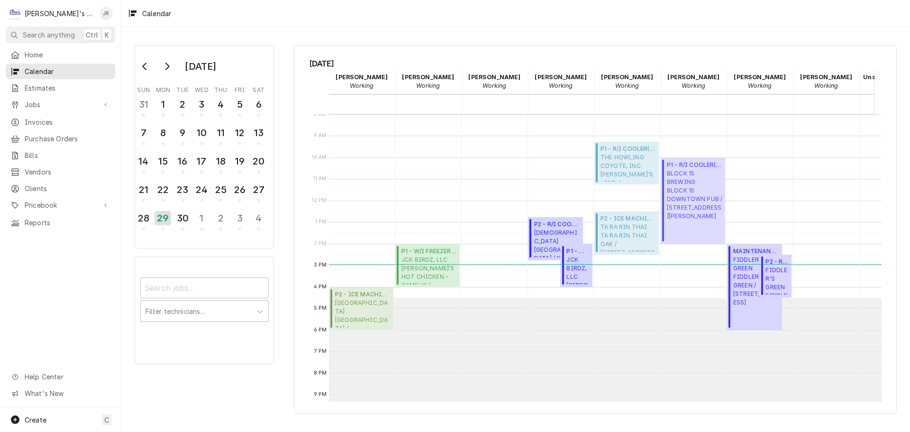
scroll to position [0, 118]
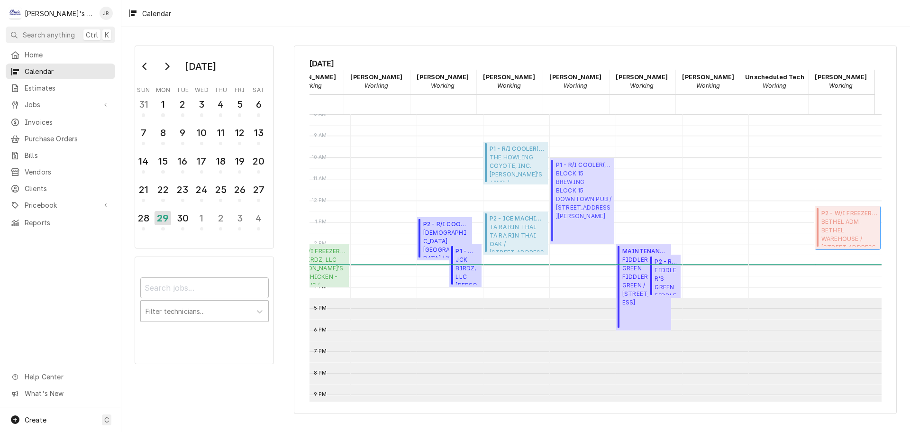
click at [839, 226] on span "BETHEL ADM. BETHEL WAREHOUSE / 1730 TANEY ST, EUGENE, OR 97402" at bounding box center [850, 232] width 56 height 29
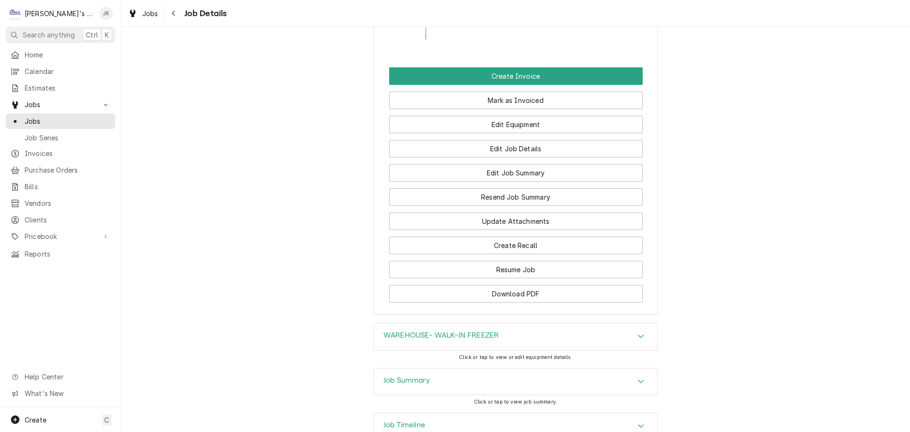
scroll to position [759, 0]
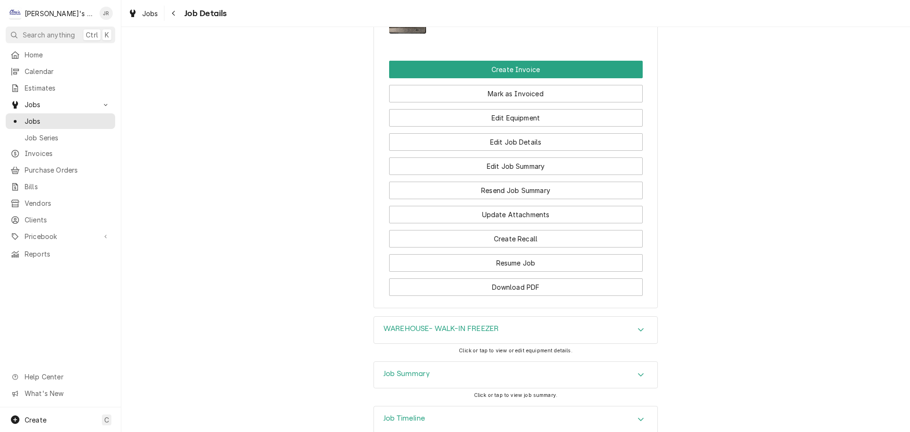
click at [391, 362] on div "Job Summary" at bounding box center [516, 375] width 284 height 27
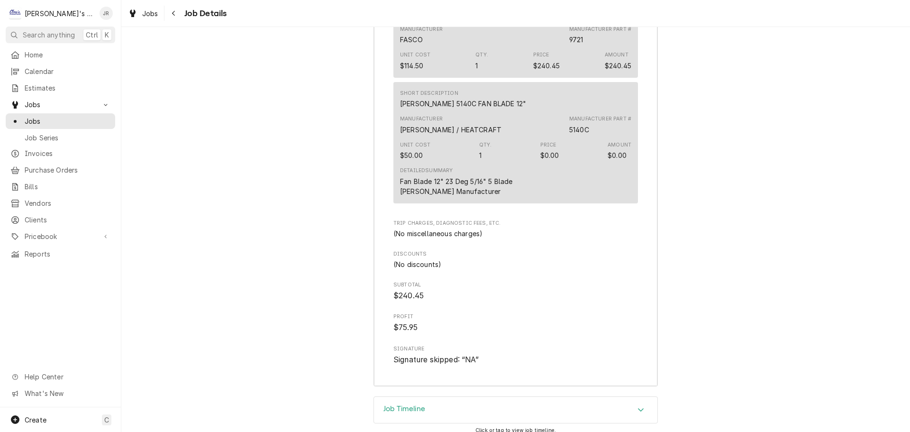
scroll to position [1497, 0]
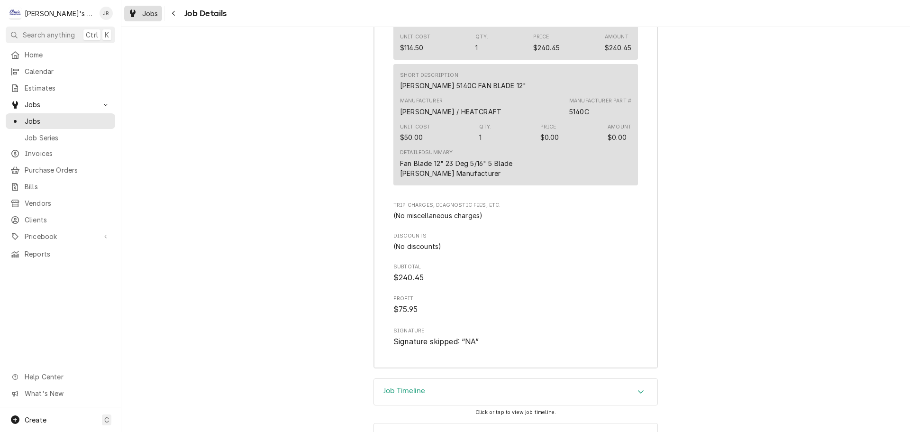
click at [145, 20] on link "Jobs" at bounding box center [143, 14] width 38 height 16
